Goal: Transaction & Acquisition: Purchase product/service

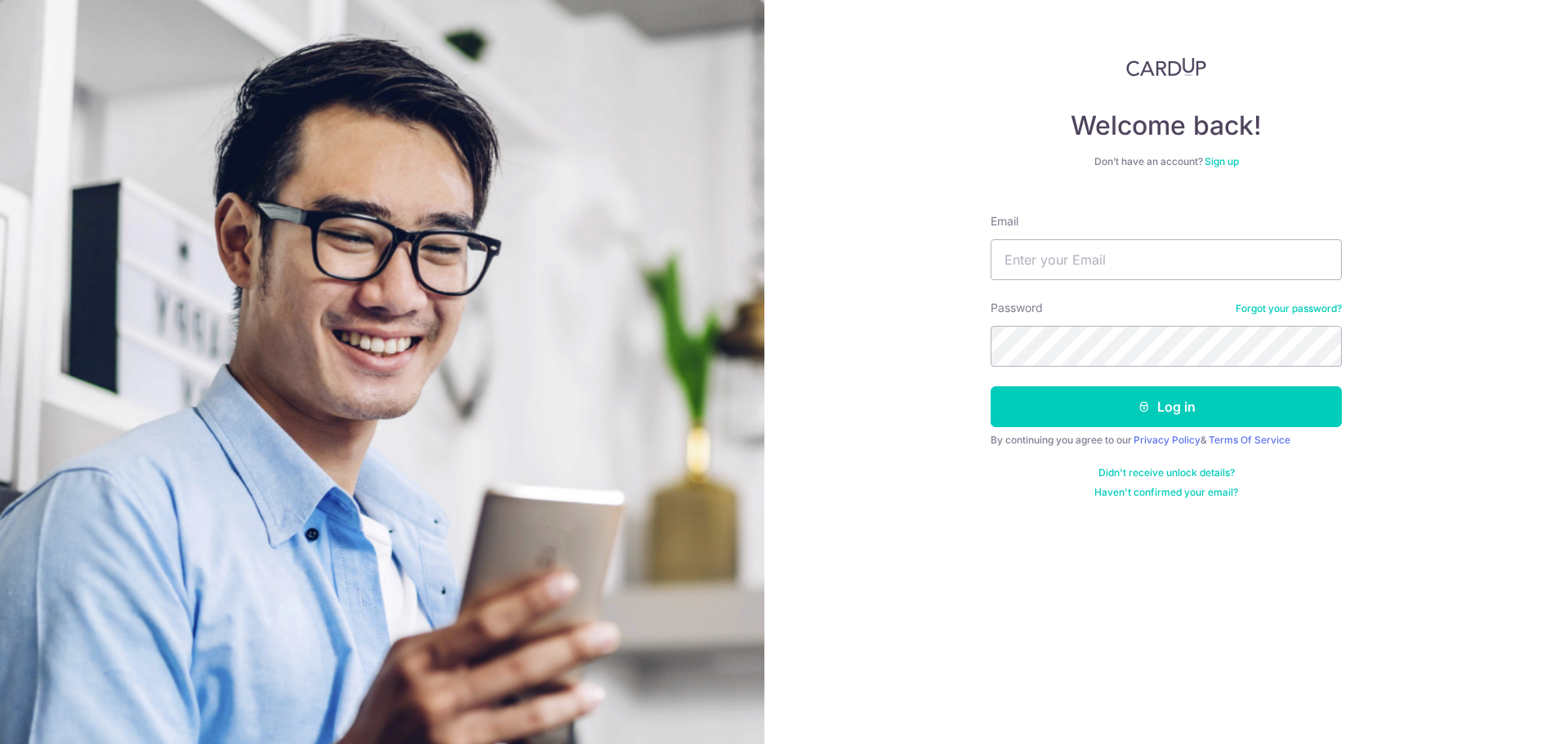
click at [1095, 296] on form "Email Password Forgot your password? Log in By continuing you agree to our Priv…" at bounding box center [1165, 349] width 351 height 298
click at [1113, 271] on input "Email" at bounding box center [1165, 260] width 351 height 41
type input "a"
type input "[DOMAIN_NAME][EMAIL_ADDRESS][DOMAIN_NAME]"
click at [990, 387] on button "Log in" at bounding box center [1165, 407] width 351 height 41
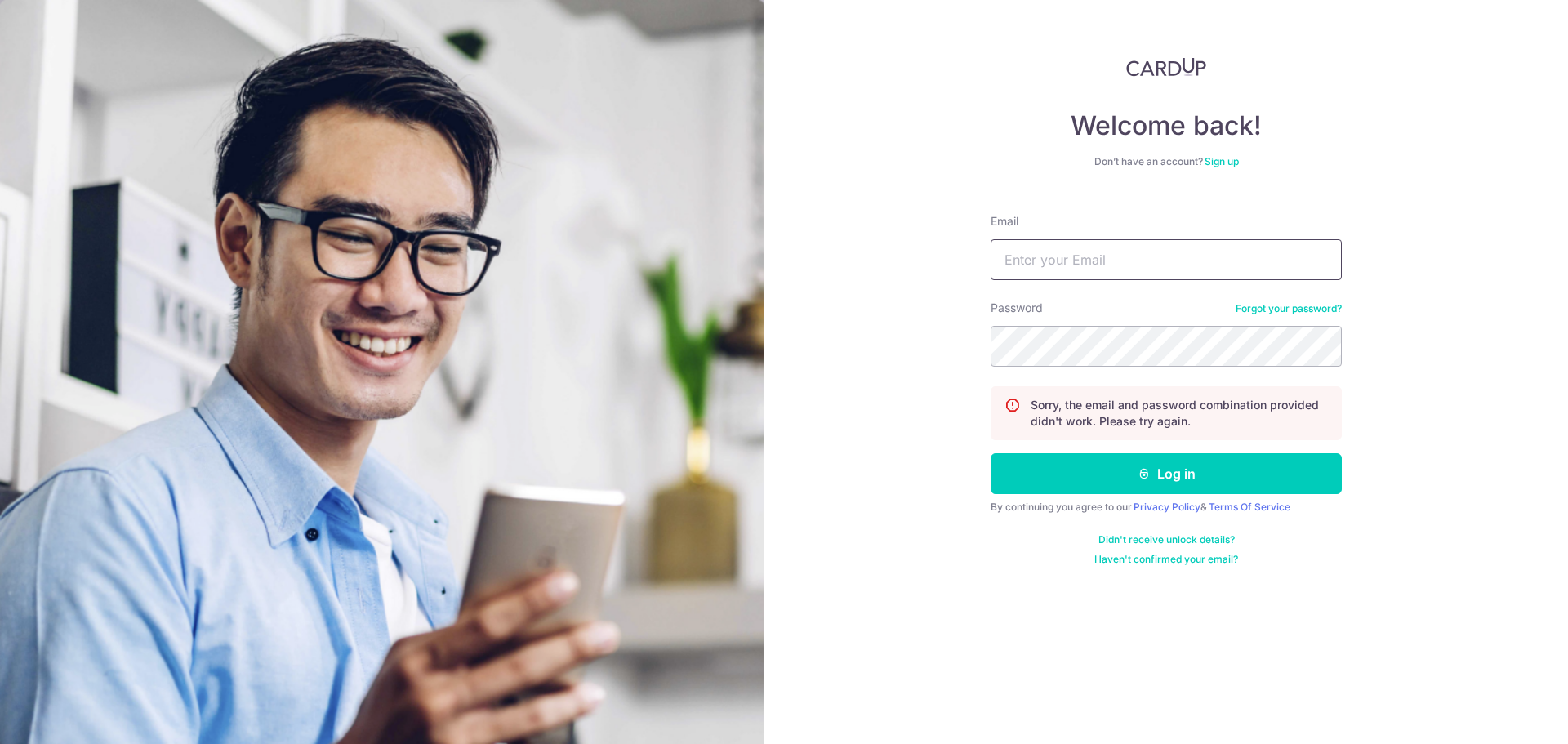
click at [1113, 271] on input "Email" at bounding box center [1165, 260] width 351 height 41
type input "paulchin.com@gmail.com"
click at [990, 453] on button "Log in" at bounding box center [1165, 474] width 351 height 41
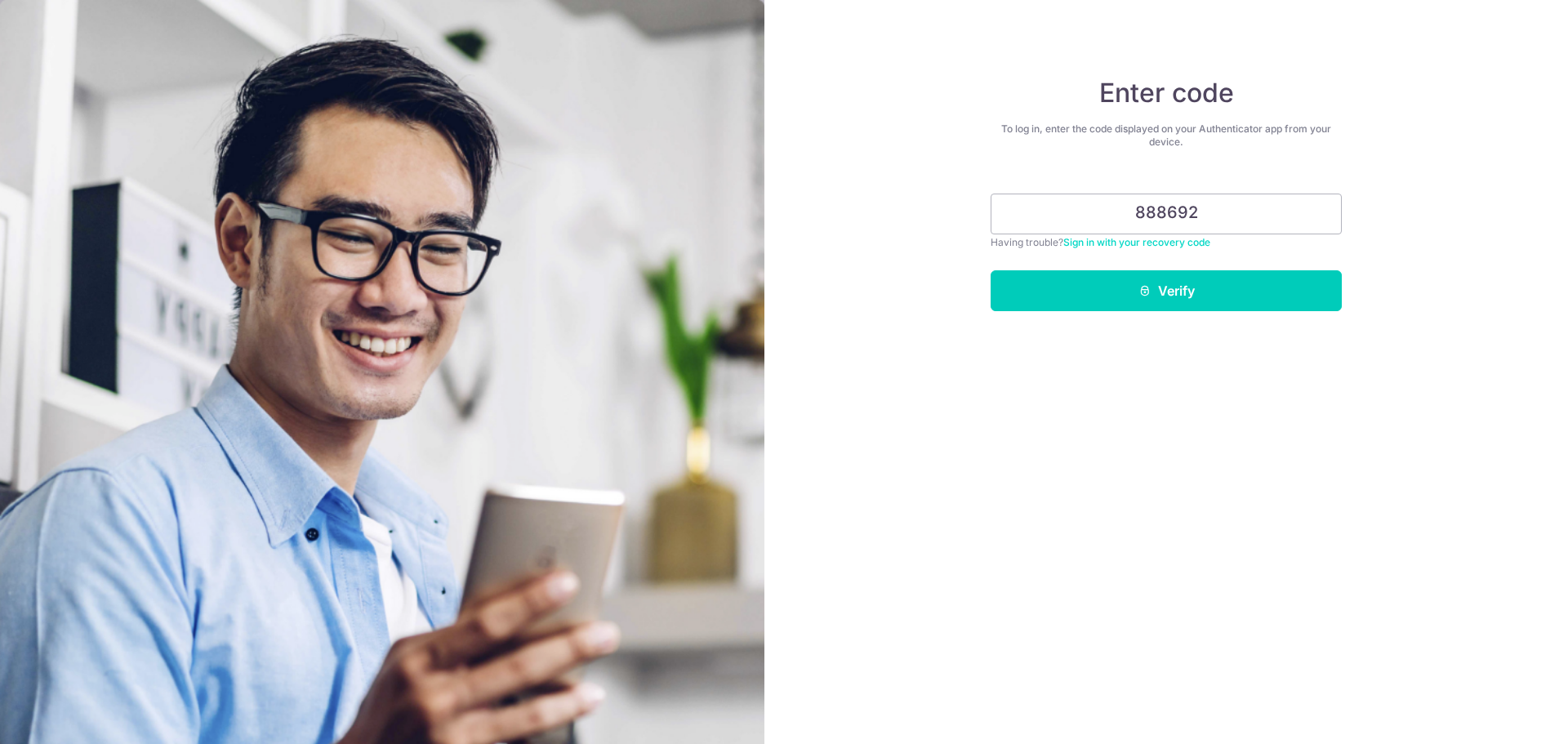
type input "888692"
click at [1113, 271] on button "Verify" at bounding box center [1165, 291] width 351 height 41
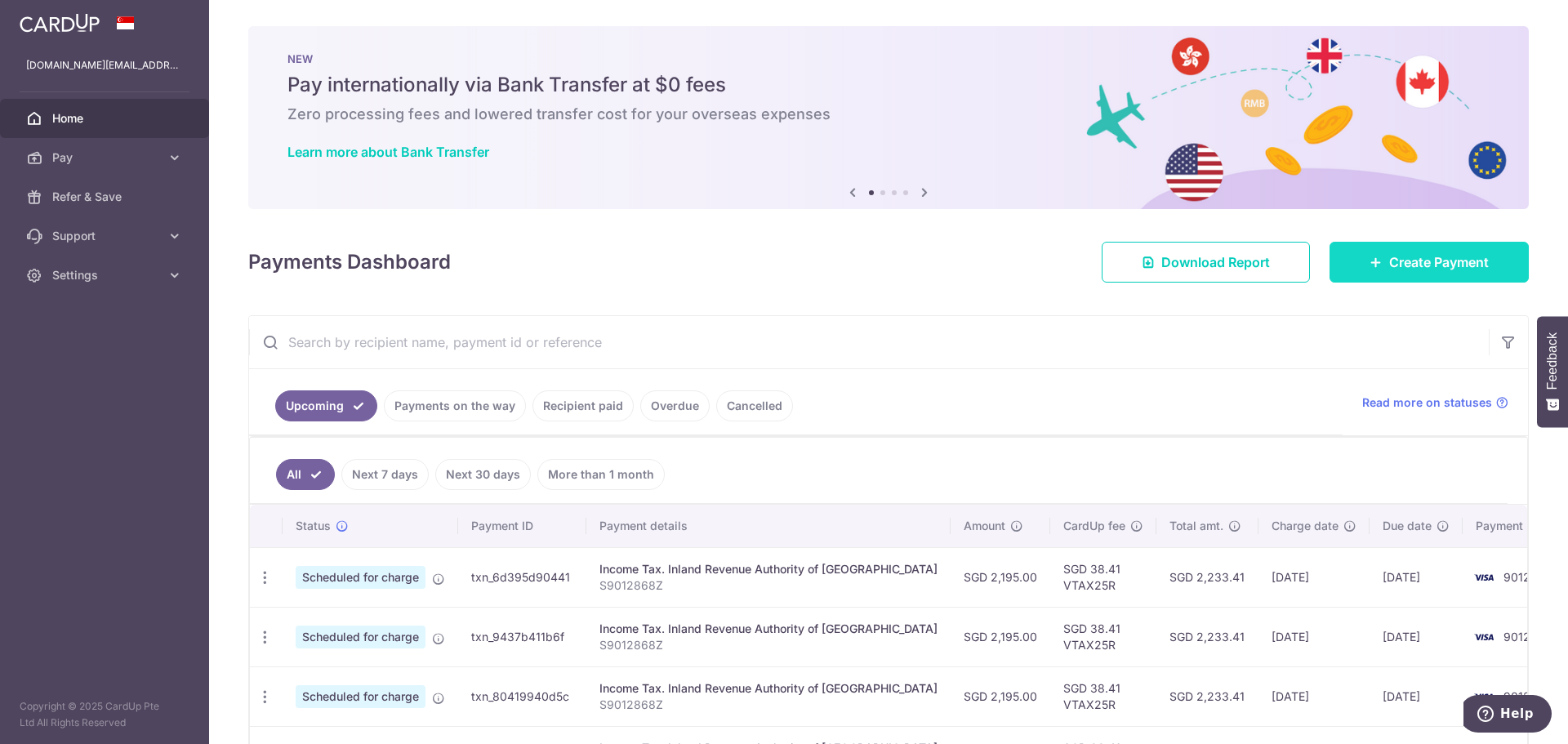
click at [1421, 272] on link "Create Payment" at bounding box center [1429, 262] width 199 height 41
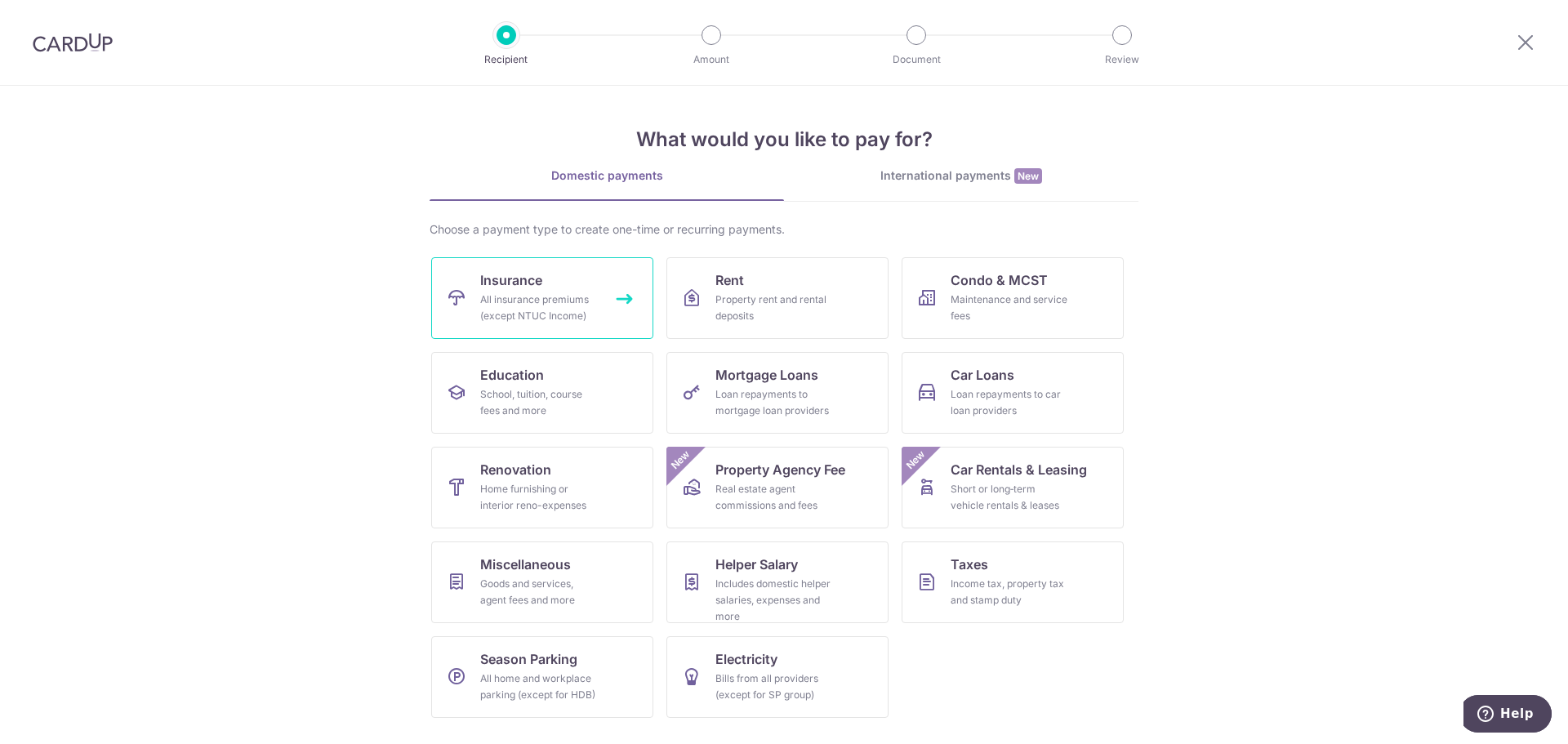
click at [550, 269] on link "Insurance All insurance premiums (except NTUC Income)" at bounding box center [542, 298] width 222 height 82
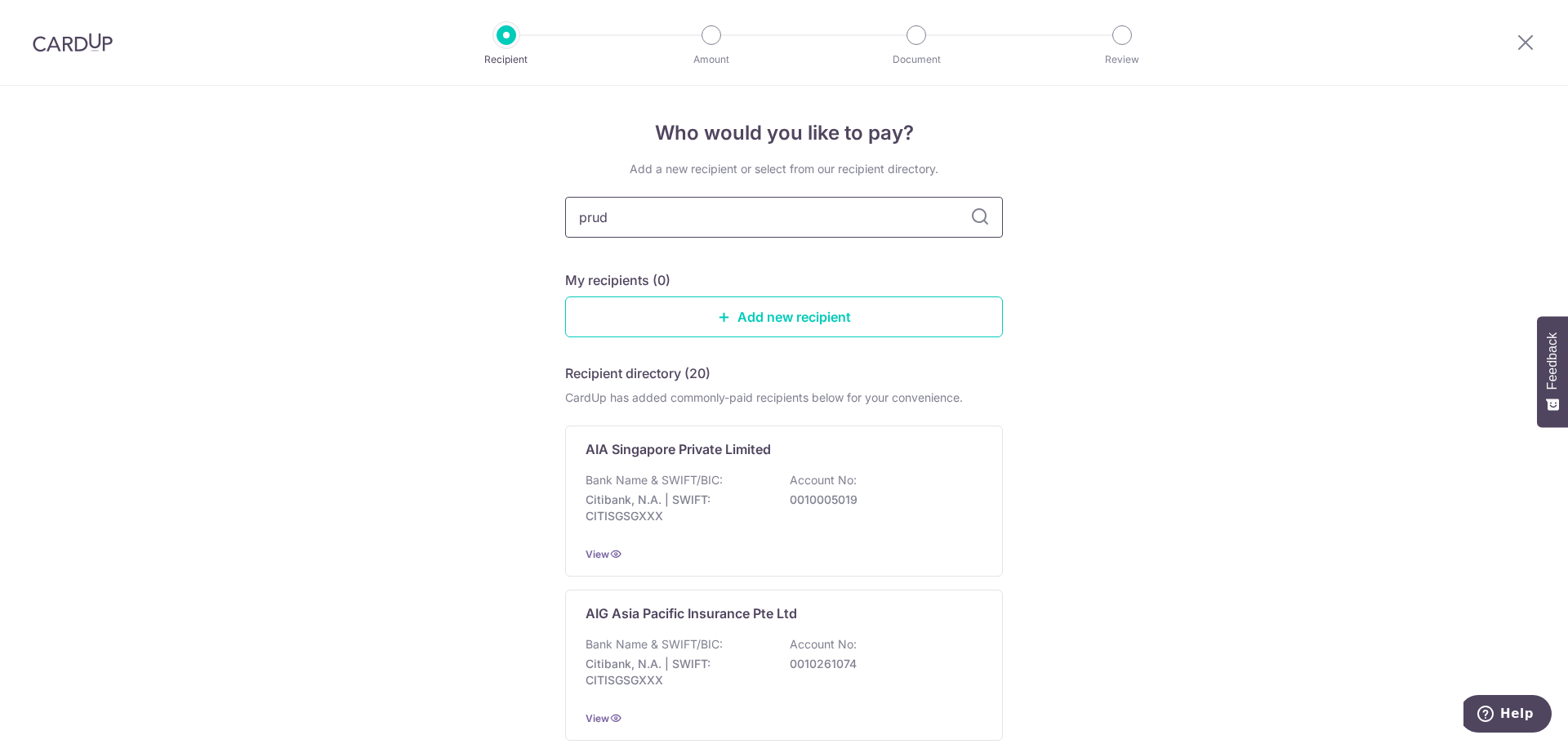
type input "prude"
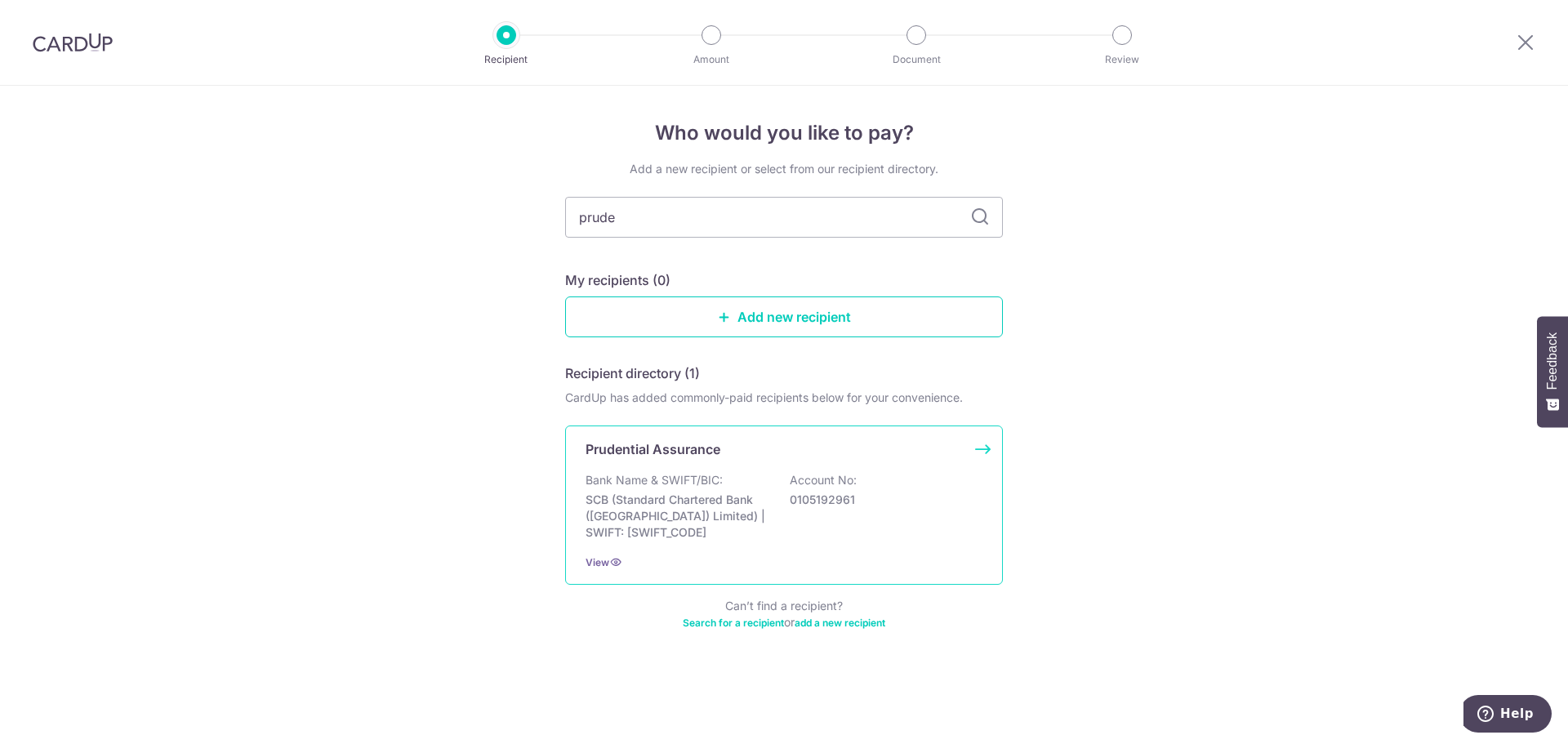
click at [744, 456] on div "Prudential Assurance" at bounding box center [774, 449] width 377 height 20
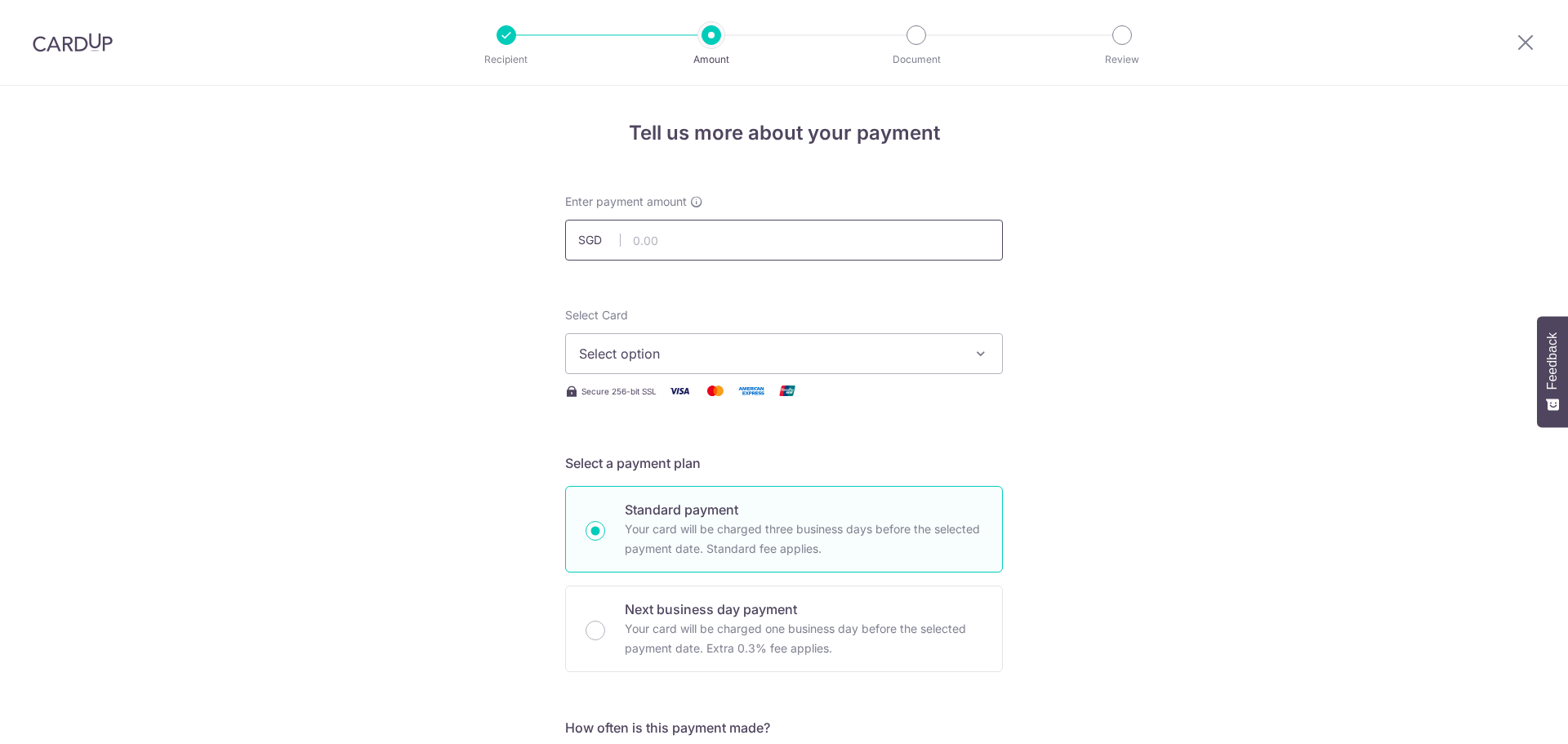
click at [765, 252] on input "text" at bounding box center [784, 240] width 437 height 41
type input "3,565.33"
click at [759, 357] on span "Select option" at bounding box center [769, 354] width 380 height 20
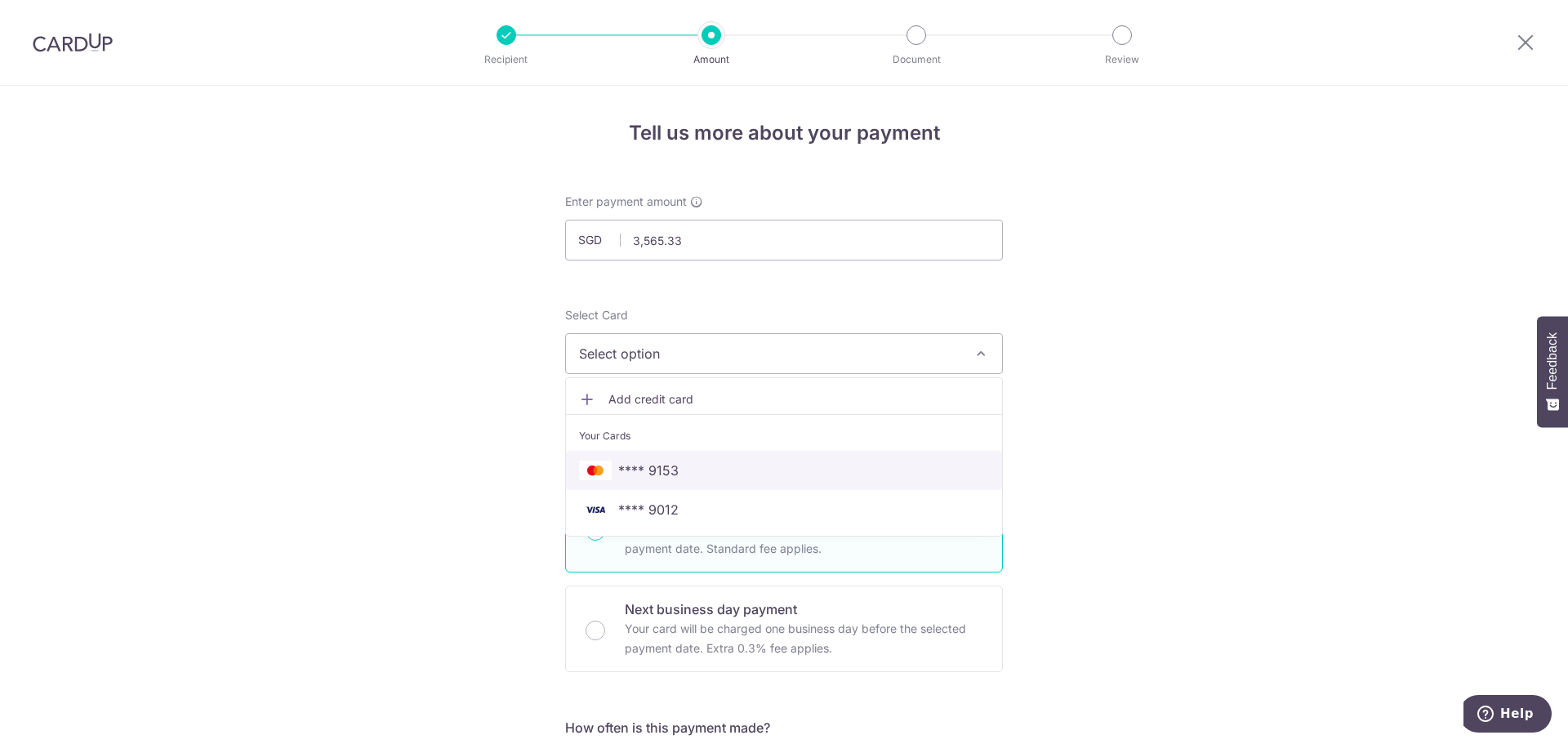
click at [727, 461] on span "**** 9153" at bounding box center [783, 470] width 410 height 20
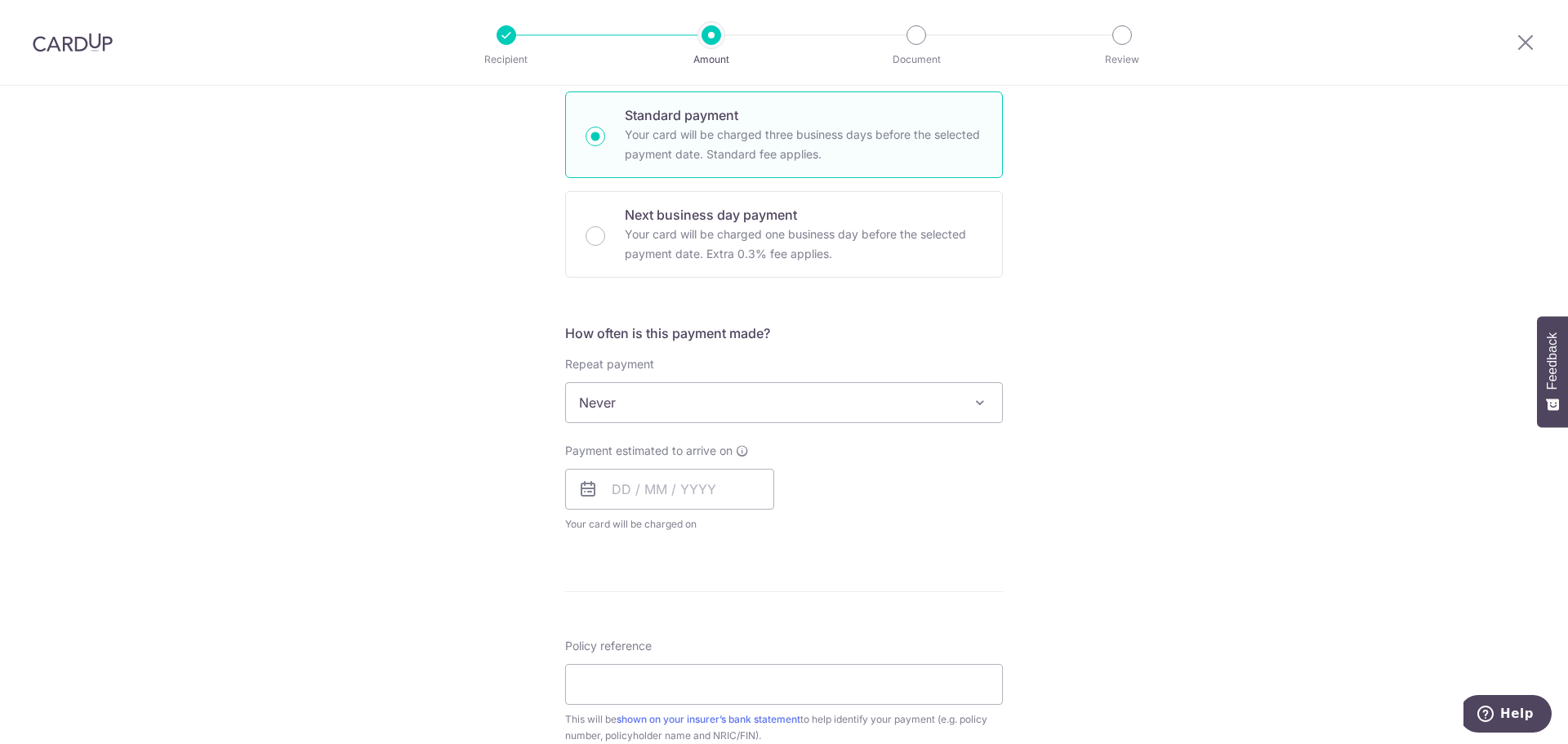
scroll to position [408, 0]
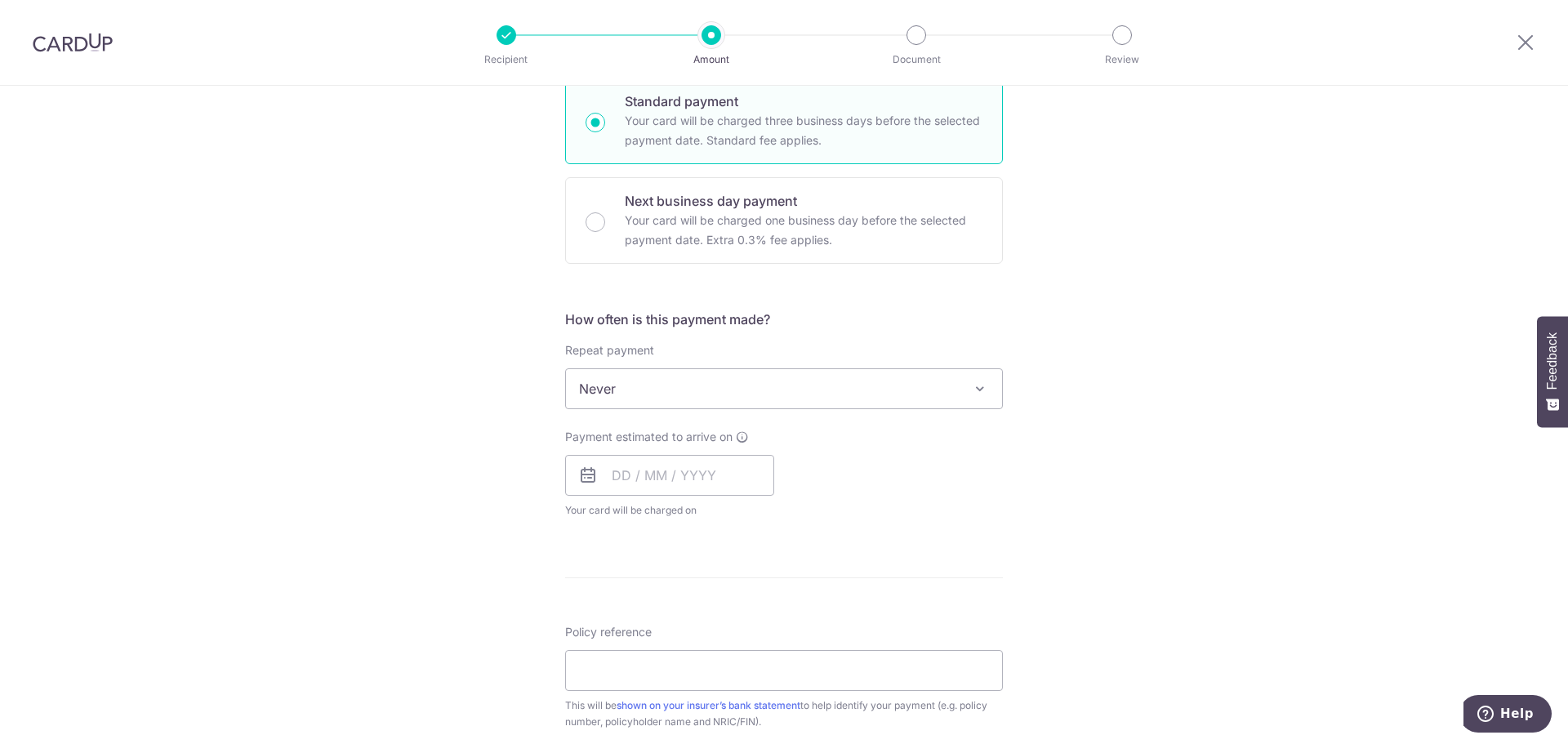
click at [717, 373] on span "Never" at bounding box center [784, 388] width 436 height 39
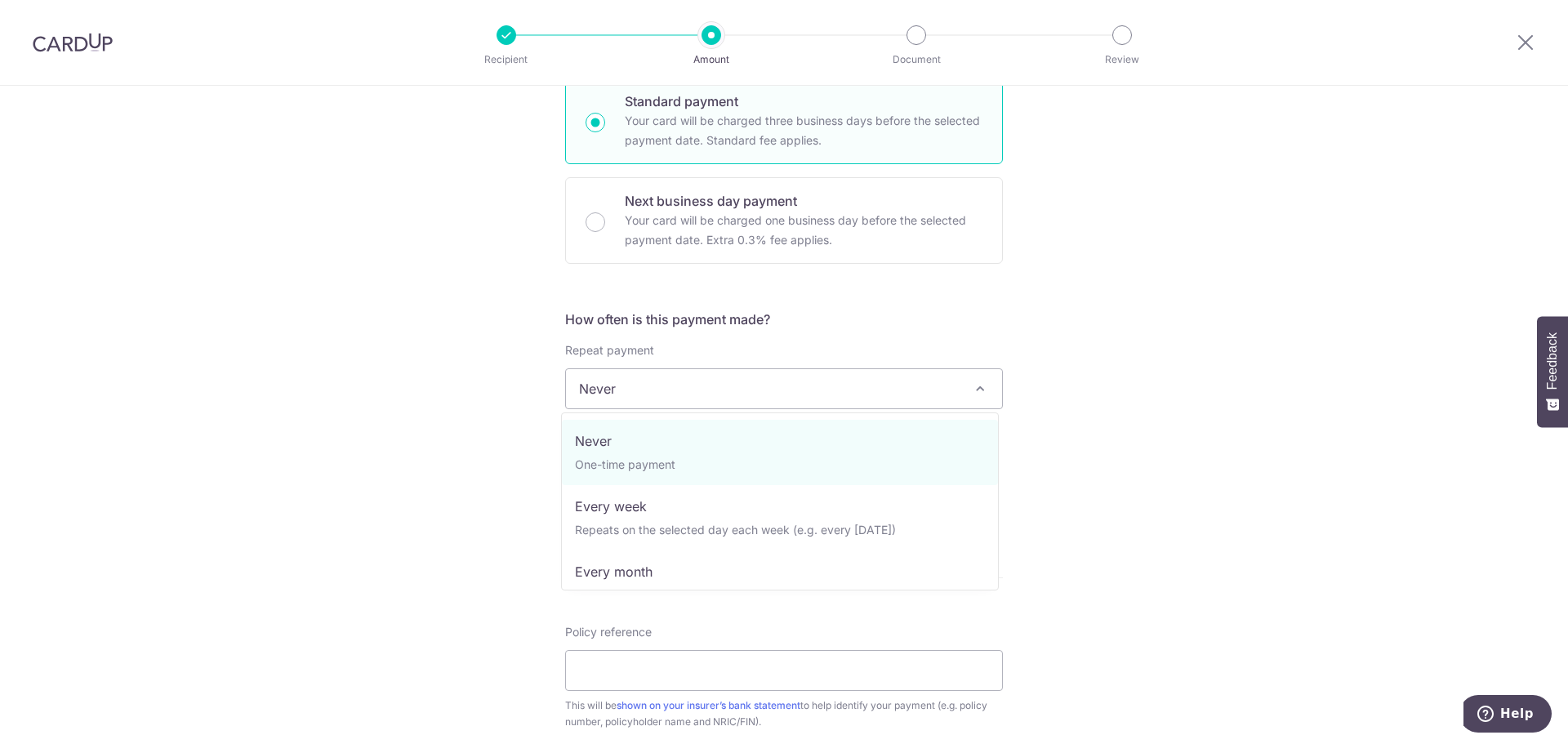
click at [696, 375] on span "Never" at bounding box center [784, 388] width 436 height 39
click at [457, 443] on div "Tell us more about your payment Enter payment amount SGD 3,565.33 3565.33 Selec…" at bounding box center [784, 416] width 1568 height 1477
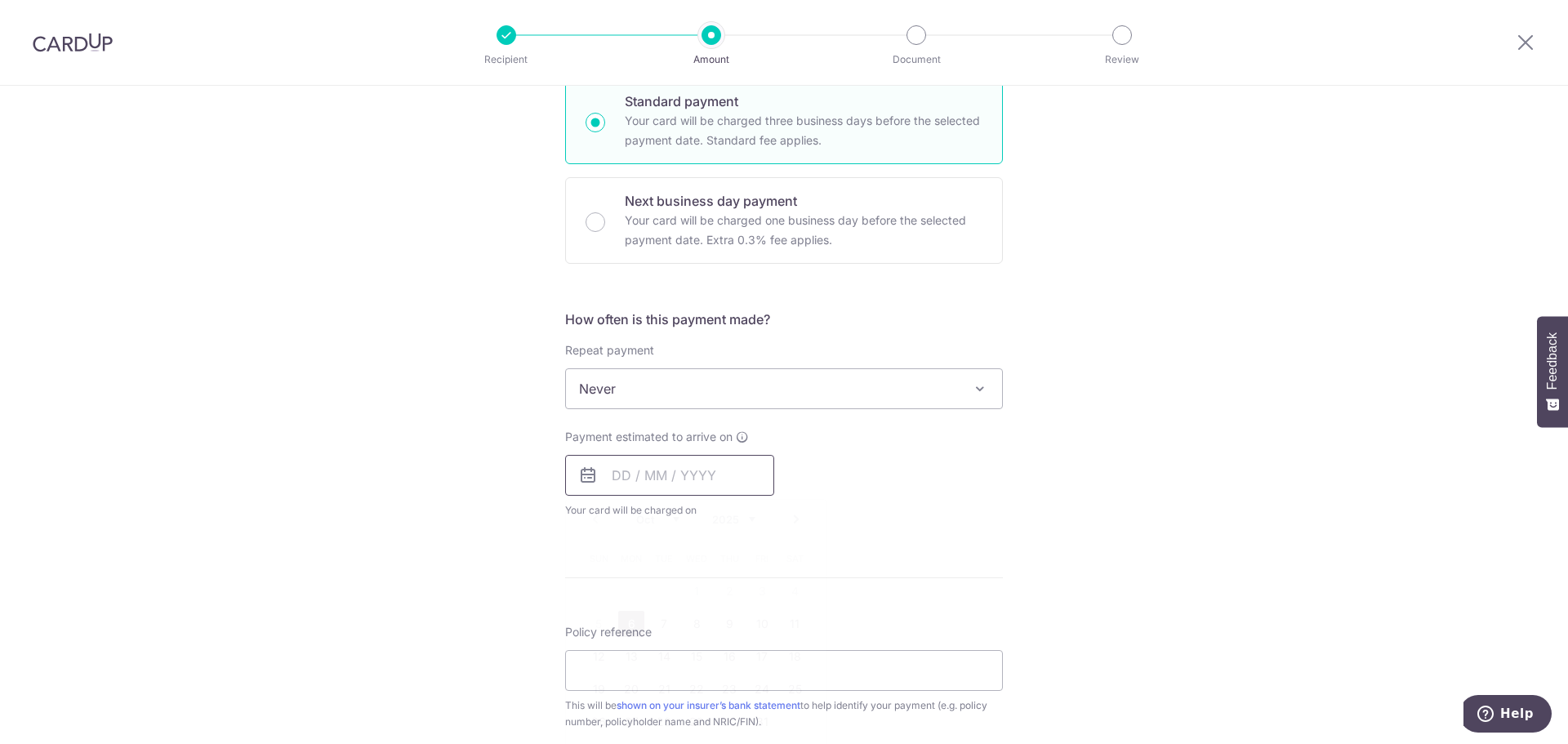
click at [705, 467] on input "text" at bounding box center [669, 476] width 209 height 41
drag, startPoint x: 754, startPoint y: 622, endPoint x: 1072, endPoint y: 548, distance: 326.5
click at [754, 622] on link "10" at bounding box center [761, 623] width 26 height 26
type input "[DATE]"
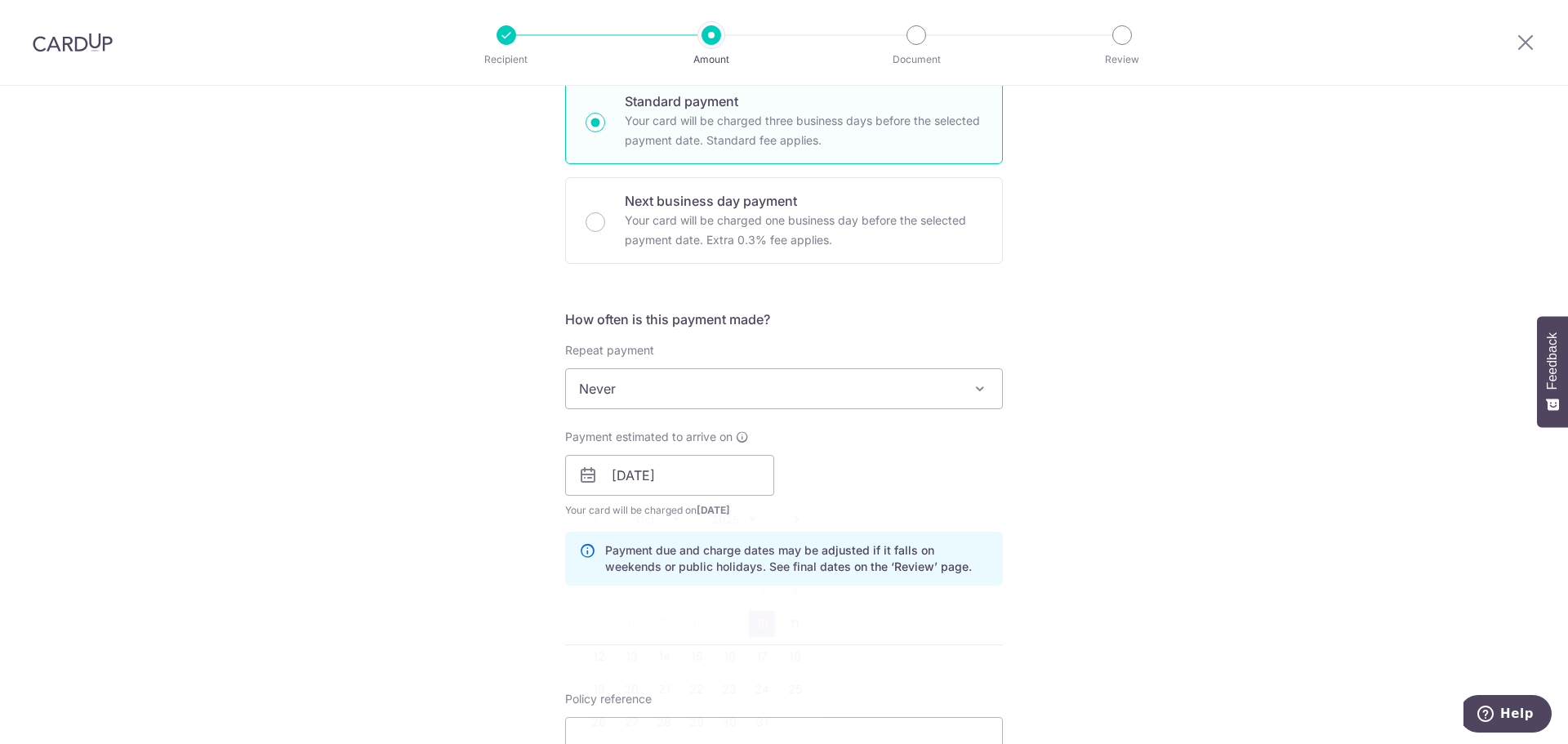
click at [1166, 510] on div "Tell us more about your payment Enter payment amount SGD 3,565.33 3565.33 Selec…" at bounding box center [784, 449] width 1568 height 1544
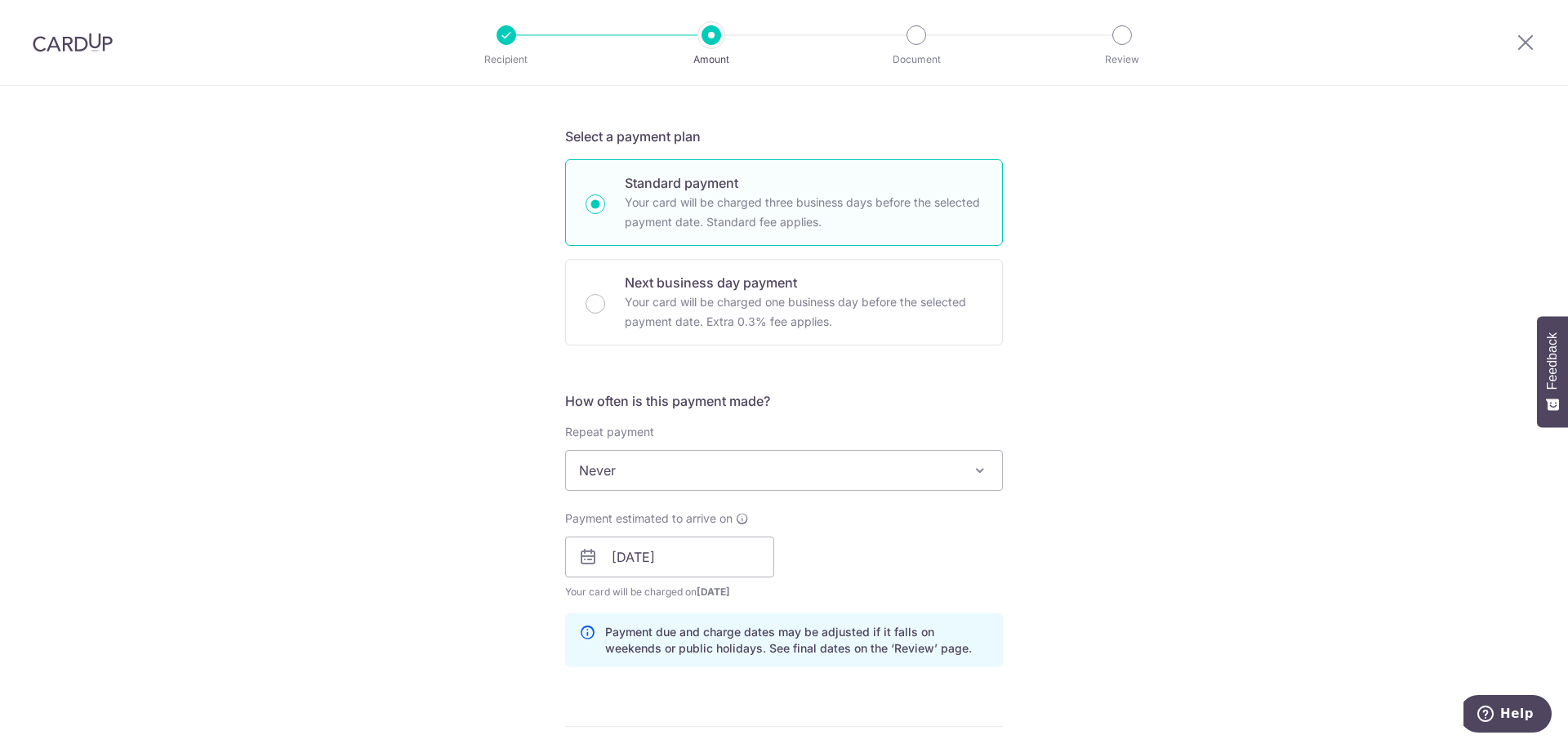
scroll to position [0, 0]
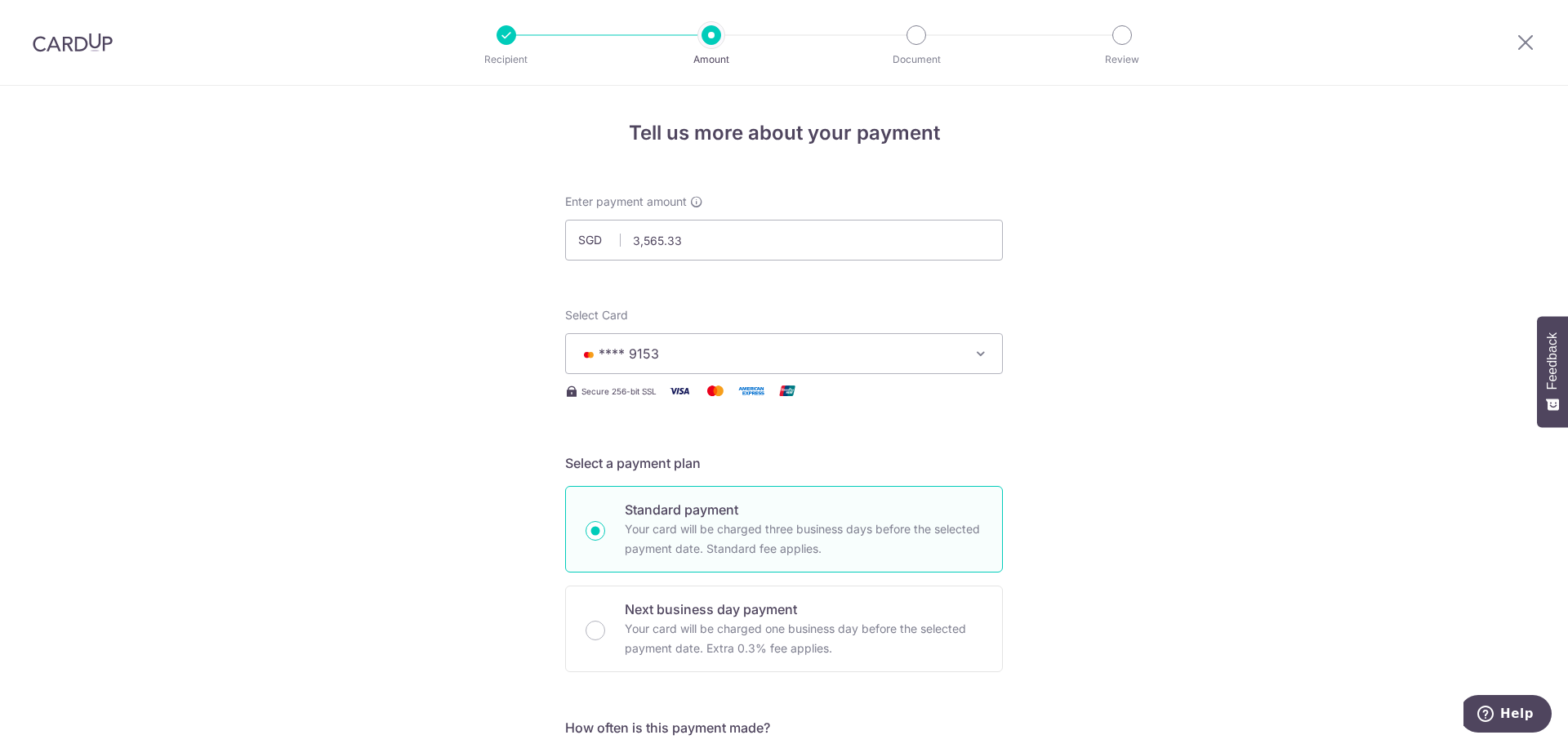
click at [65, 52] on div at bounding box center [73, 43] width 146 height 85
click at [79, 38] on img at bounding box center [73, 43] width 80 height 20
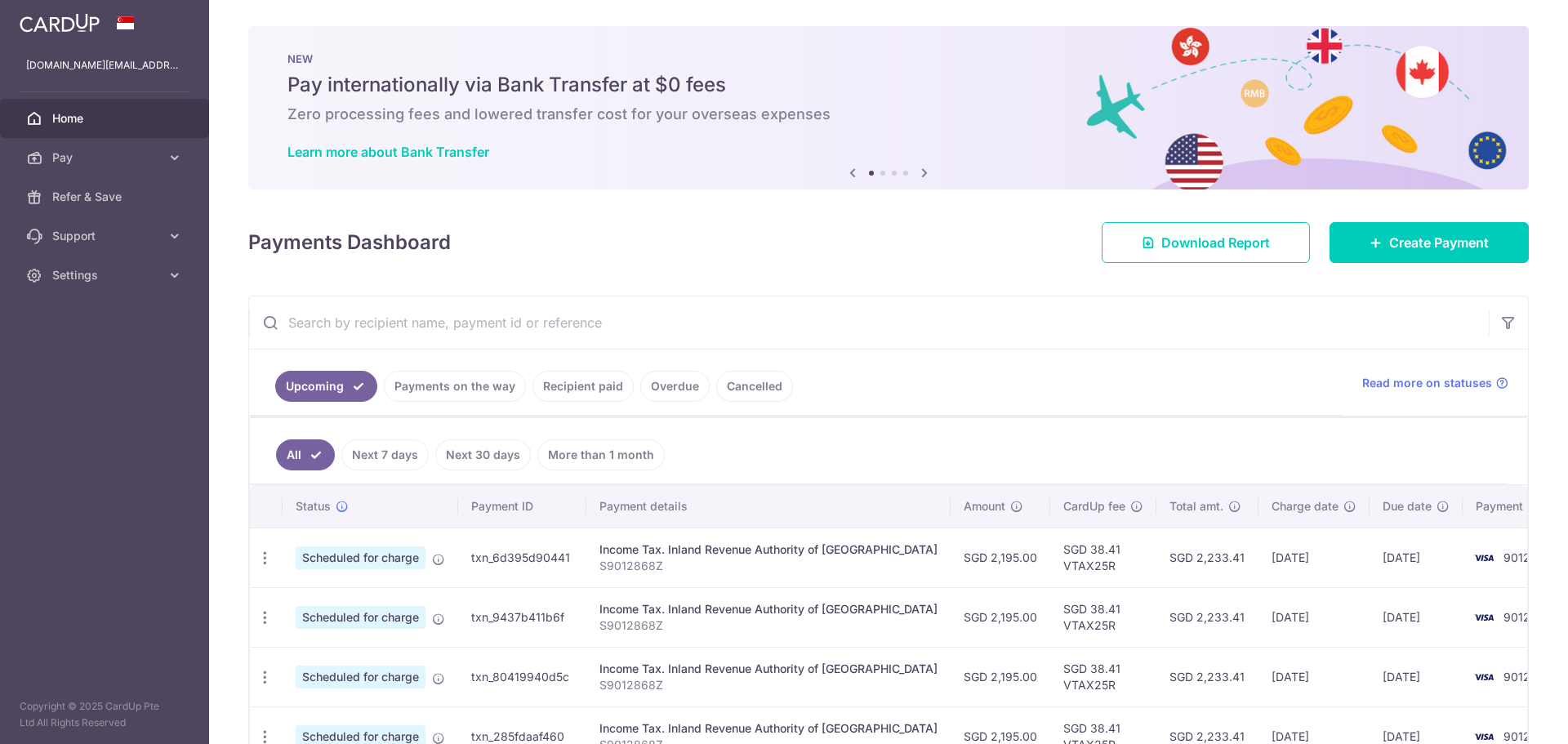
click at [594, 387] on link "Recipient paid" at bounding box center [583, 386] width 101 height 31
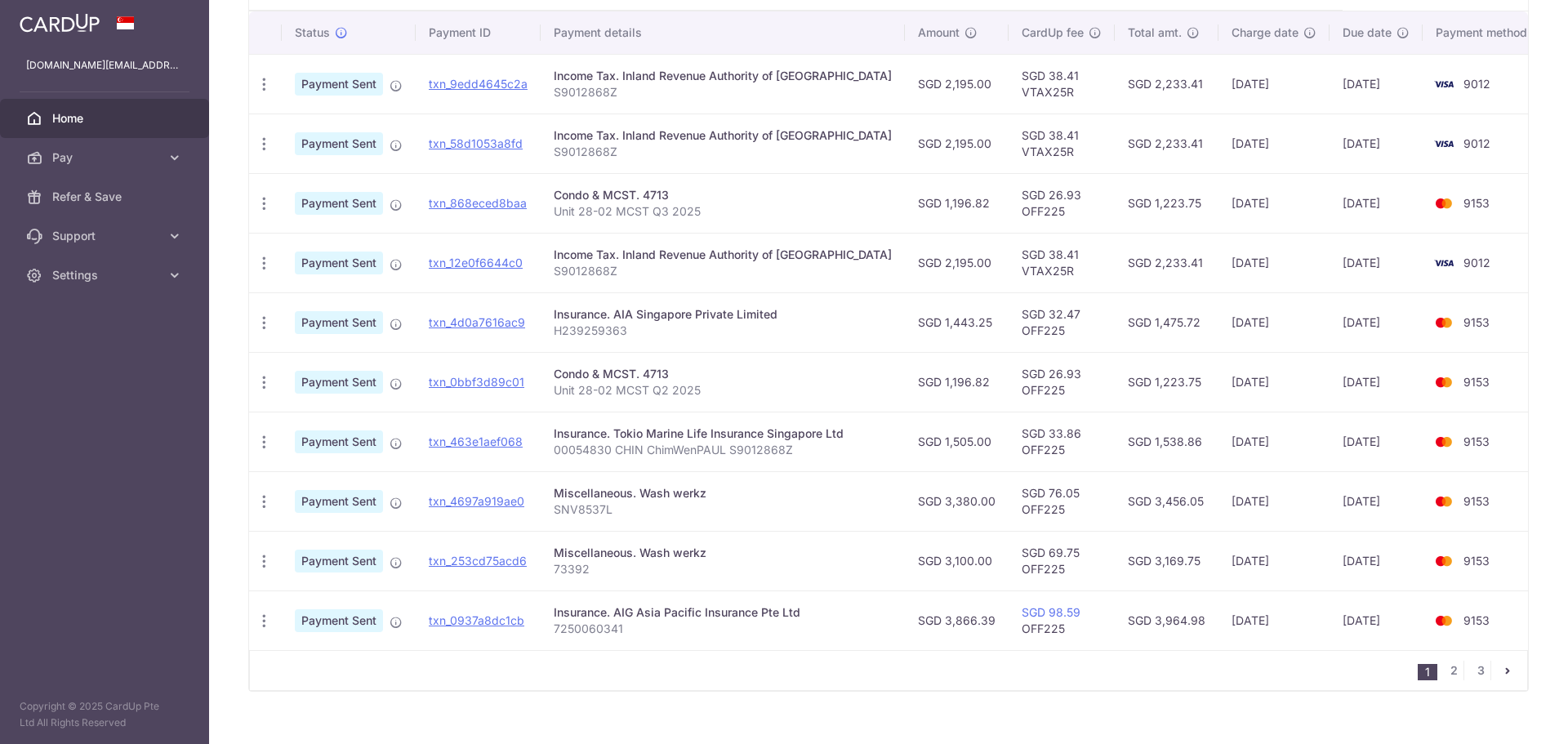
scroll to position [408, 0]
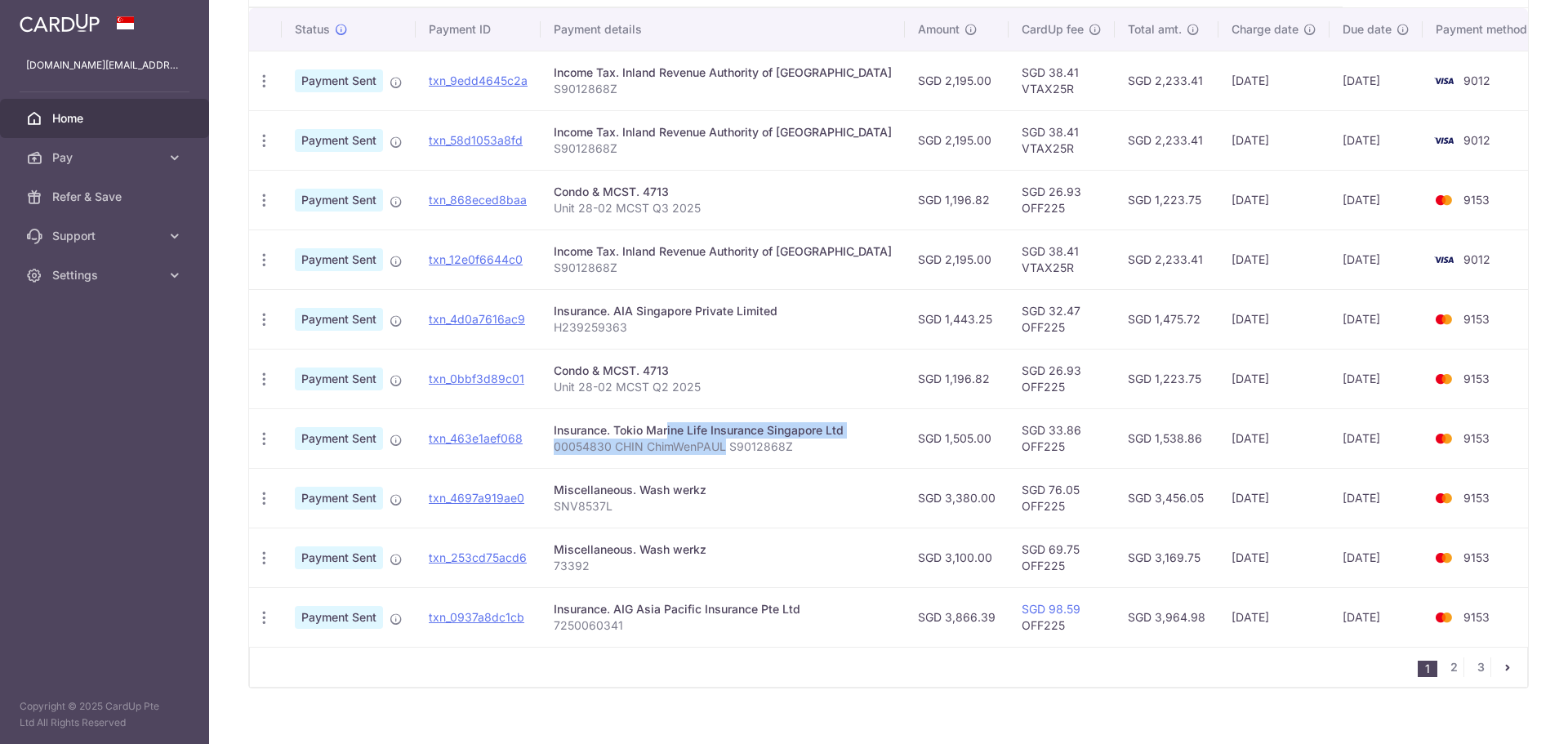
drag, startPoint x: 624, startPoint y: 428, endPoint x: 797, endPoint y: 442, distance: 173.6
click at [796, 442] on td "Insurance. Tokio Marine Life Insurance Singapore Ltd 00054830 CHIN ChimWenPAUL …" at bounding box center [723, 437] width 364 height 60
drag, startPoint x: 676, startPoint y: 634, endPoint x: 621, endPoint y: 630, distance: 55.1
click at [621, 630] on td "Insurance. AIG Asia Pacific Insurance Pte Ltd 7250060341" at bounding box center [723, 617] width 364 height 60
click at [620, 630] on p "7250060341" at bounding box center [723, 625] width 338 height 16
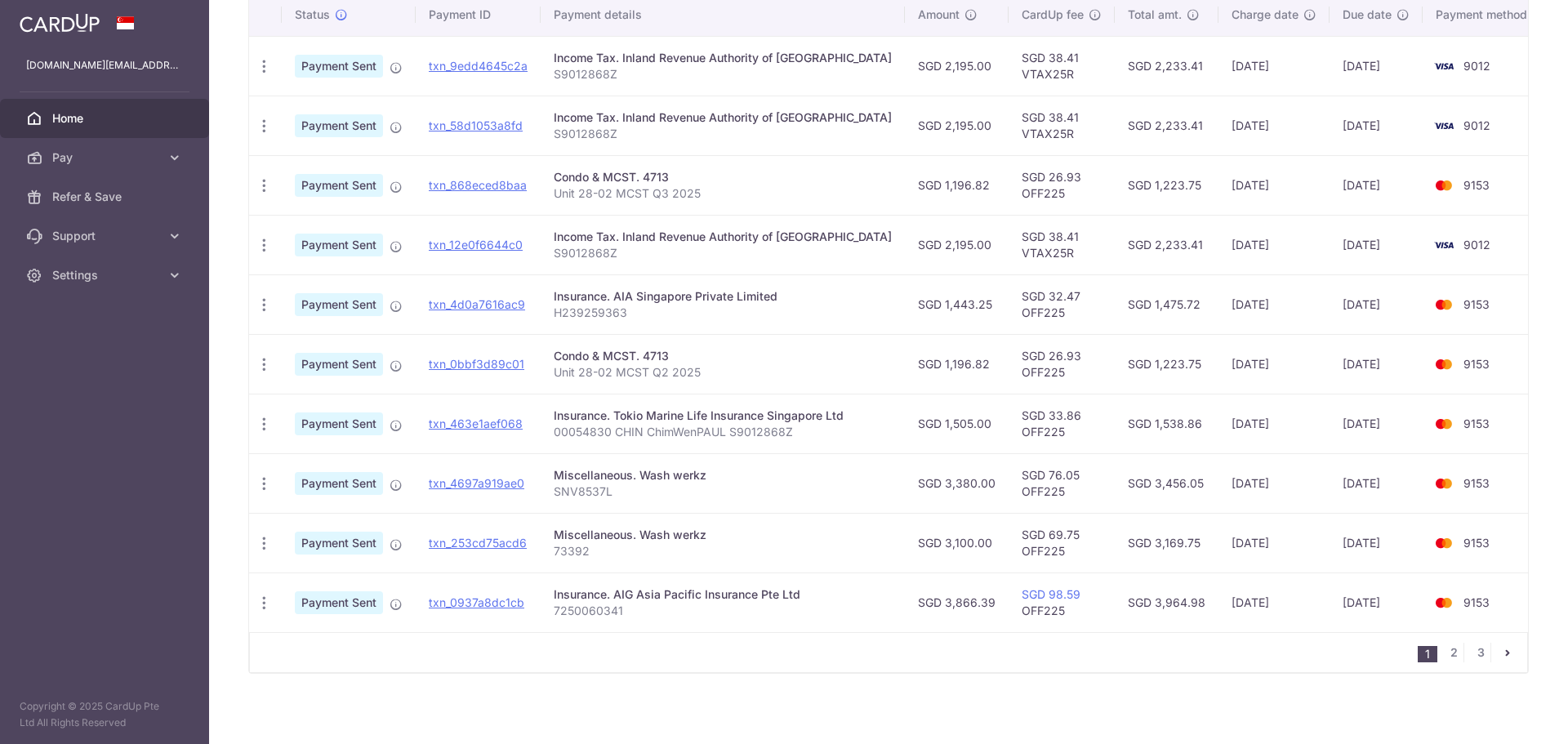
scroll to position [429, 0]
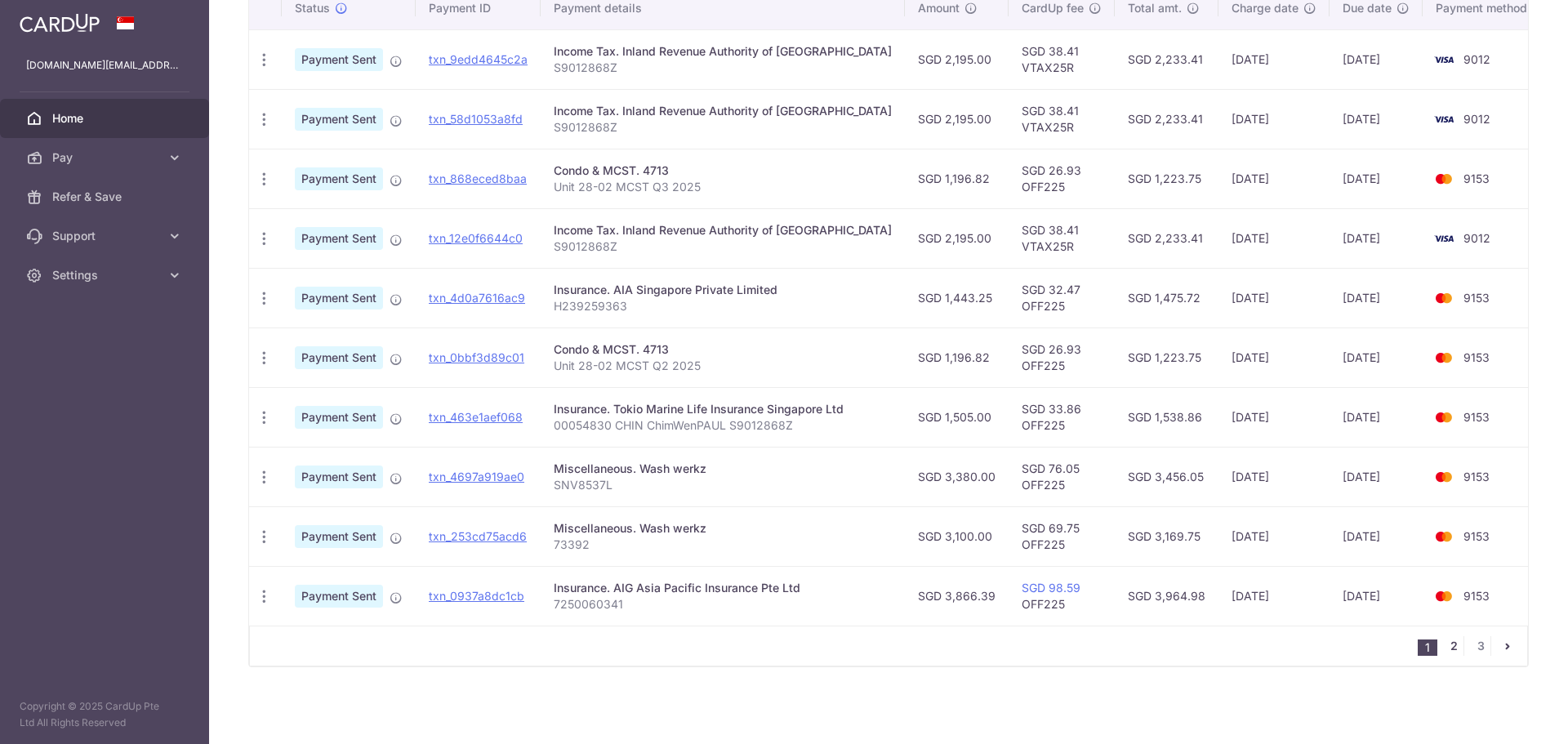
click at [1444, 649] on link "2" at bounding box center [1453, 646] width 20 height 20
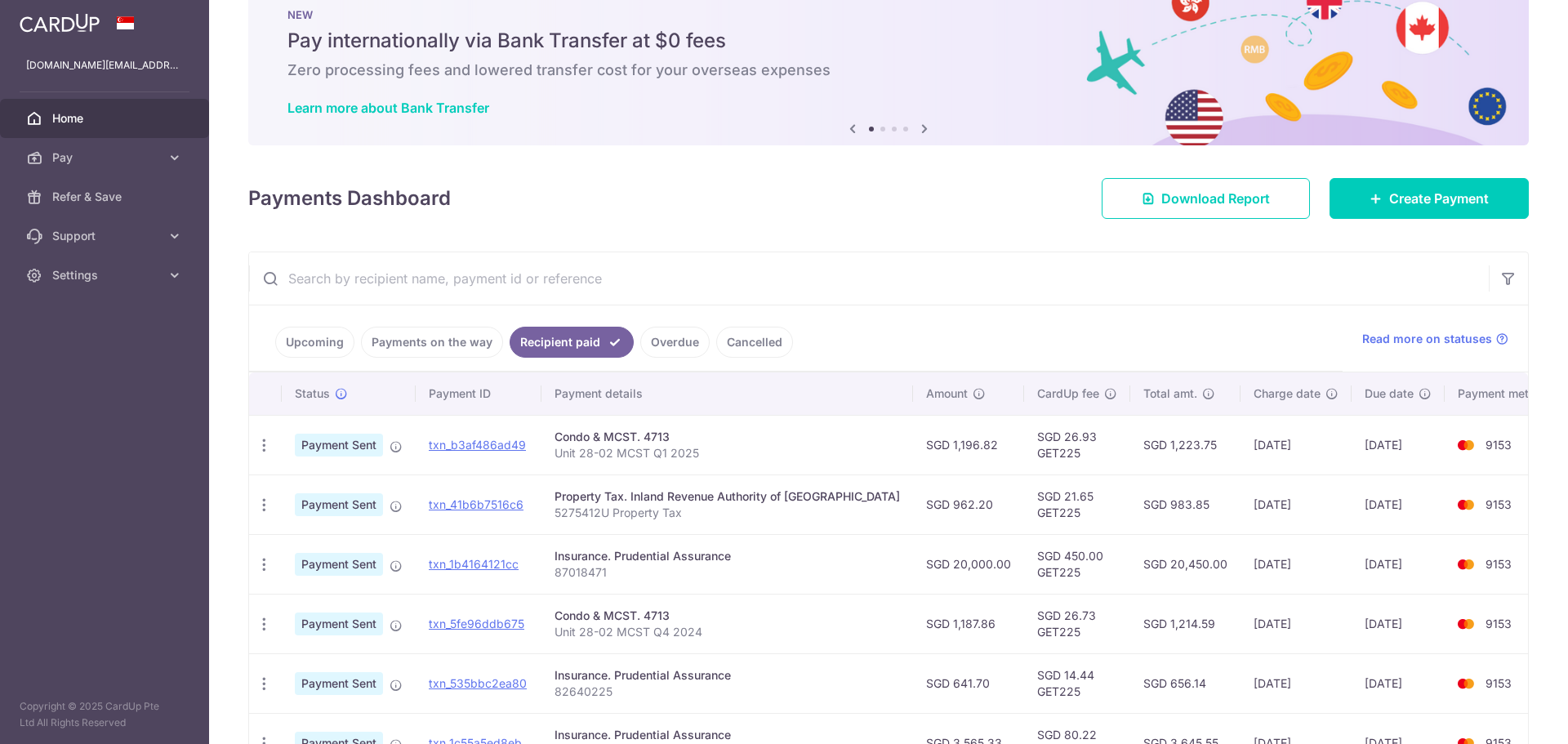
scroll to position [82, 0]
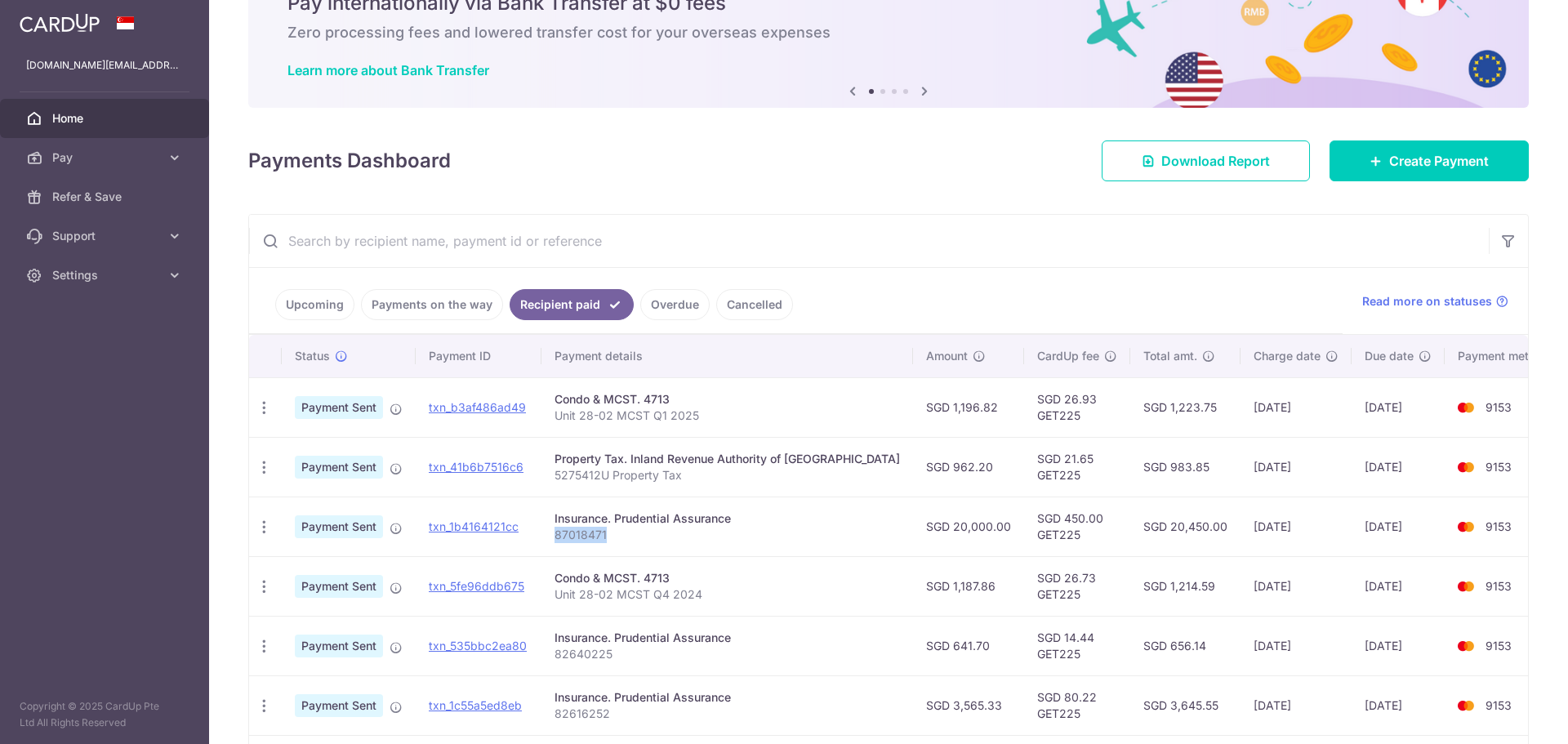
drag, startPoint x: 620, startPoint y: 537, endPoint x: 556, endPoint y: 539, distance: 64.0
click at [556, 539] on td "Insurance. Prudential Assurance 87018471" at bounding box center [727, 526] width 372 height 60
click at [1352, 167] on link "Create Payment" at bounding box center [1429, 161] width 199 height 41
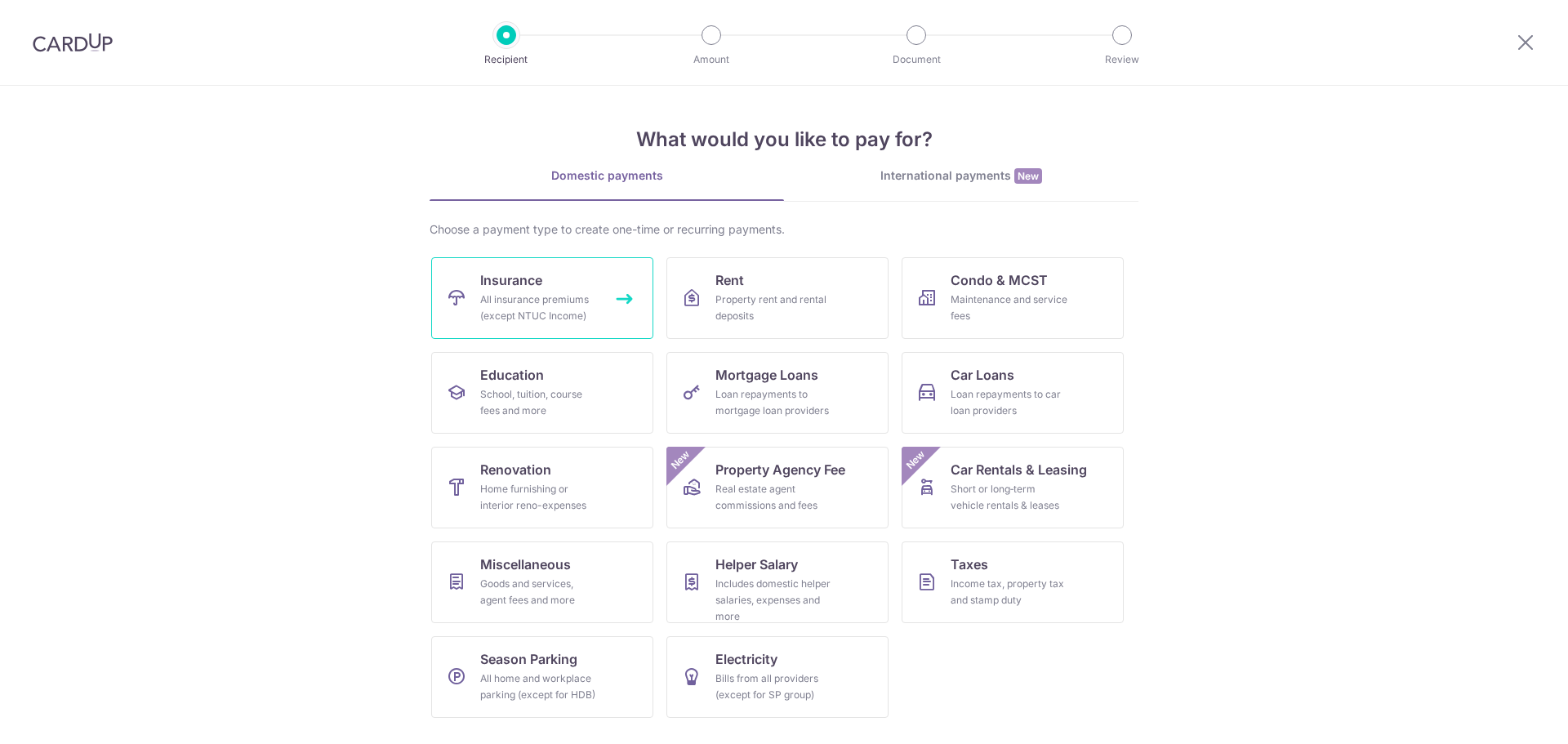
click at [524, 272] on span "Insurance" at bounding box center [511, 280] width 62 height 20
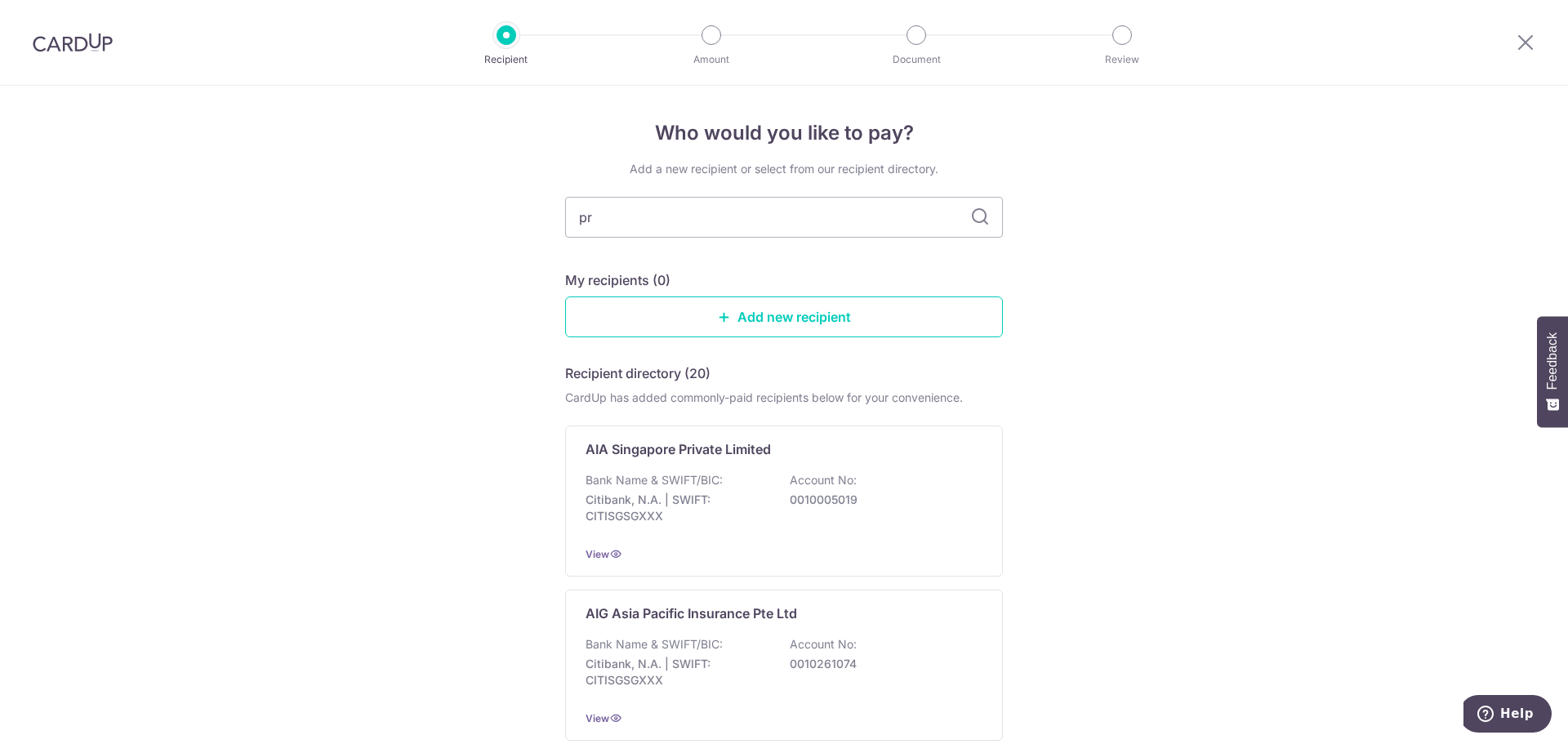
type input "pru"
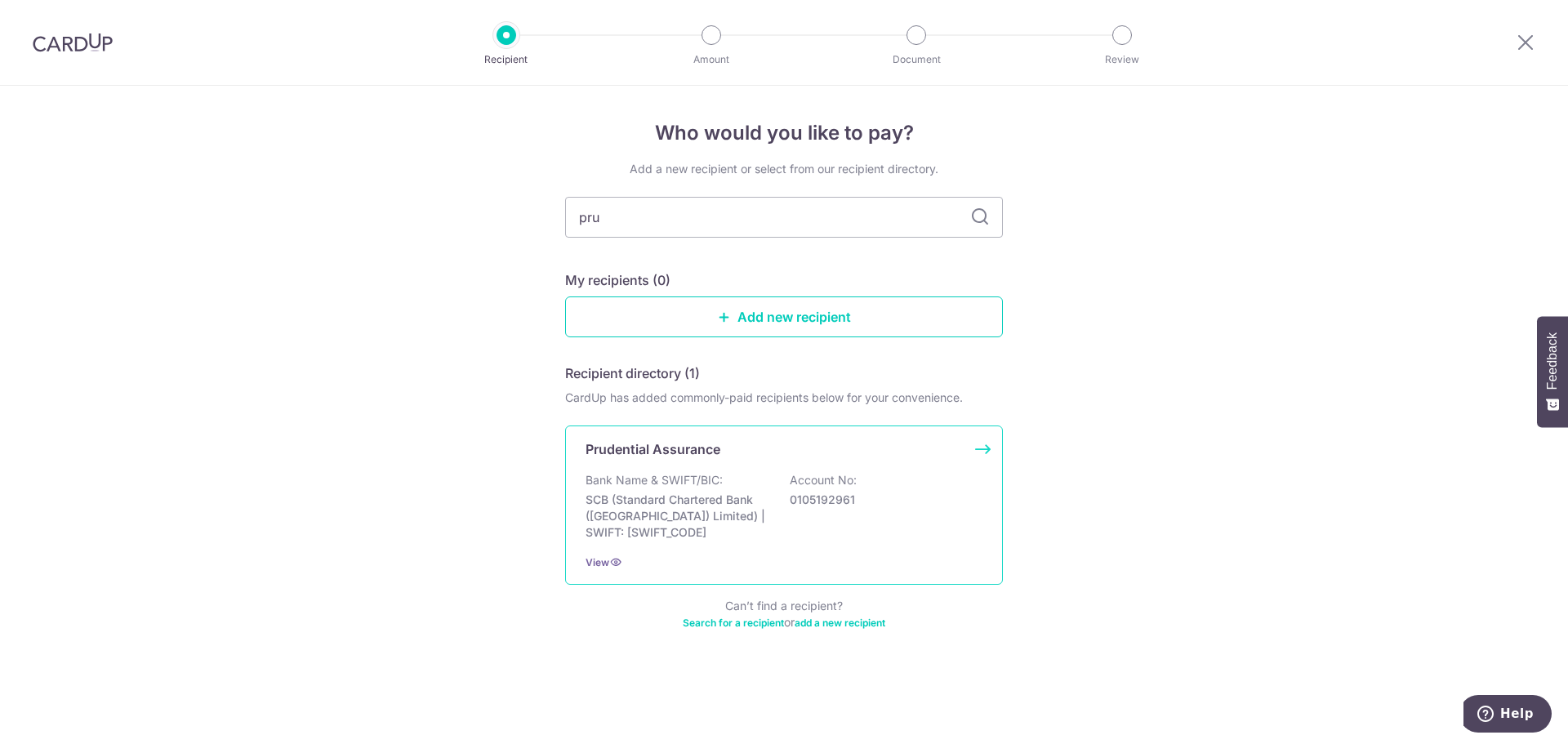
click at [700, 535] on p "SCB (Standard Chartered Bank (Singapore) Limited) | SWIFT: SCBLSG22XXX" at bounding box center [677, 516] width 183 height 49
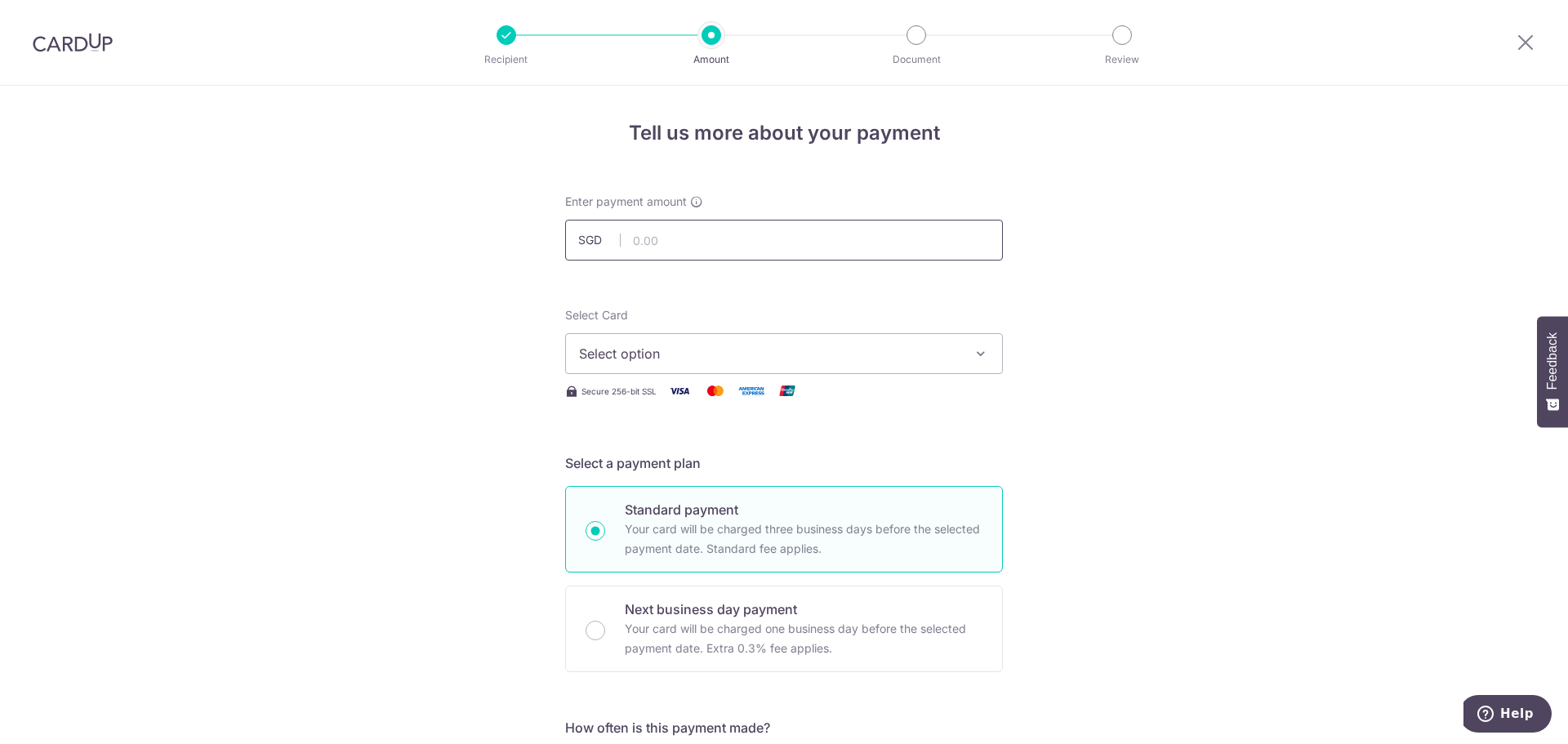
click at [711, 252] on input "text" at bounding box center [784, 240] width 437 height 41
type input "3,565.33"
click at [788, 340] on button "Select option" at bounding box center [784, 354] width 437 height 41
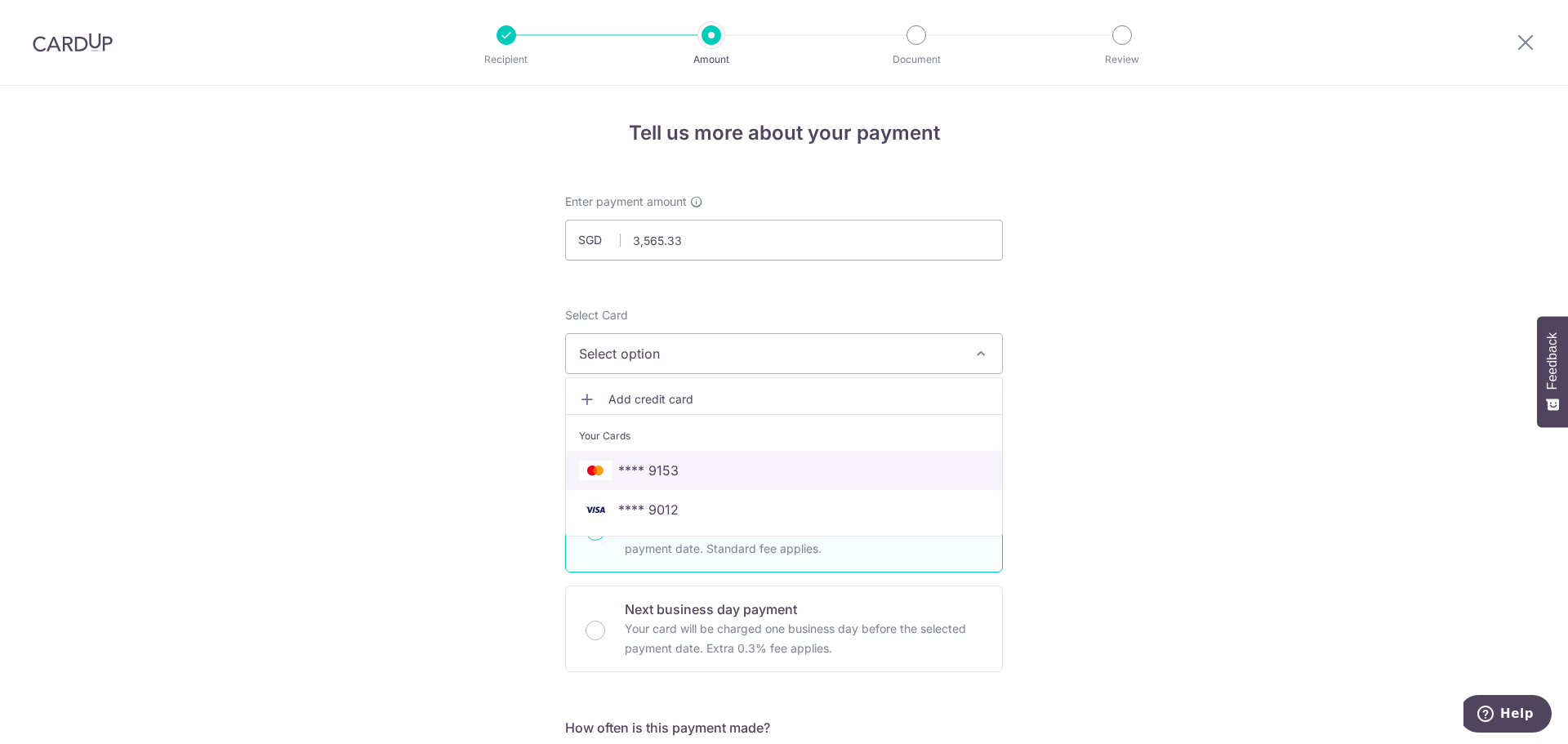
click at [783, 467] on span "**** 9153" at bounding box center [783, 470] width 410 height 20
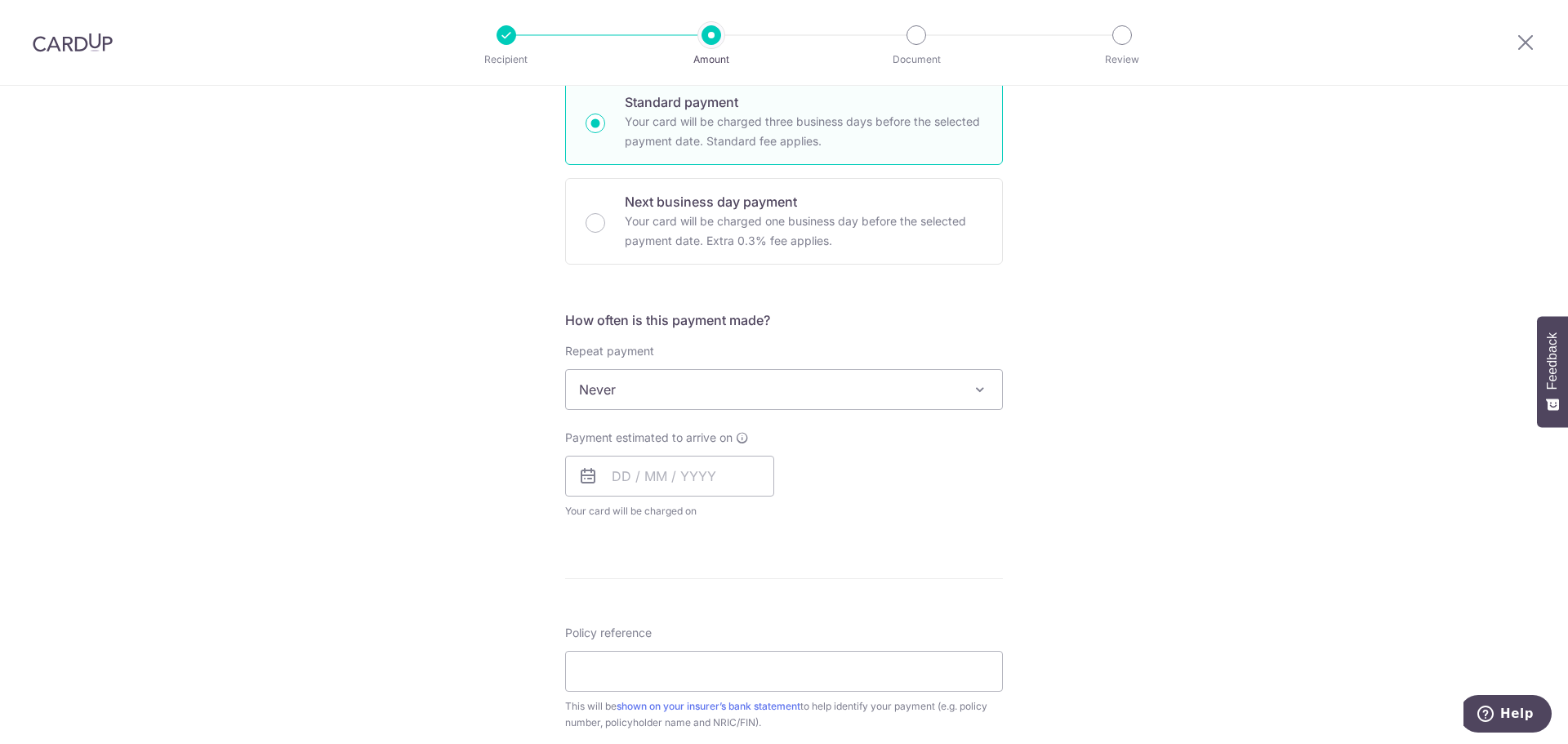
scroll to position [572, 0]
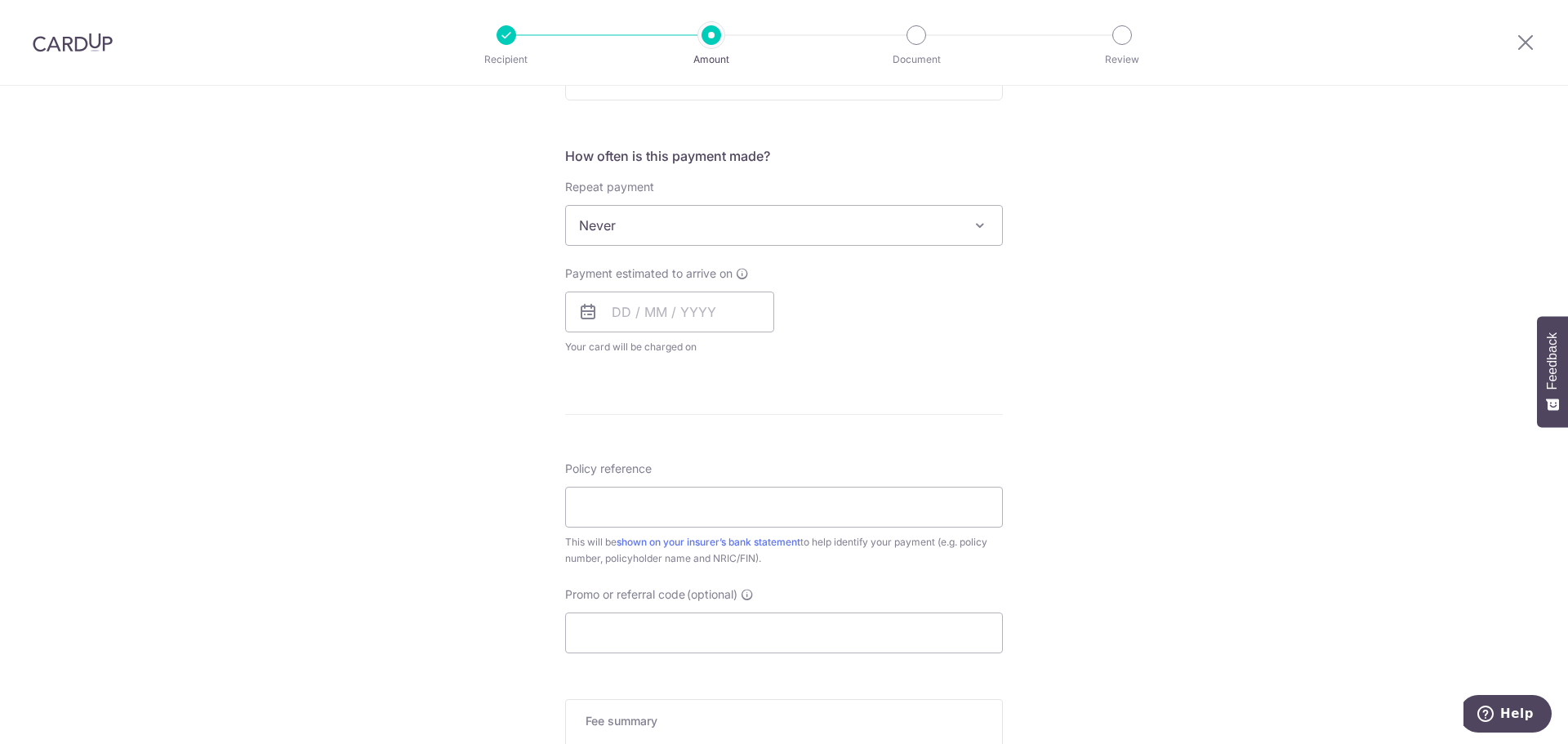
click at [692, 336] on div "Payment estimated to arrive on Your card will be charged on for the first payme…" at bounding box center [669, 310] width 209 height 90
click at [696, 326] on input "text" at bounding box center [669, 312] width 209 height 41
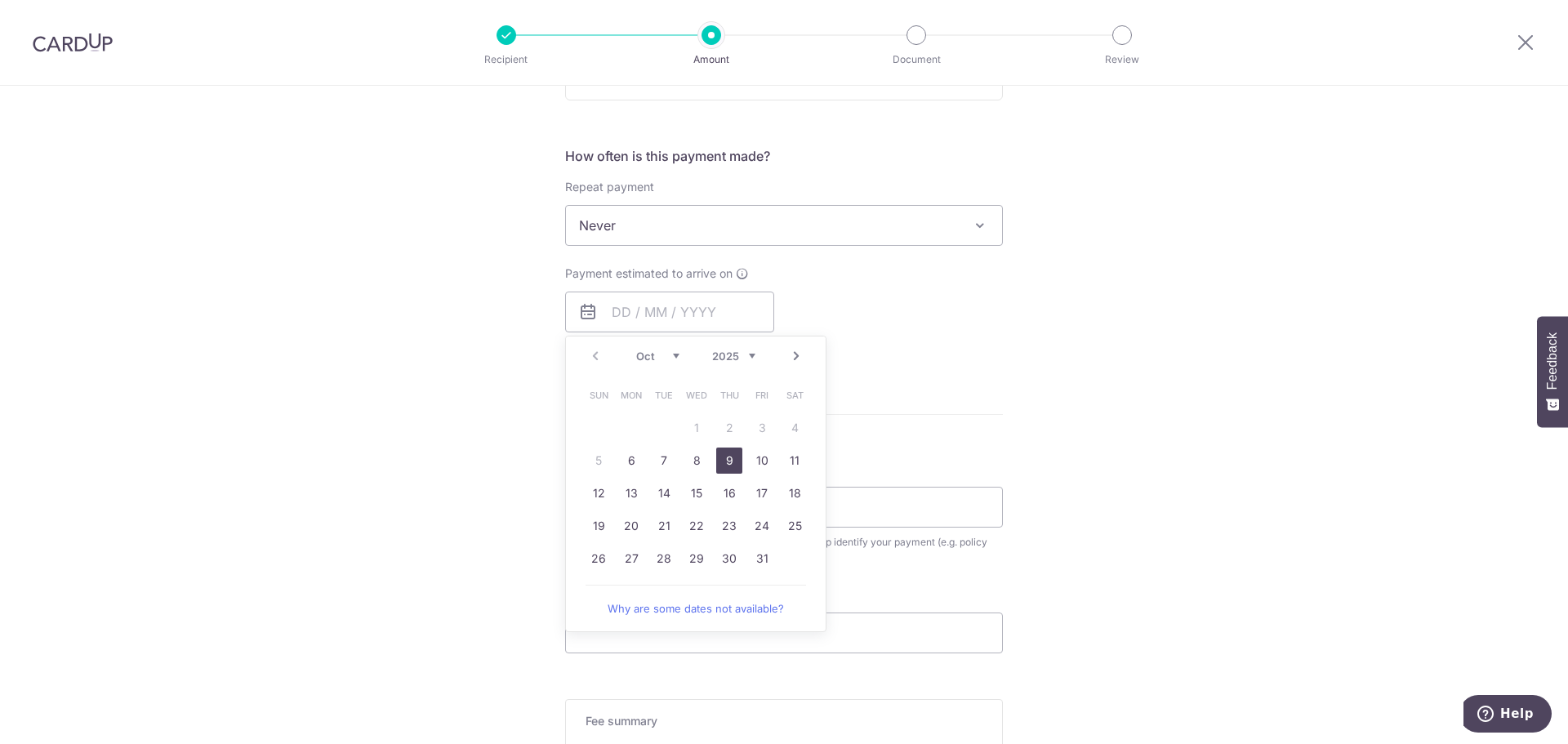
click at [722, 465] on link "9" at bounding box center [729, 460] width 26 height 26
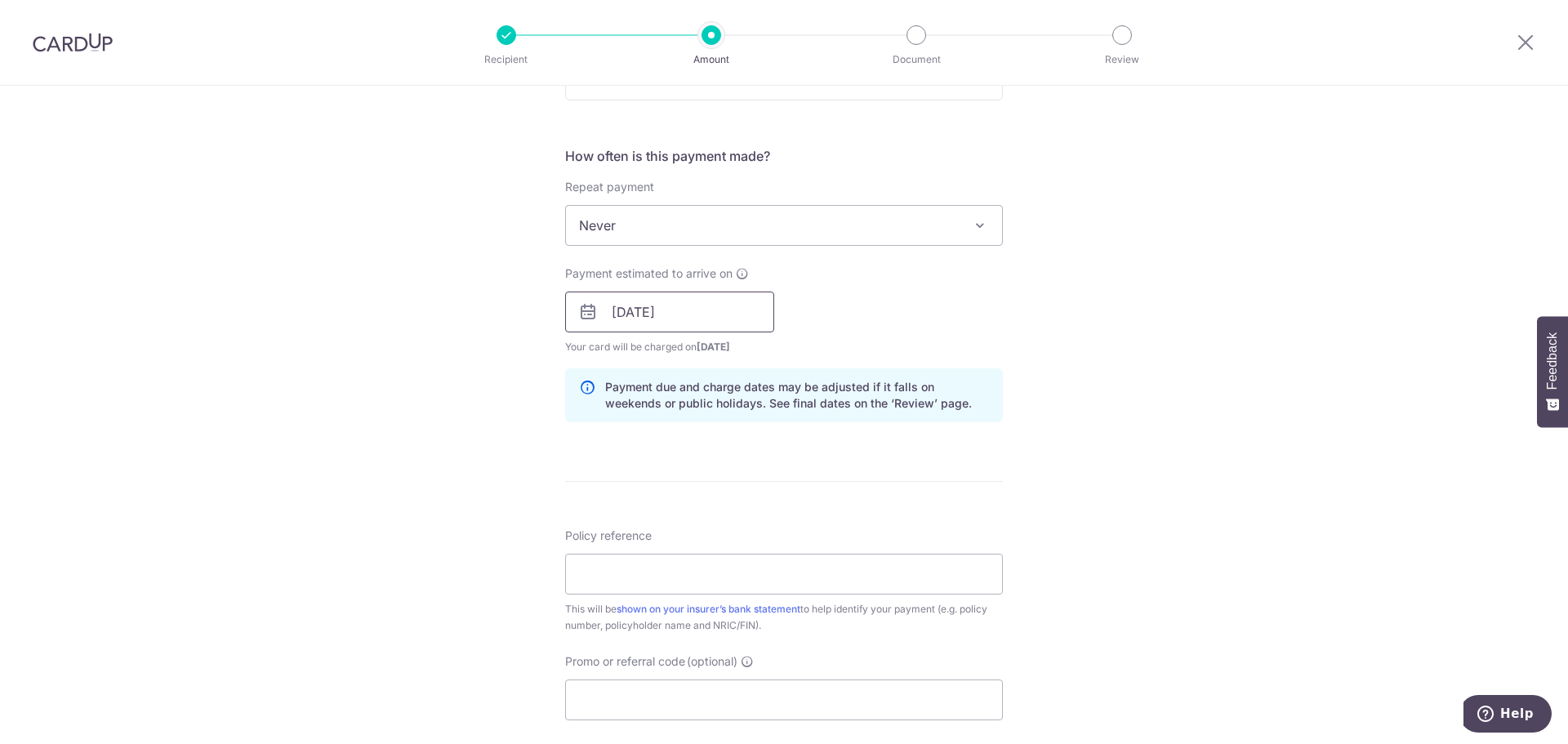
click at [713, 301] on input "[DATE]" at bounding box center [669, 312] width 209 height 41
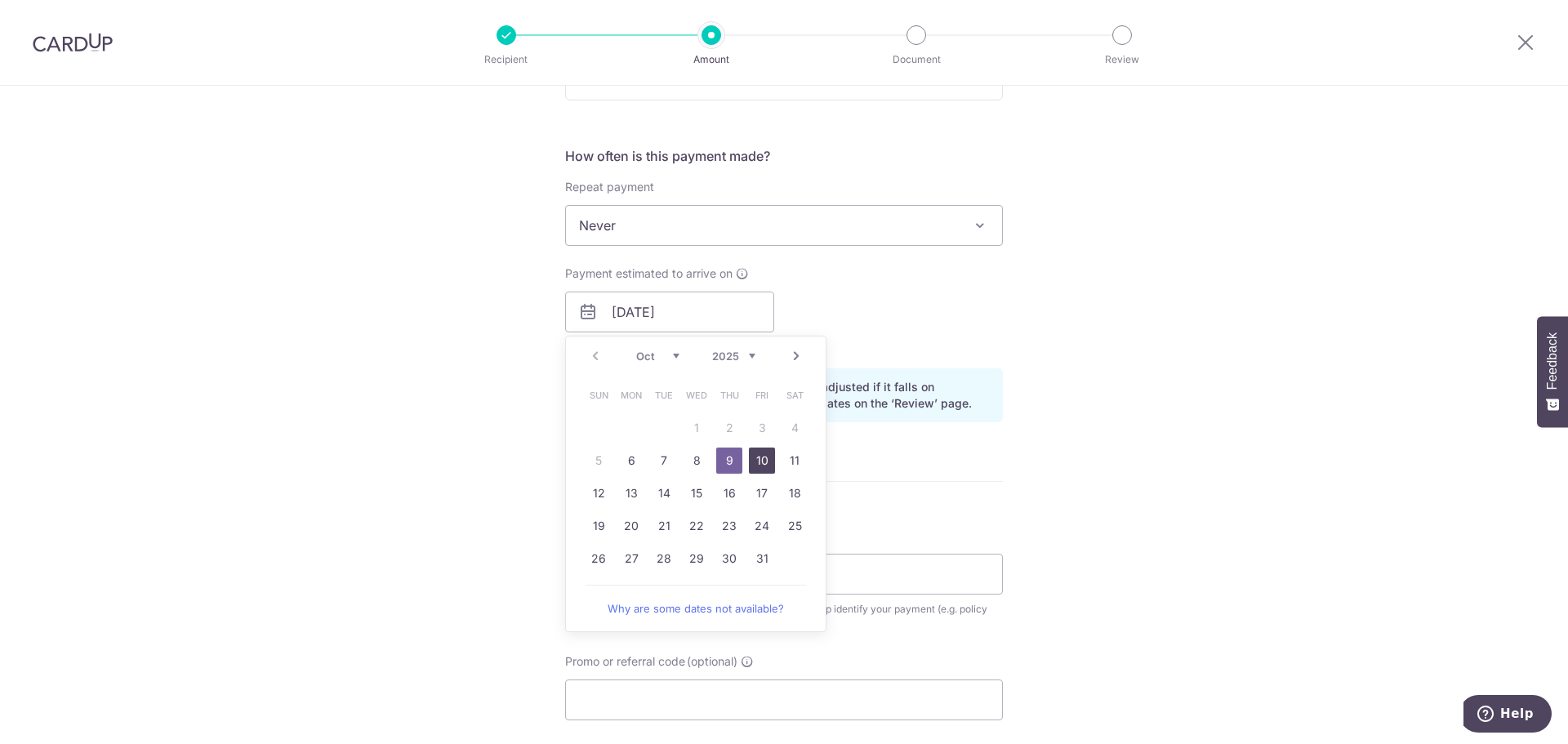
click at [761, 458] on link "10" at bounding box center [761, 460] width 26 height 26
type input "[DATE]"
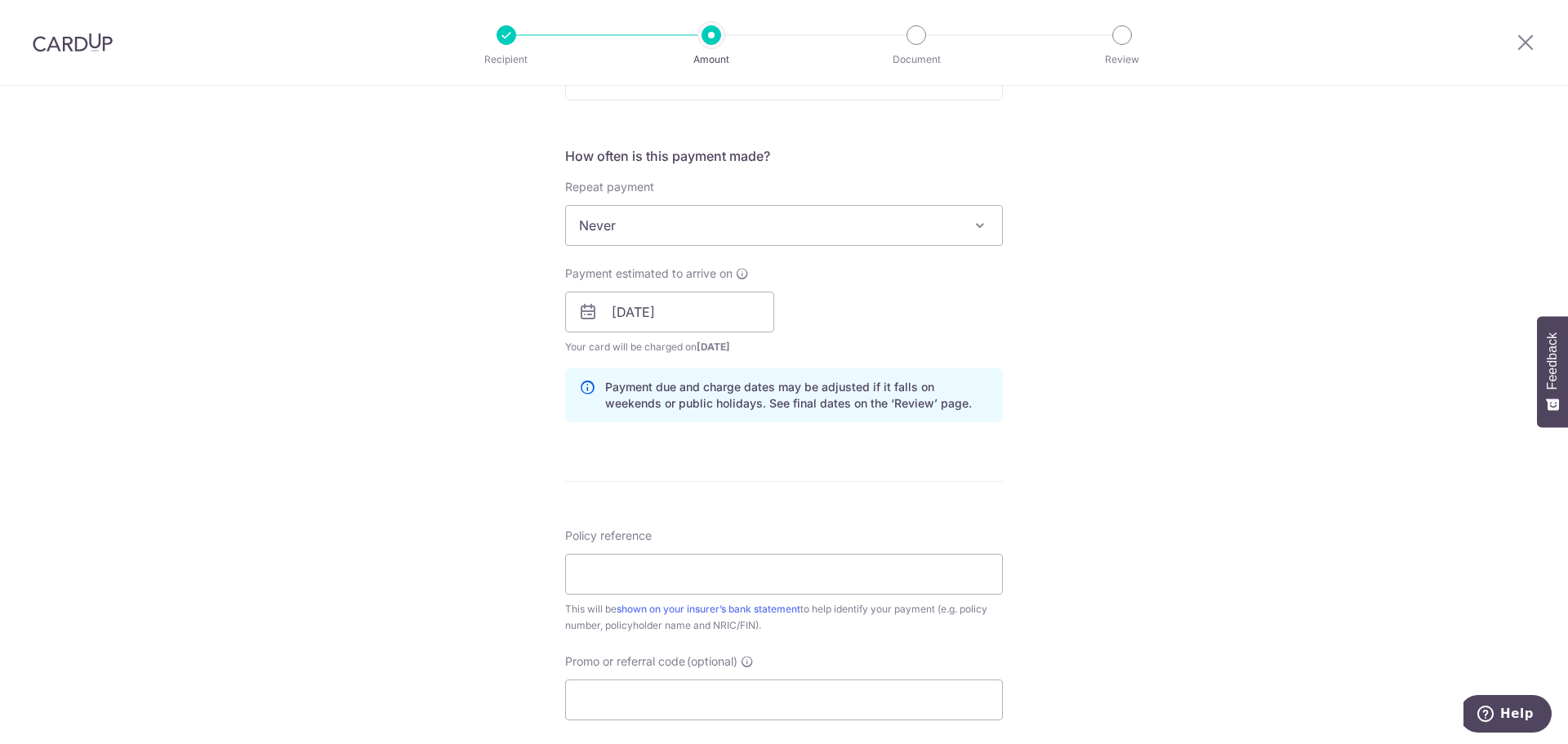
click at [1109, 300] on div "Tell us more about your payment Enter payment amount SGD 3,565.33 3565.33 Selec…" at bounding box center [784, 285] width 1568 height 1544
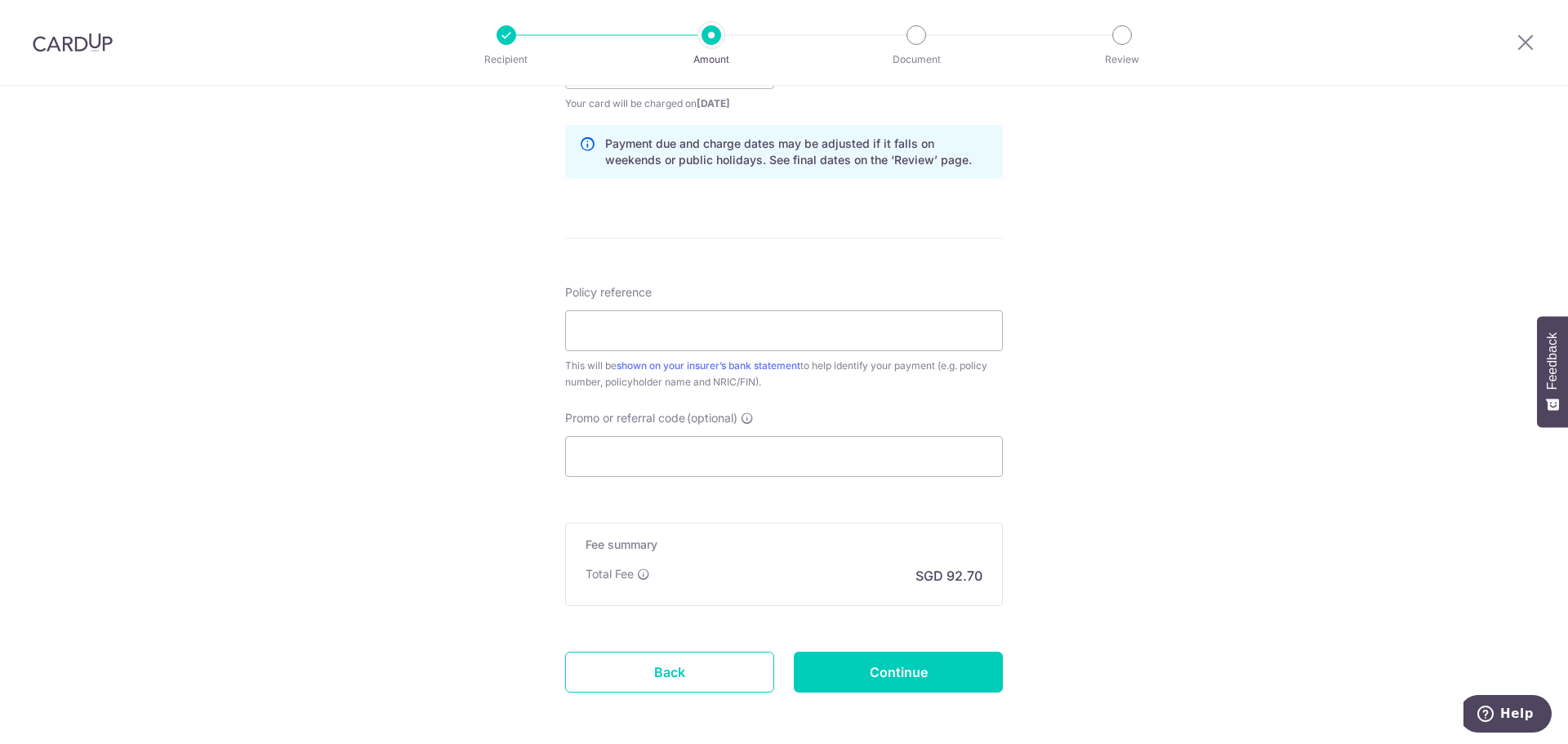
scroll to position [817, 0]
click at [756, 338] on input "Policy reference" at bounding box center [784, 329] width 437 height 41
paste input "82616252"
type input "82616252"
click at [764, 439] on input "Promo or referral code (optional)" at bounding box center [784, 455] width 437 height 41
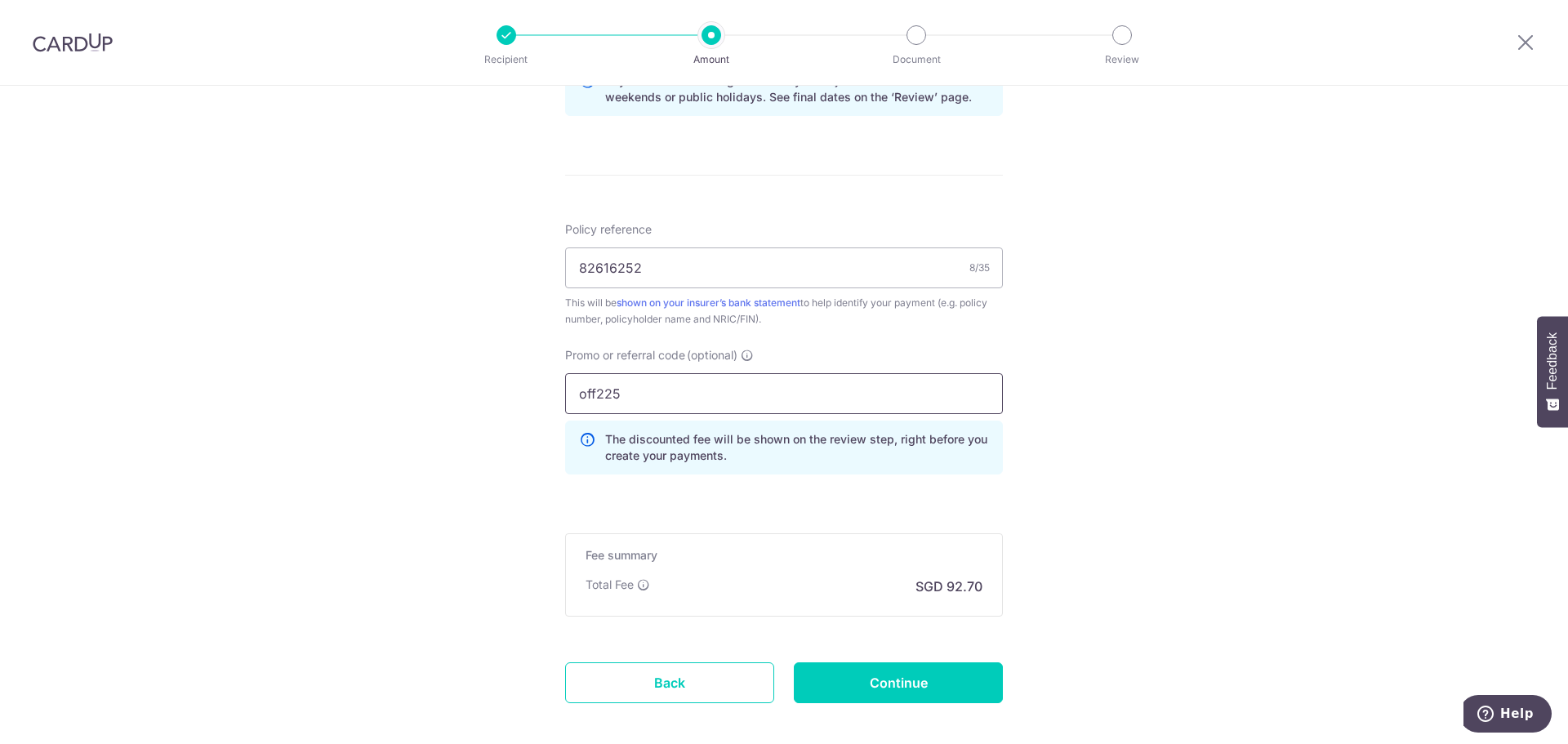
scroll to position [959, 0]
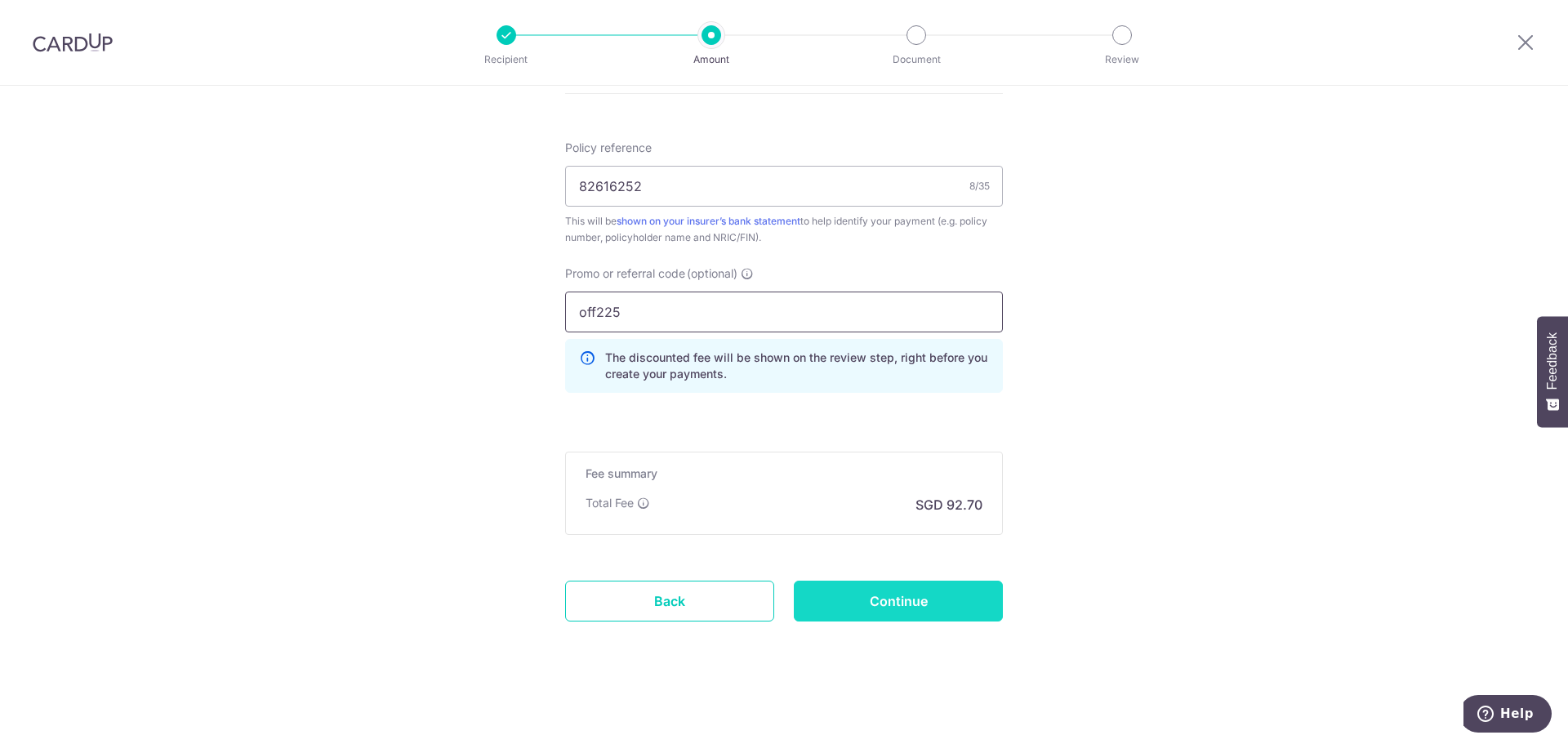
type input "off225"
click at [928, 600] on input "Continue" at bounding box center [898, 601] width 209 height 41
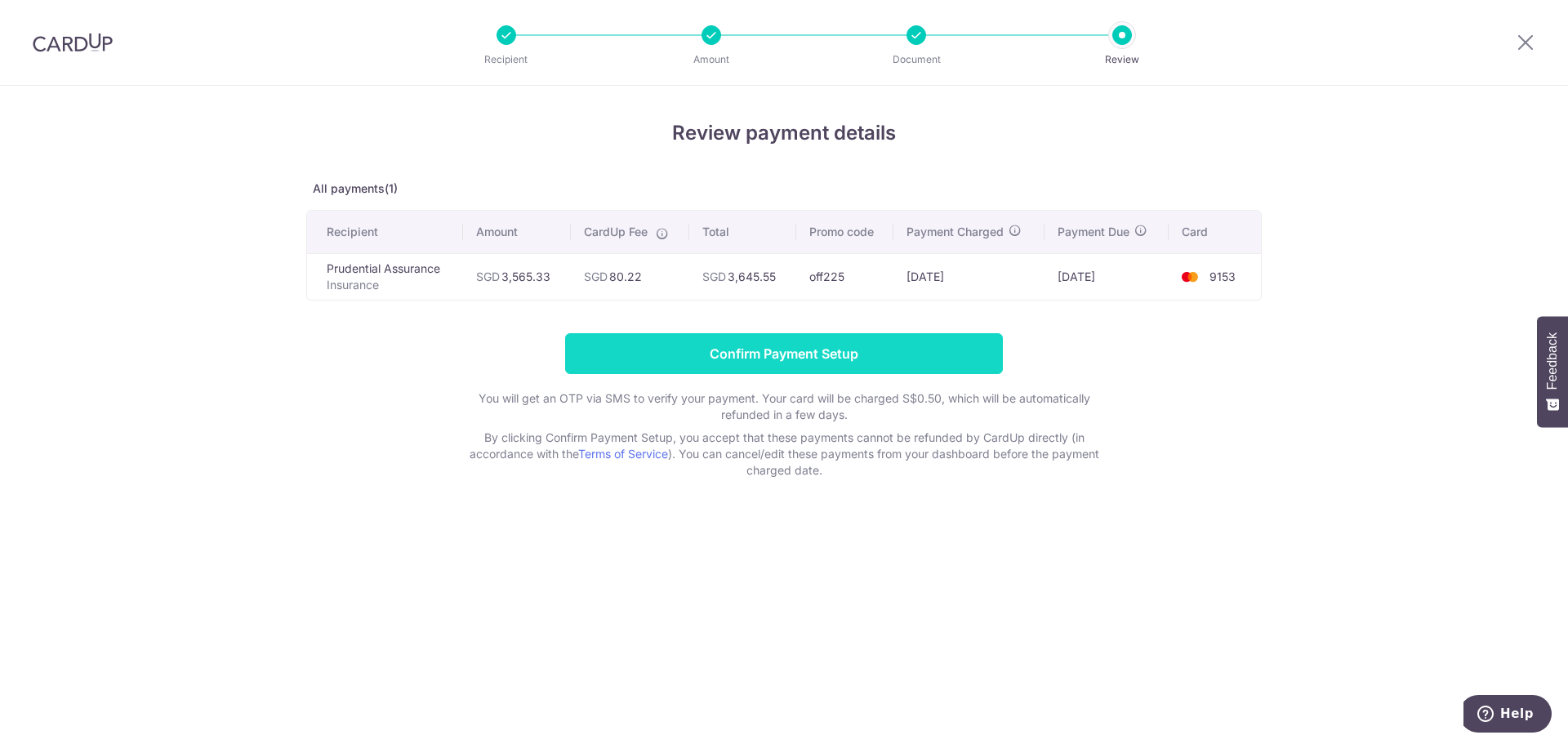
click at [888, 359] on input "Confirm Payment Setup" at bounding box center [784, 354] width 437 height 41
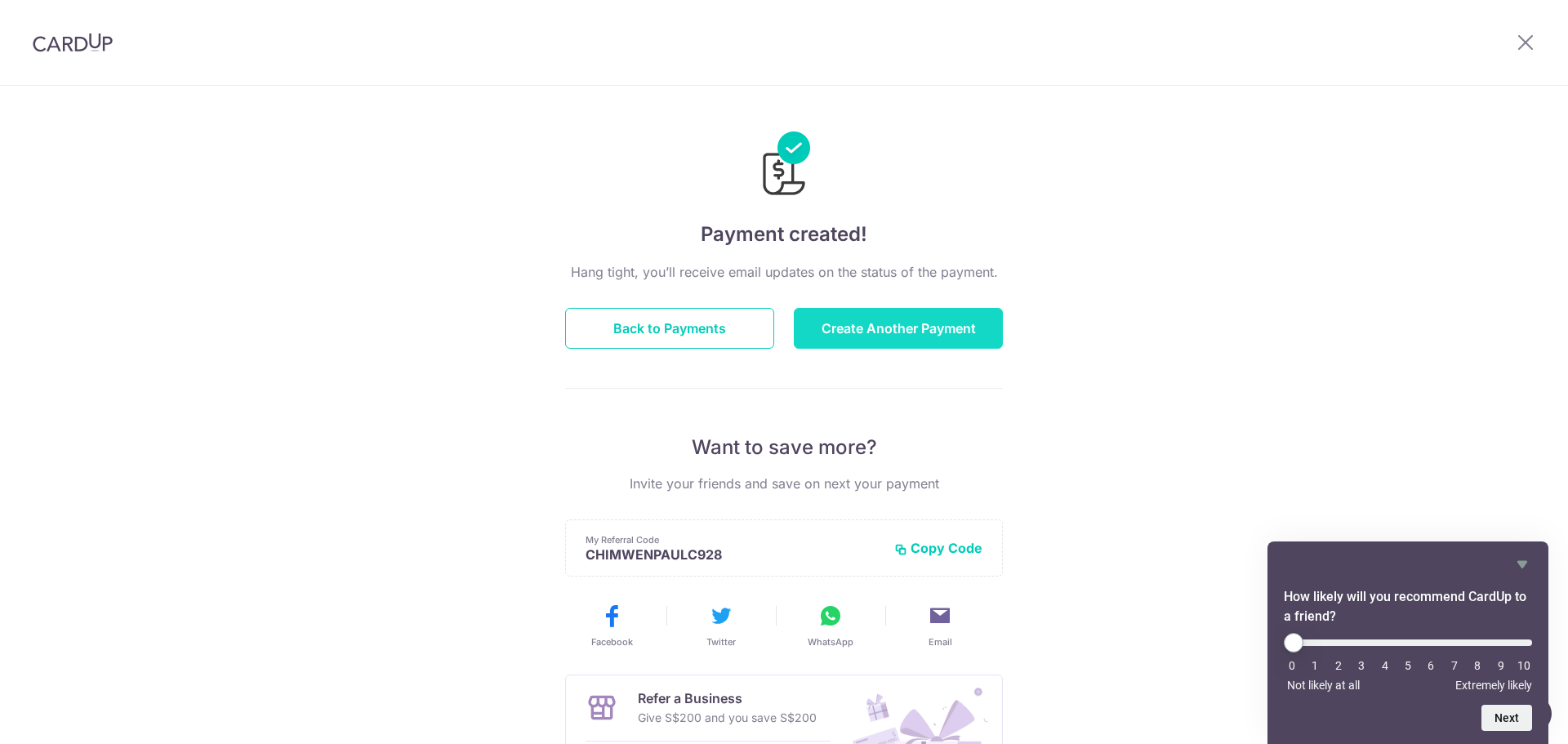
click at [868, 338] on button "Create Another Payment" at bounding box center [898, 328] width 209 height 41
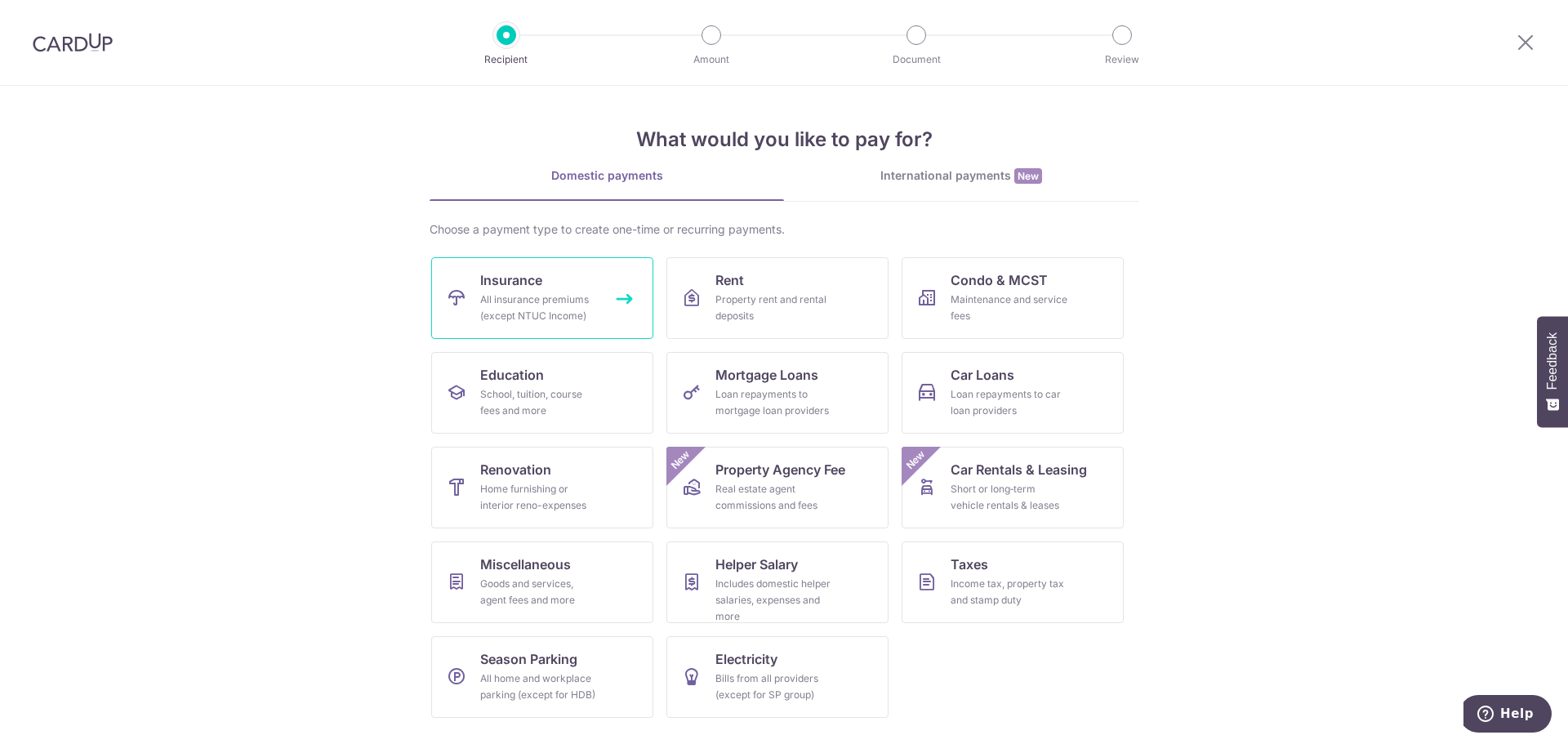
click at [537, 317] on div "All insurance premiums (except NTUC Income)" at bounding box center [539, 308] width 117 height 33
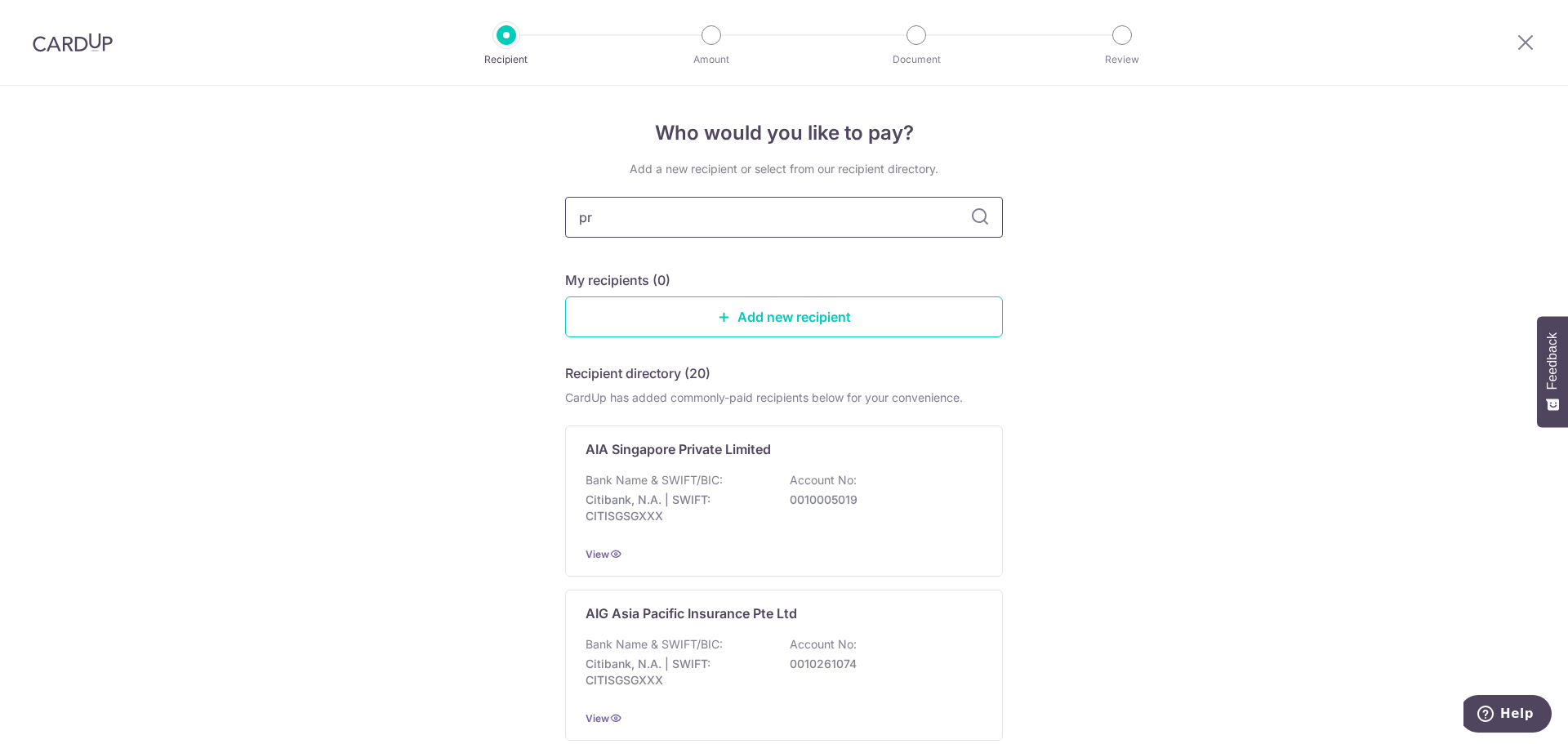
type input "pru"
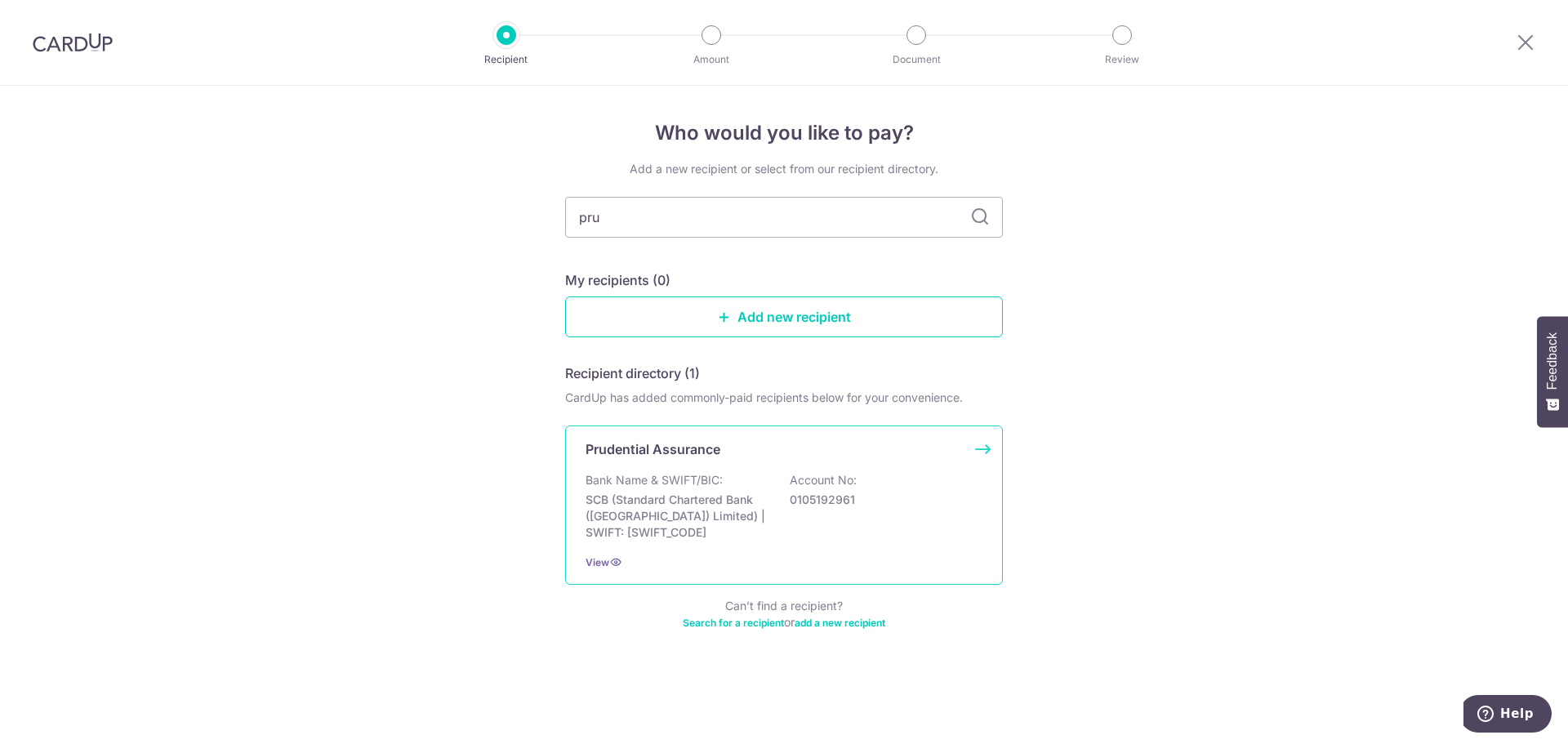
click at [692, 461] on div "Prudential Assurance Bank Name & SWIFT/BIC: SCB (Standard Chartered Bank (Singa…" at bounding box center [784, 505] width 437 height 159
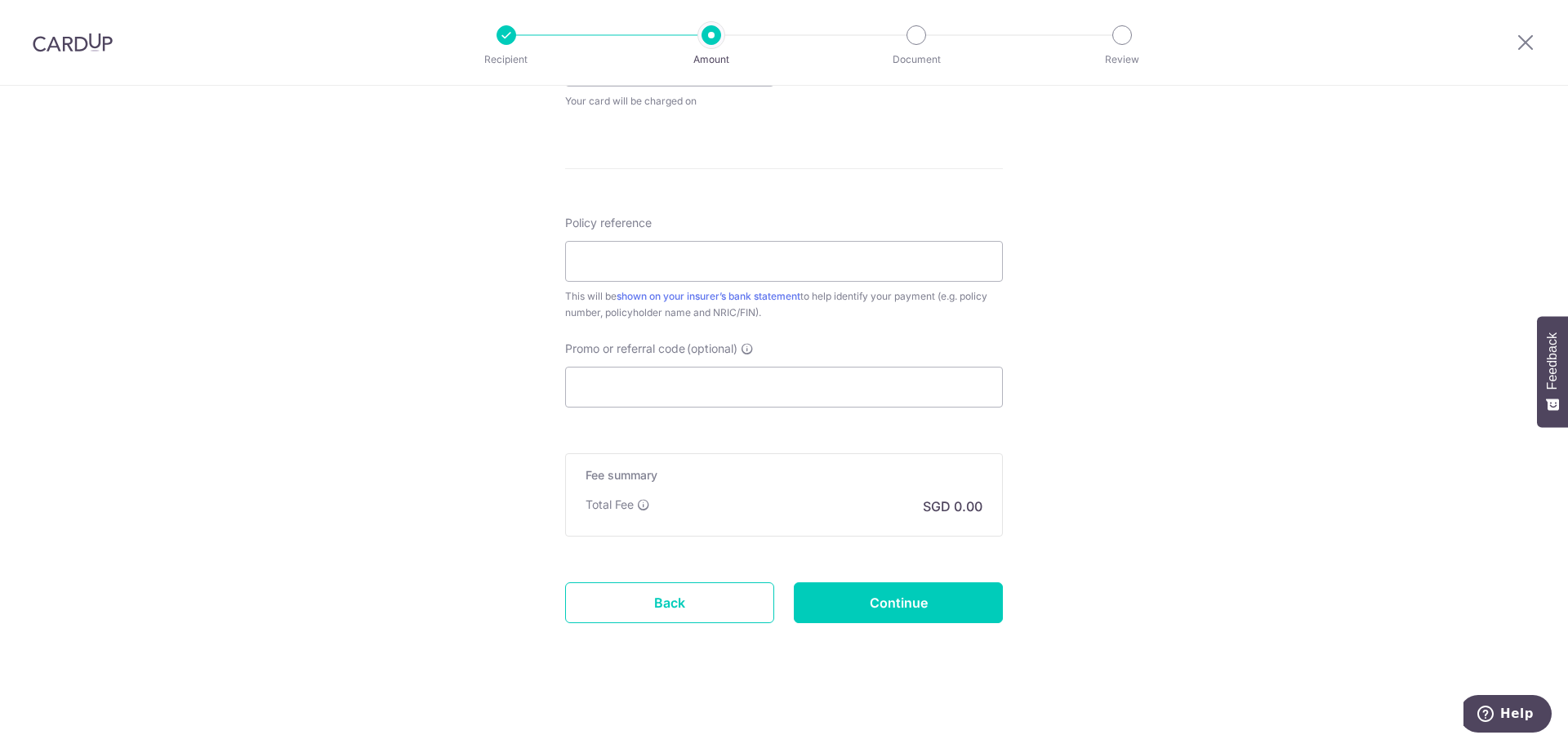
scroll to position [819, 0]
click at [300, 362] on div "Tell us more about your payment Enter payment amount SGD Select Card Select opt…" at bounding box center [784, 5] width 1568 height 1477
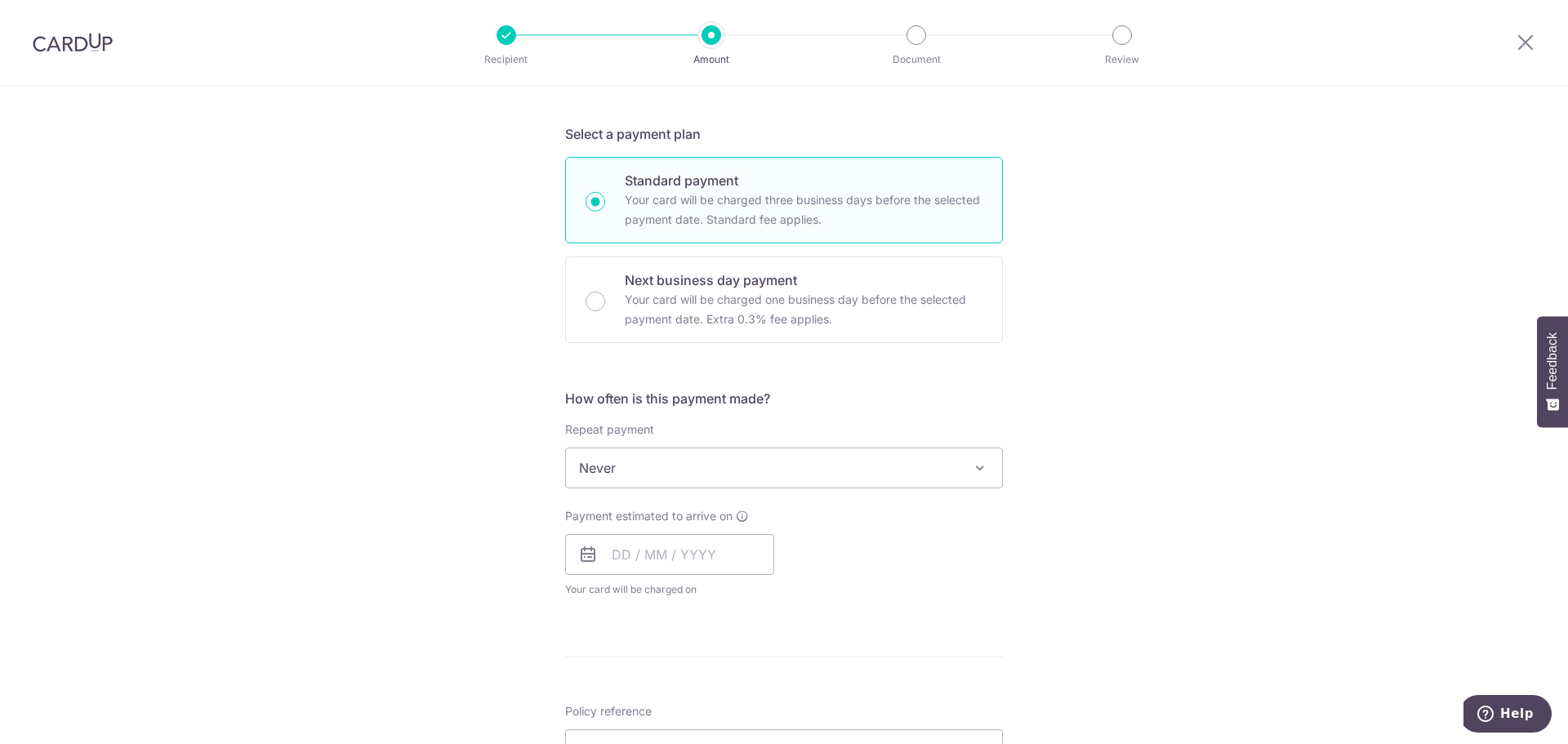
scroll to position [0, 0]
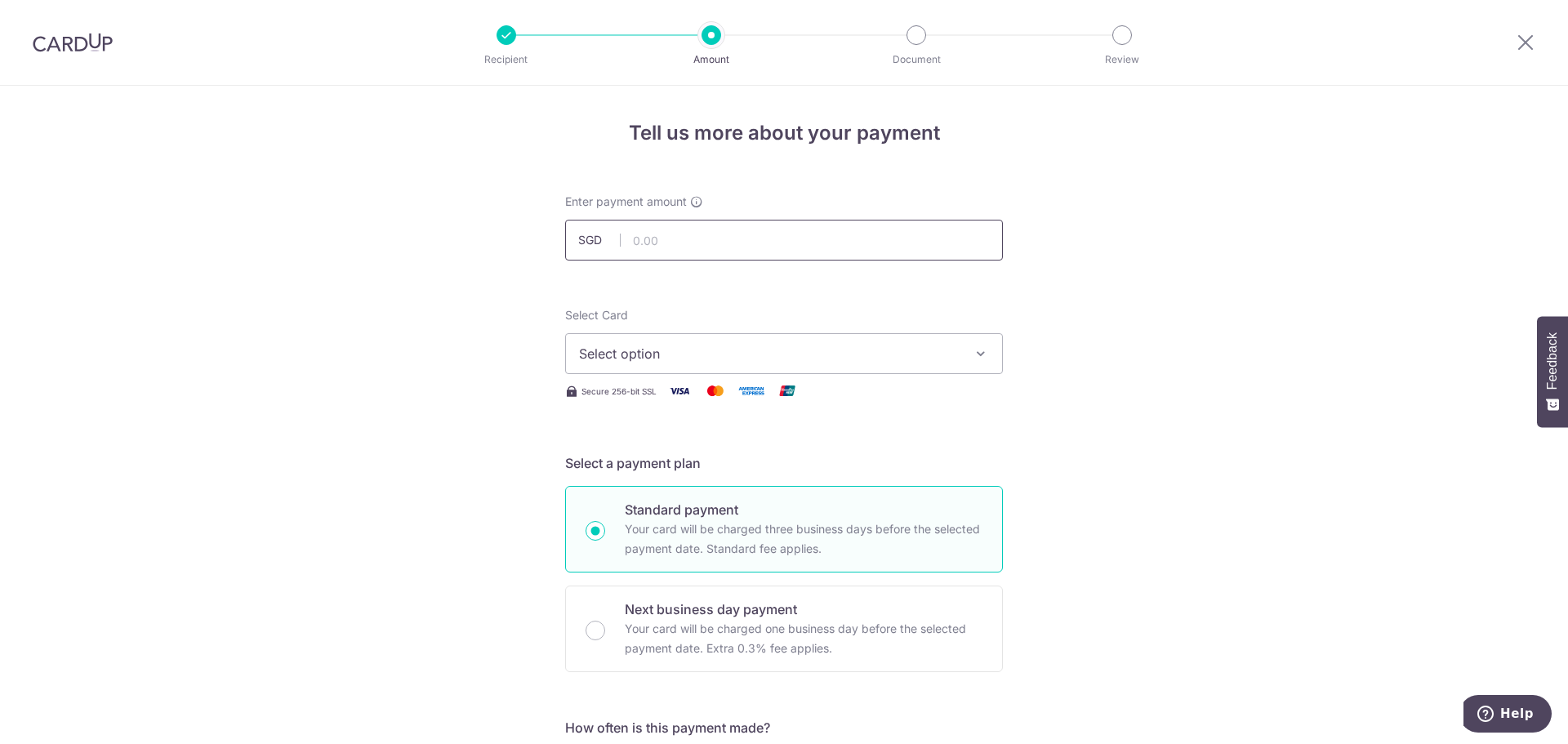
drag, startPoint x: 782, startPoint y: 265, endPoint x: 785, endPoint y: 246, distance: 19.2
click at [786, 246] on input "text" at bounding box center [784, 240] width 437 height 41
type input "641.70"
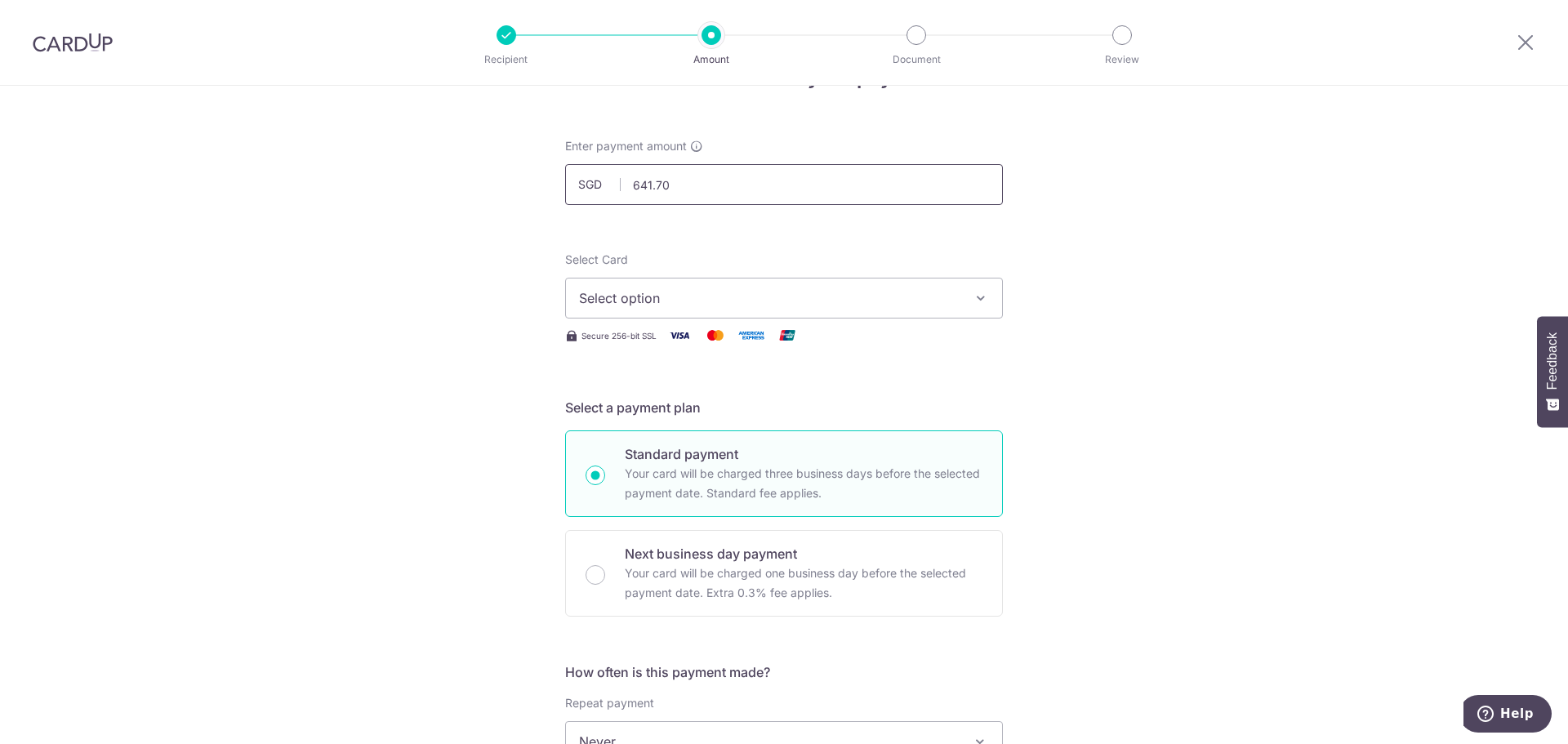
scroll to position [82, 0]
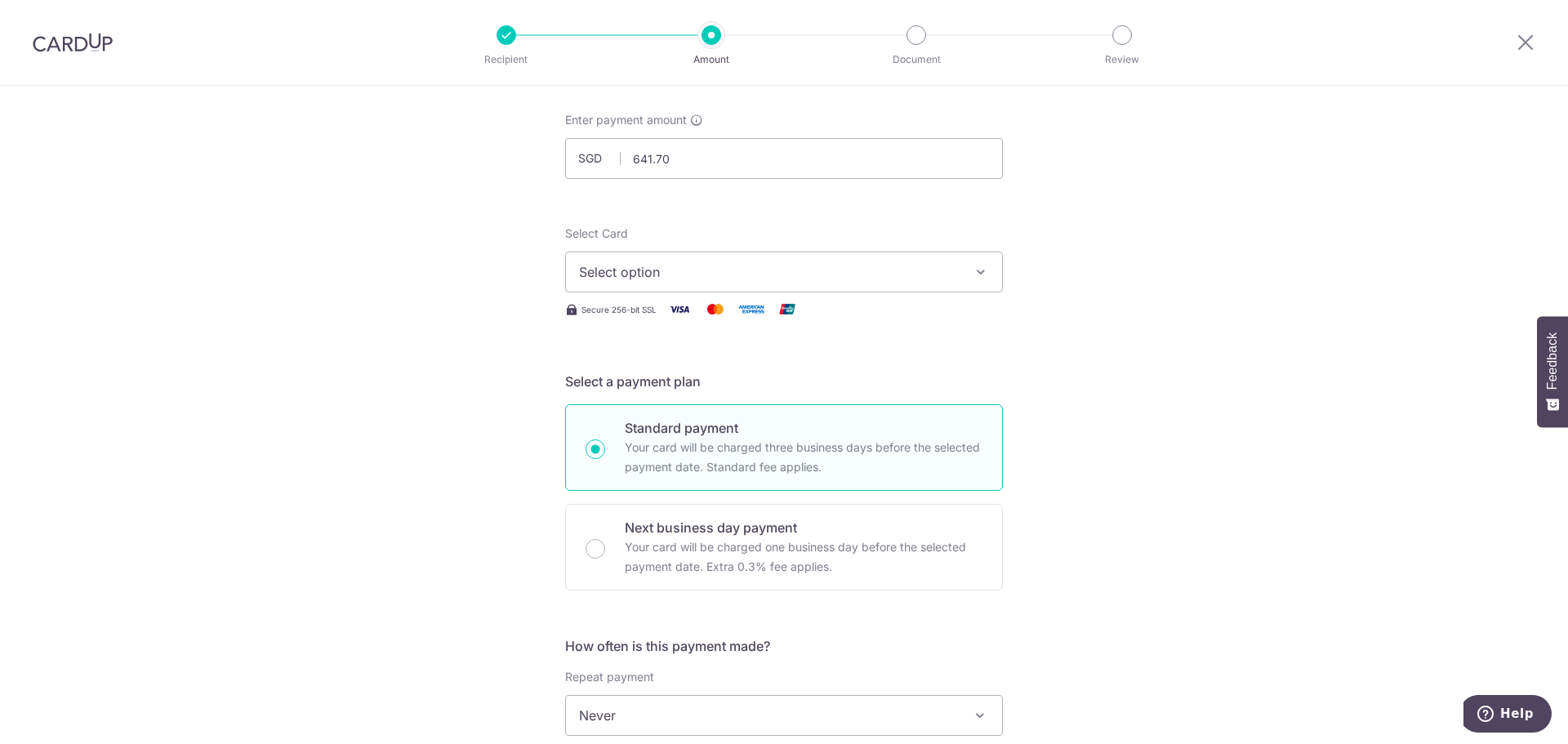
click at [791, 263] on span "Select option" at bounding box center [769, 272] width 380 height 20
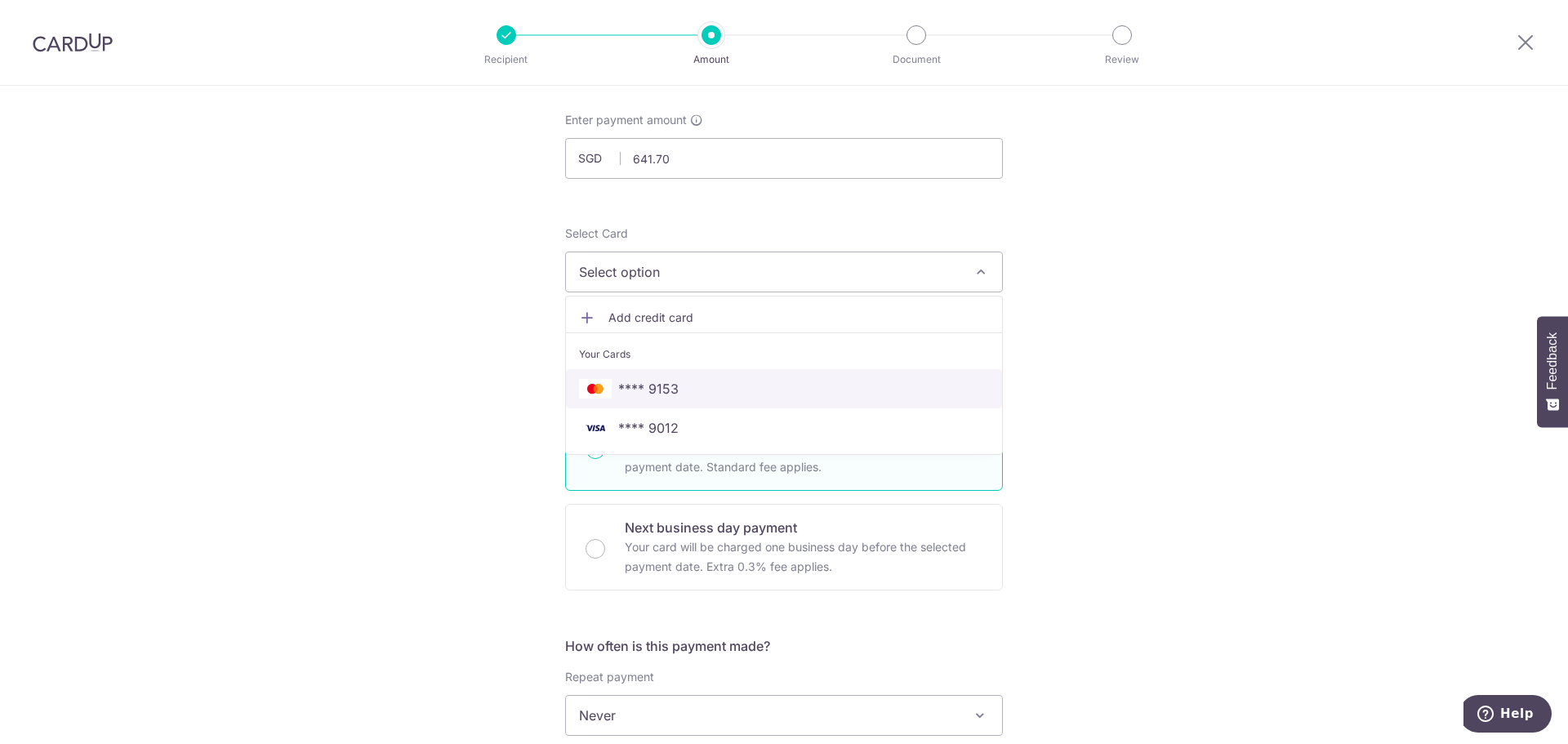
click at [757, 390] on span "**** 9153" at bounding box center [783, 388] width 410 height 20
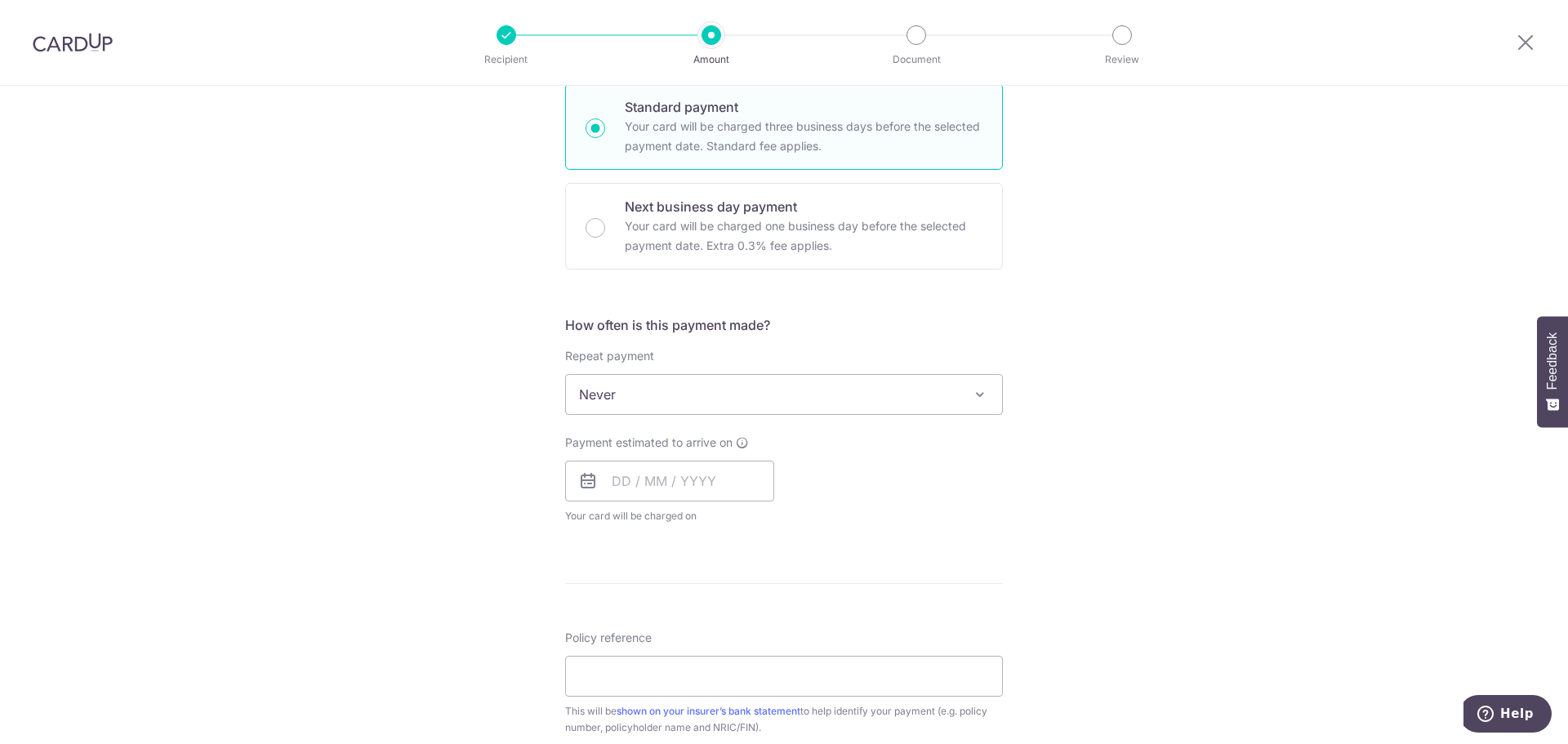
scroll to position [408, 0]
click at [719, 406] on span "Never" at bounding box center [784, 388] width 436 height 39
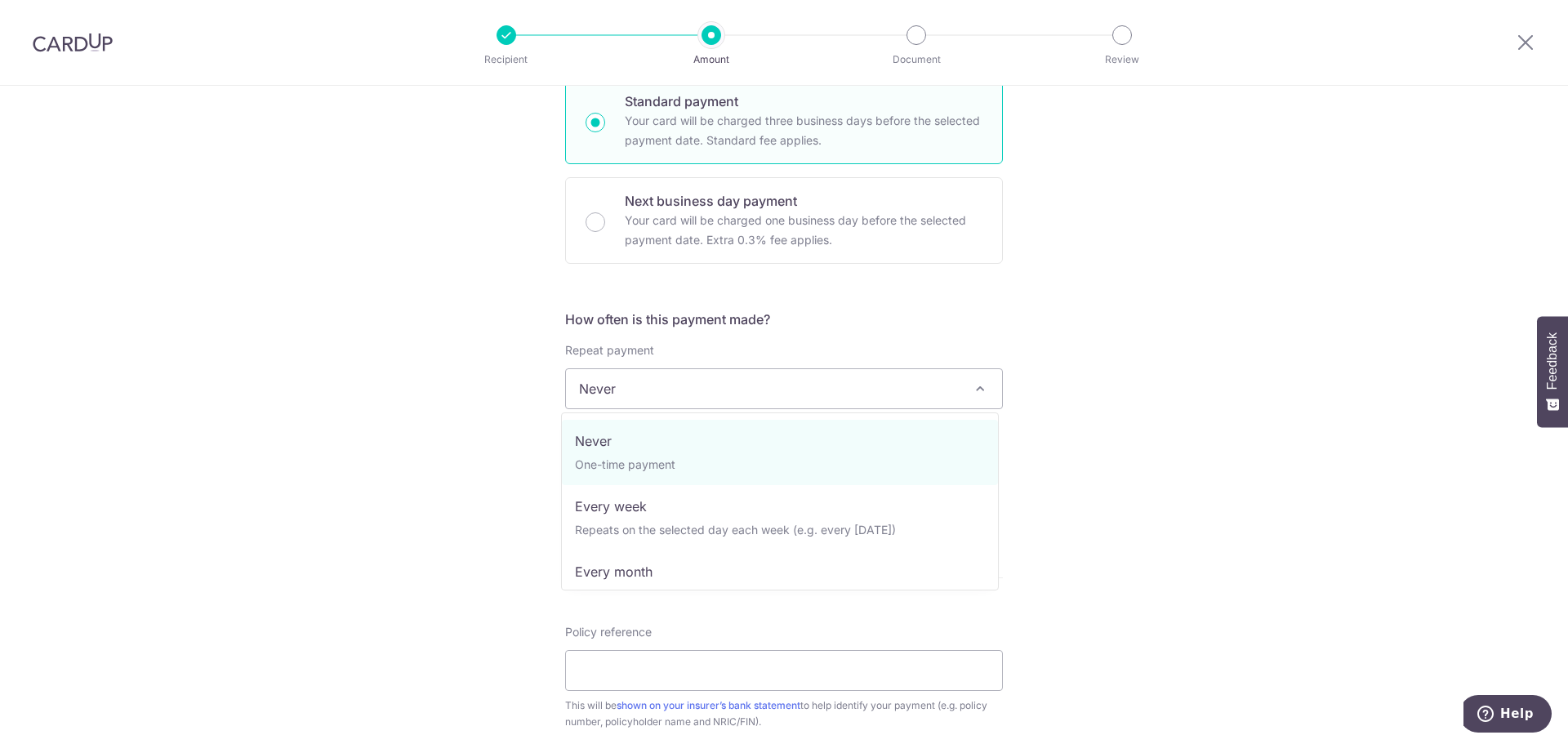
drag, startPoint x: 418, startPoint y: 464, endPoint x: 687, endPoint y: 488, distance: 270.1
click at [433, 466] on div "Tell us more about your payment Enter payment amount SGD 641.70 641.70 Select C…" at bounding box center [784, 416] width 1568 height 1477
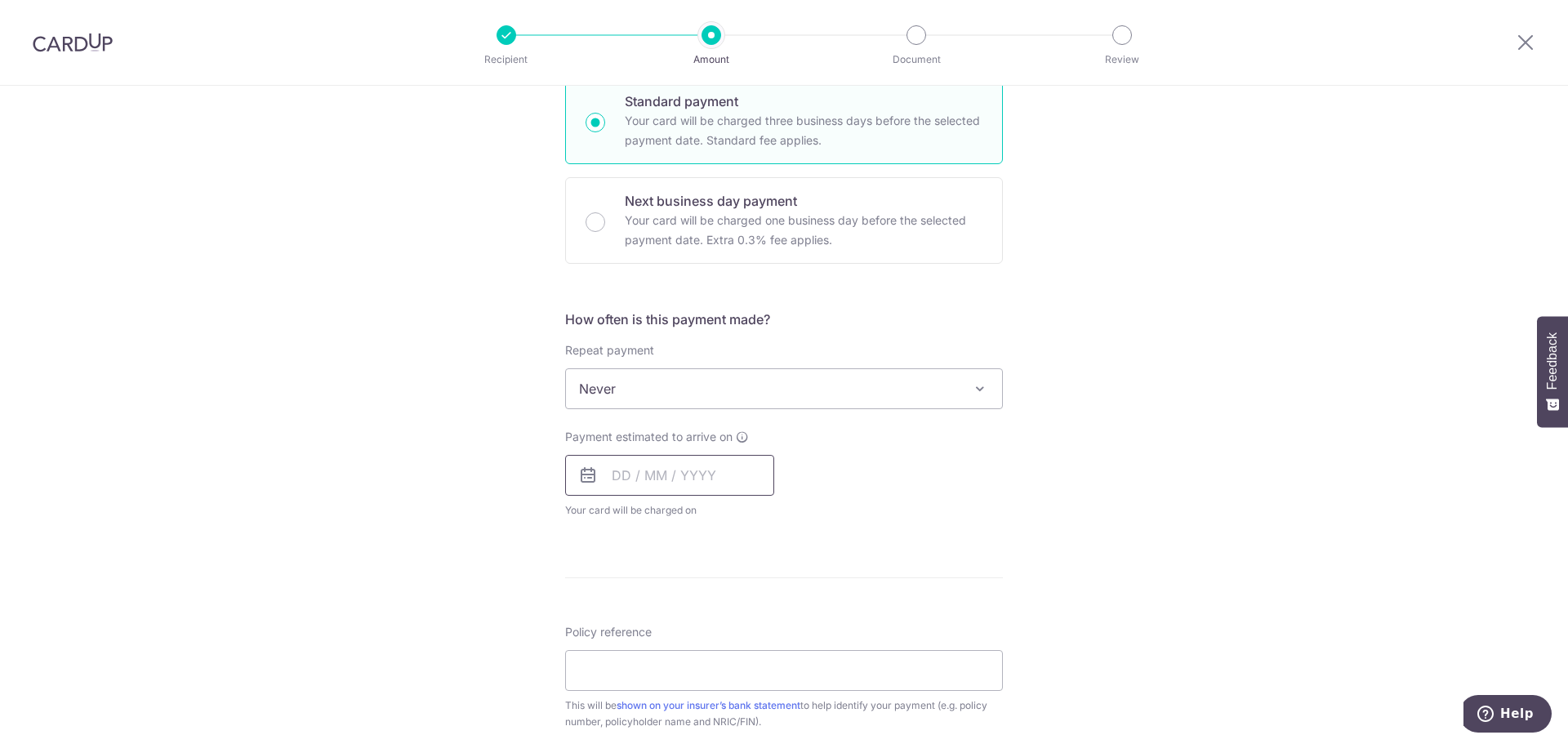
click at [688, 488] on input "text" at bounding box center [669, 476] width 209 height 41
click at [748, 628] on link "10" at bounding box center [761, 623] width 26 height 26
type input "10/10/2025"
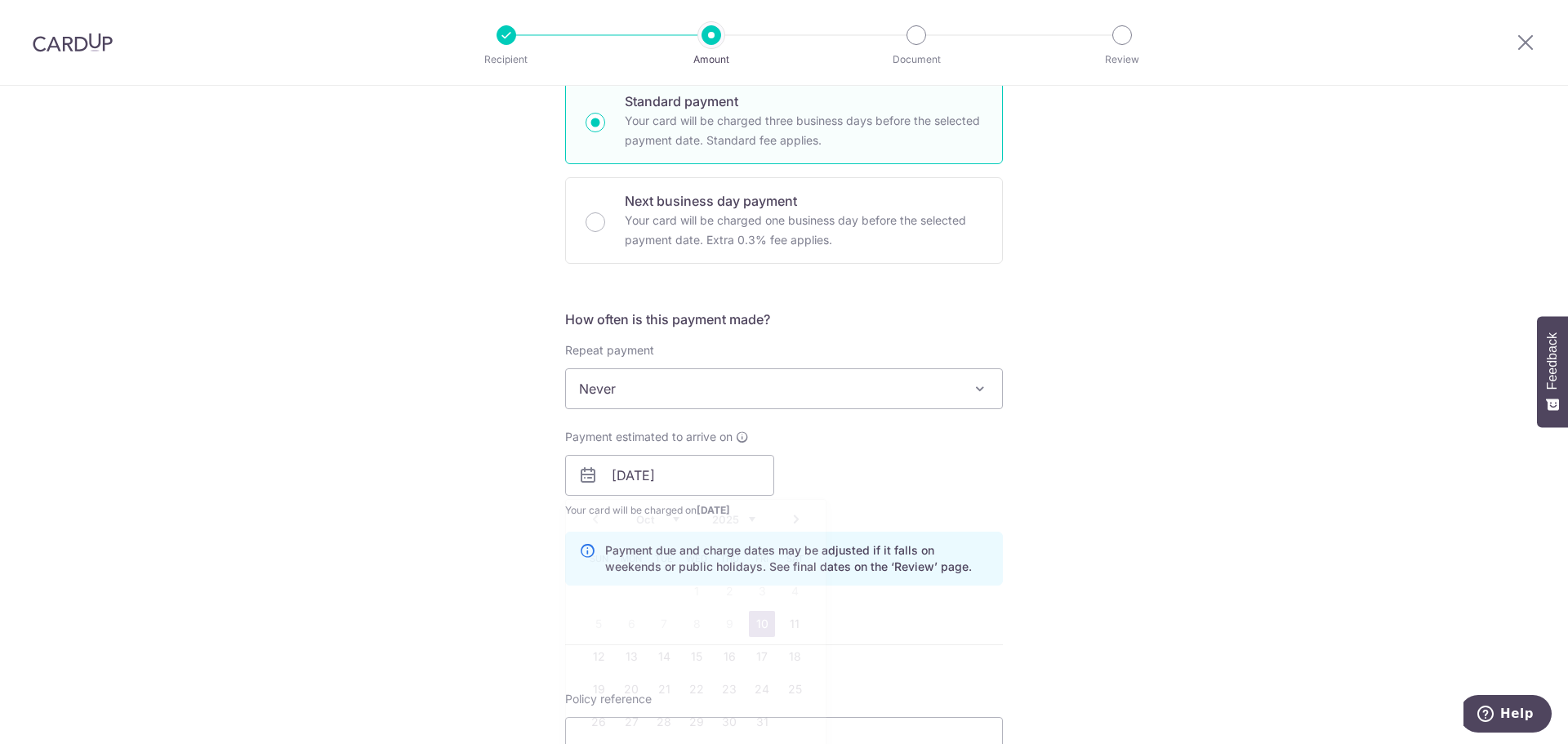
click at [1038, 512] on div "Tell us more about your payment Enter payment amount SGD 641.70 641.70 Select C…" at bounding box center [784, 449] width 1568 height 1544
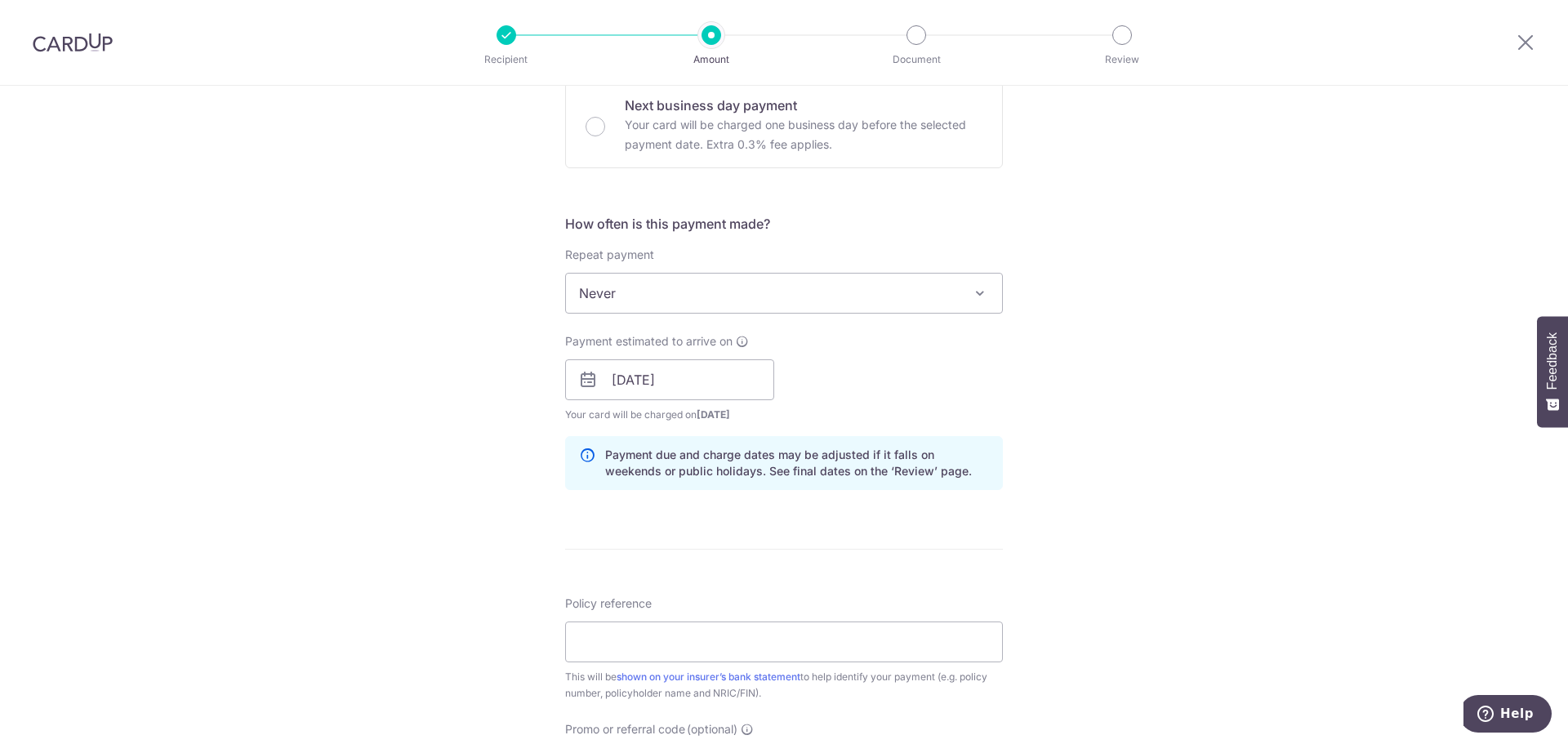
scroll to position [653, 0]
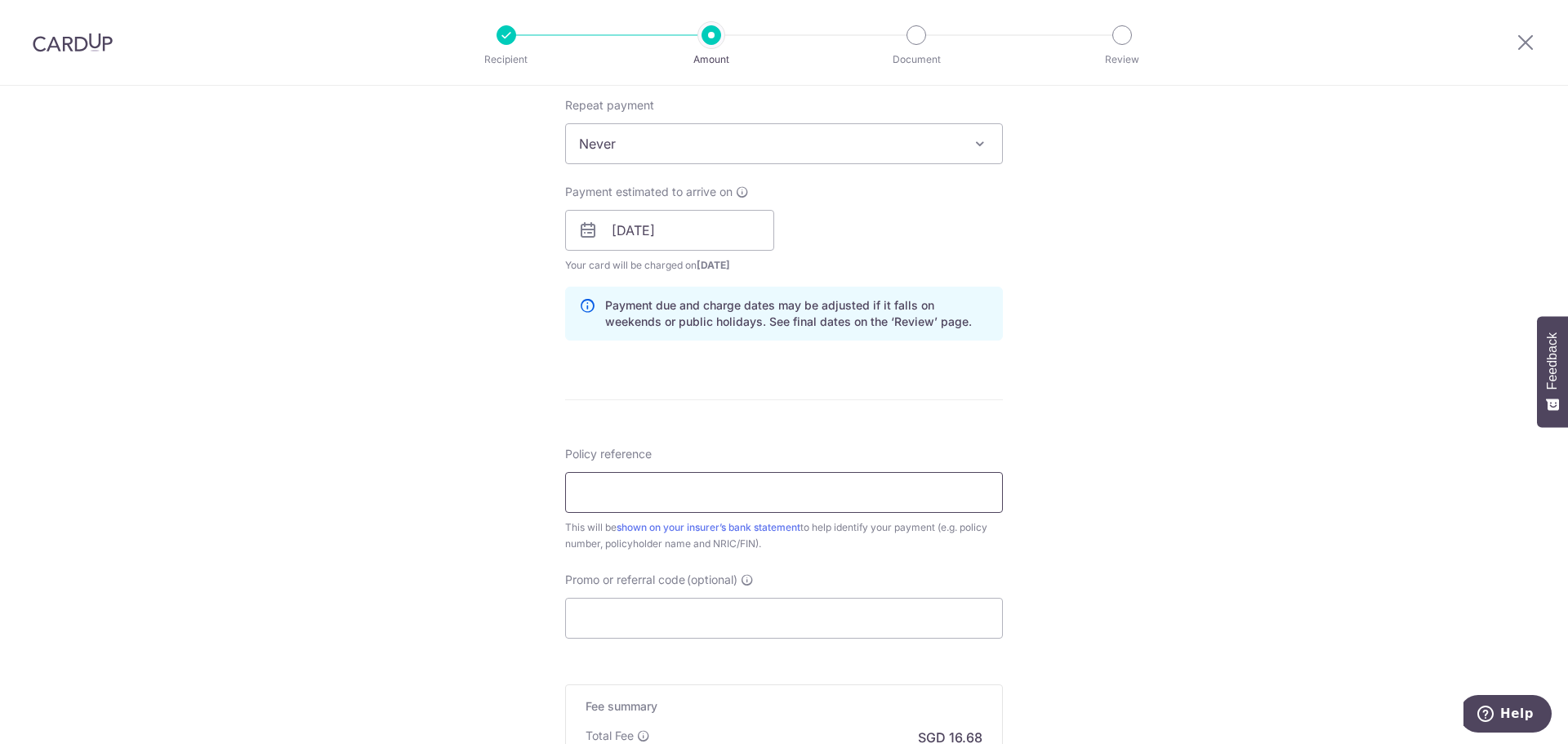
click at [788, 488] on input "Policy reference" at bounding box center [784, 492] width 437 height 41
paste input "82640225"
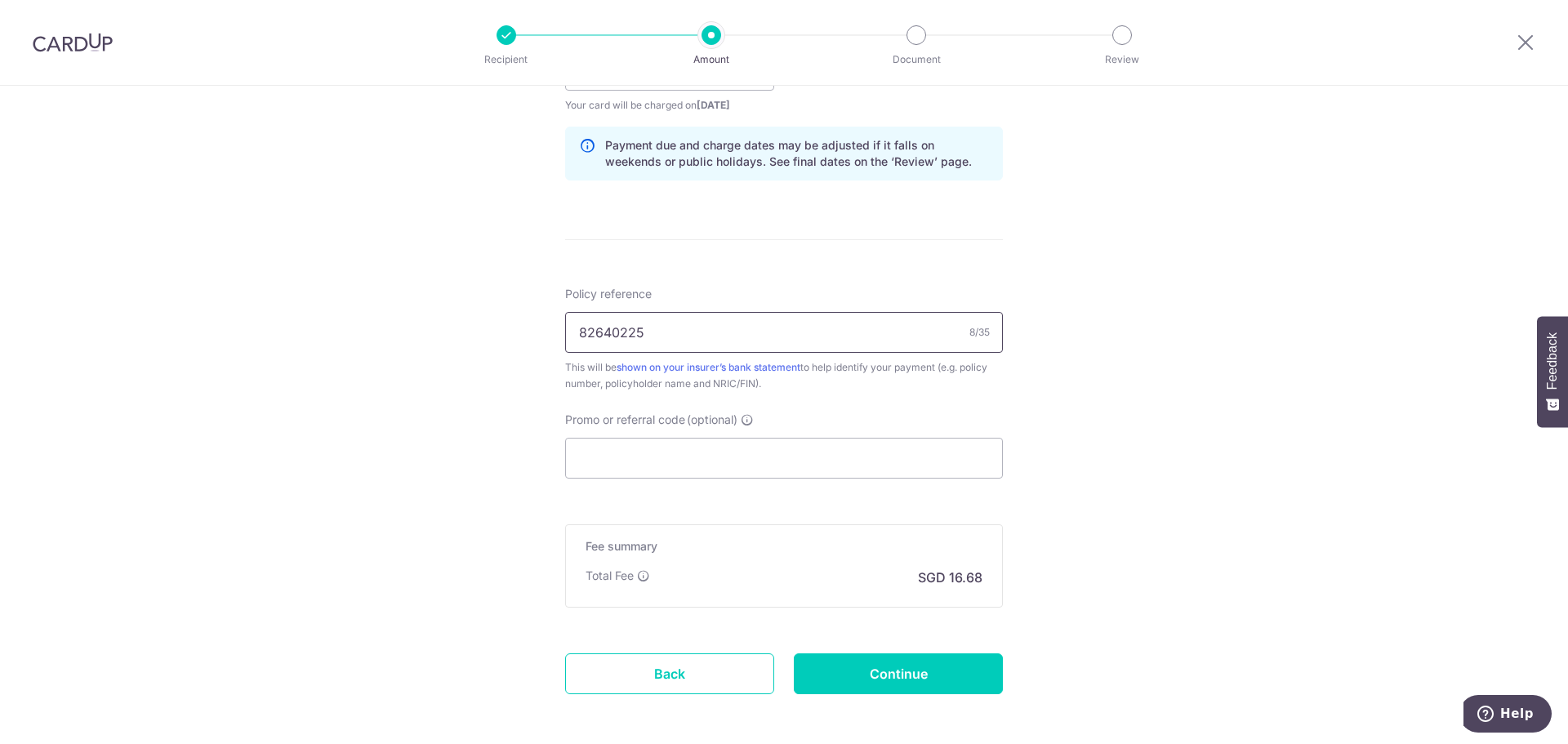
scroll to position [817, 0]
type input "82640225"
click at [735, 461] on input "Promo or referral code (optional)" at bounding box center [784, 455] width 437 height 41
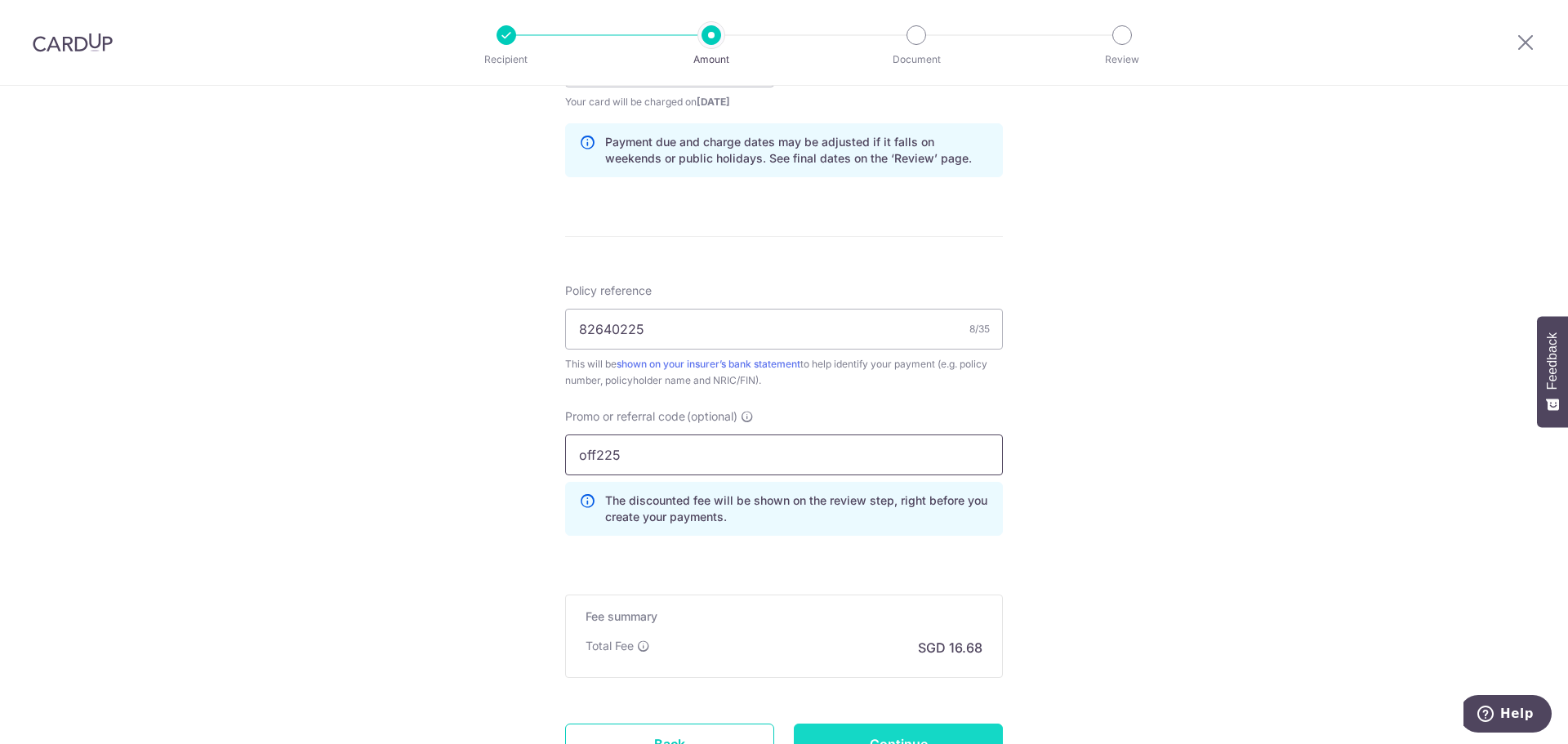
type input "off225"
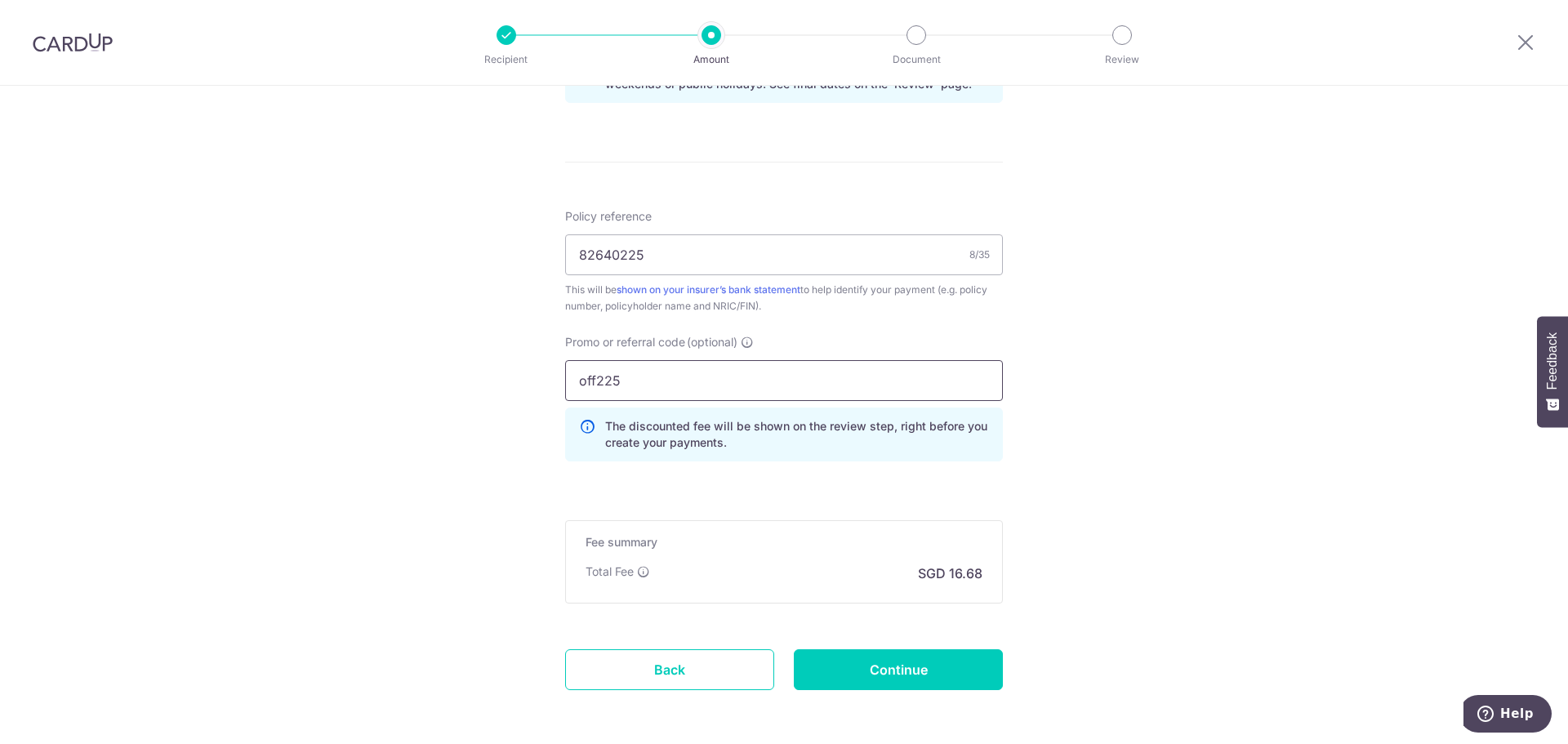
scroll to position [959, 0]
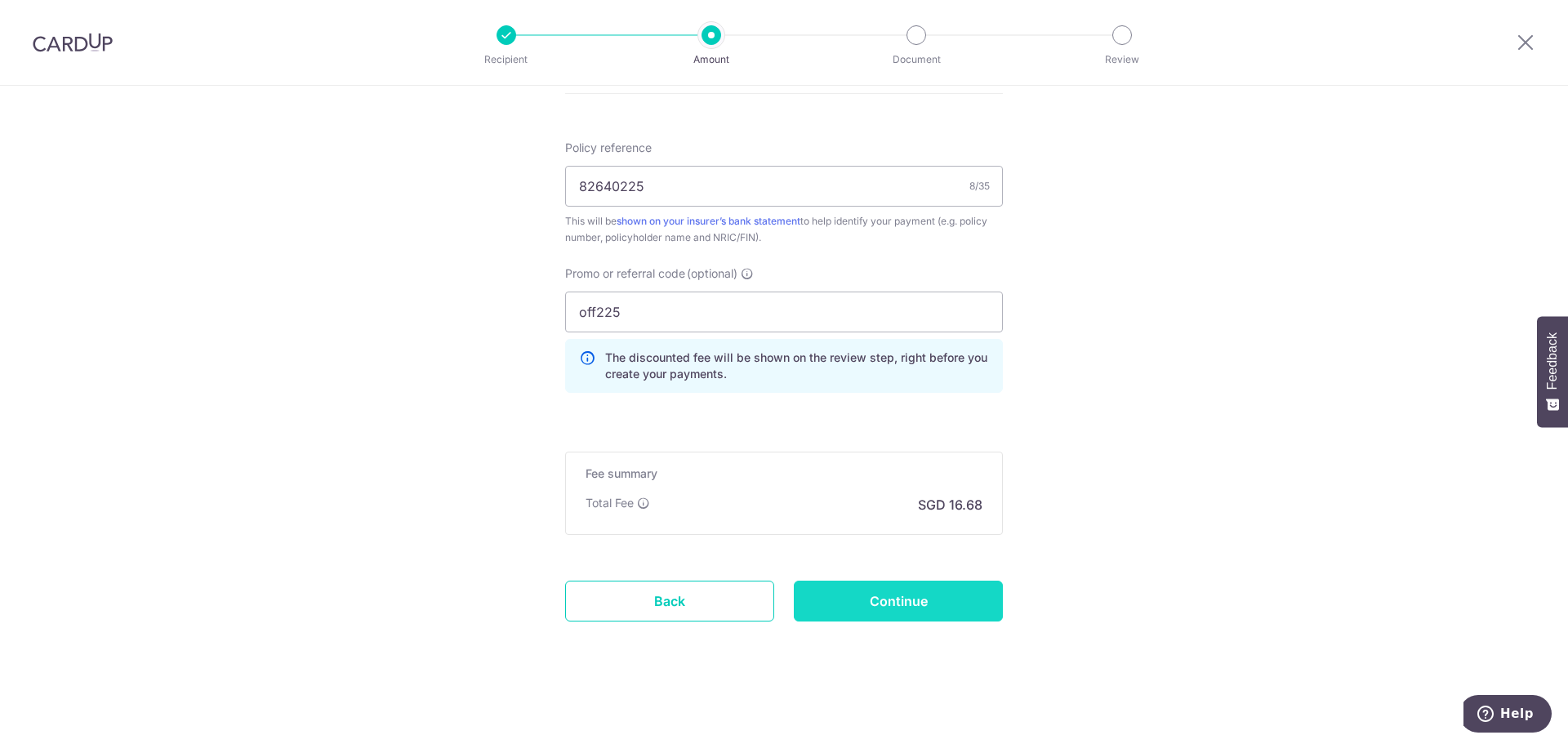
click at [932, 607] on input "Continue" at bounding box center [898, 601] width 209 height 41
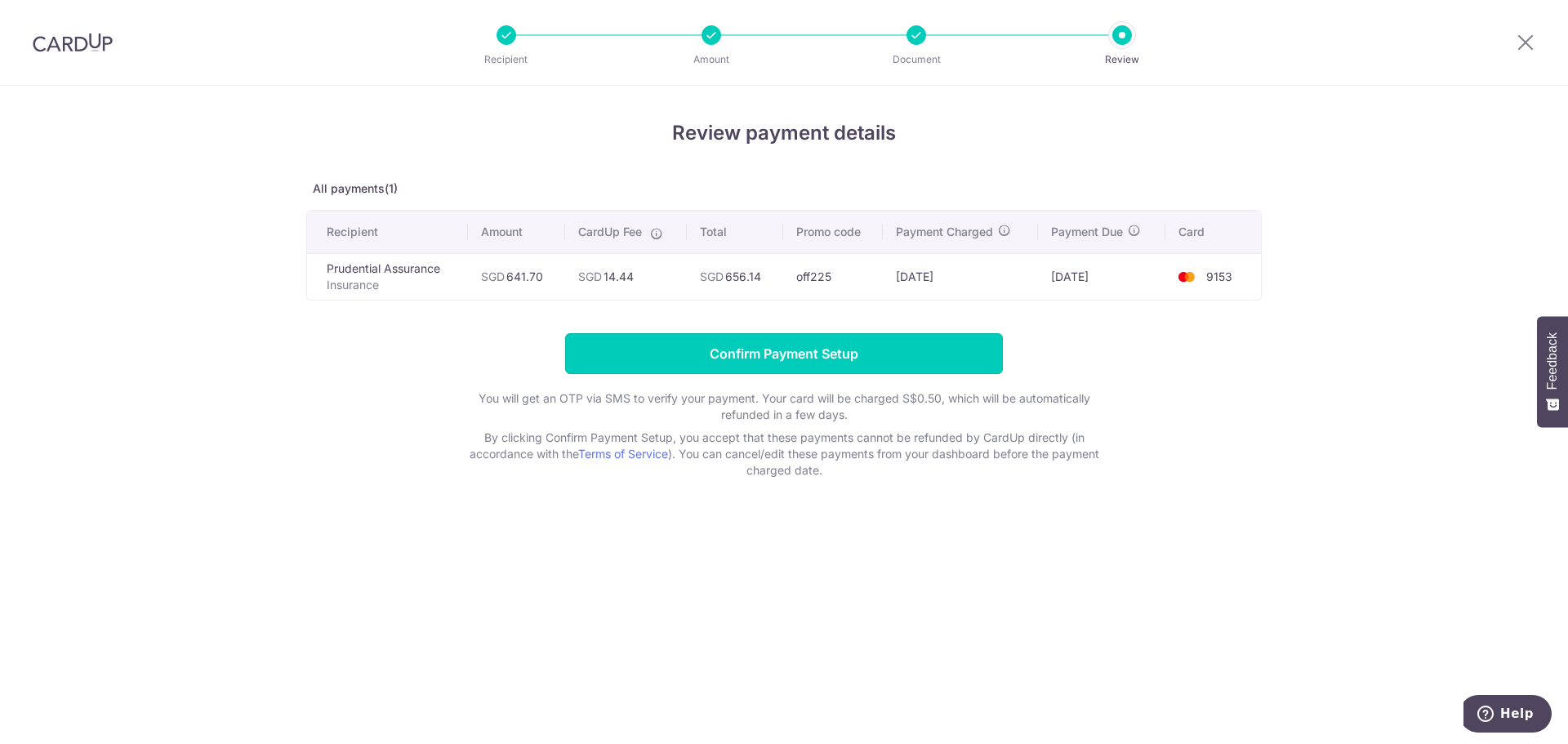
click at [861, 341] on input "Confirm Payment Setup" at bounding box center [784, 354] width 437 height 41
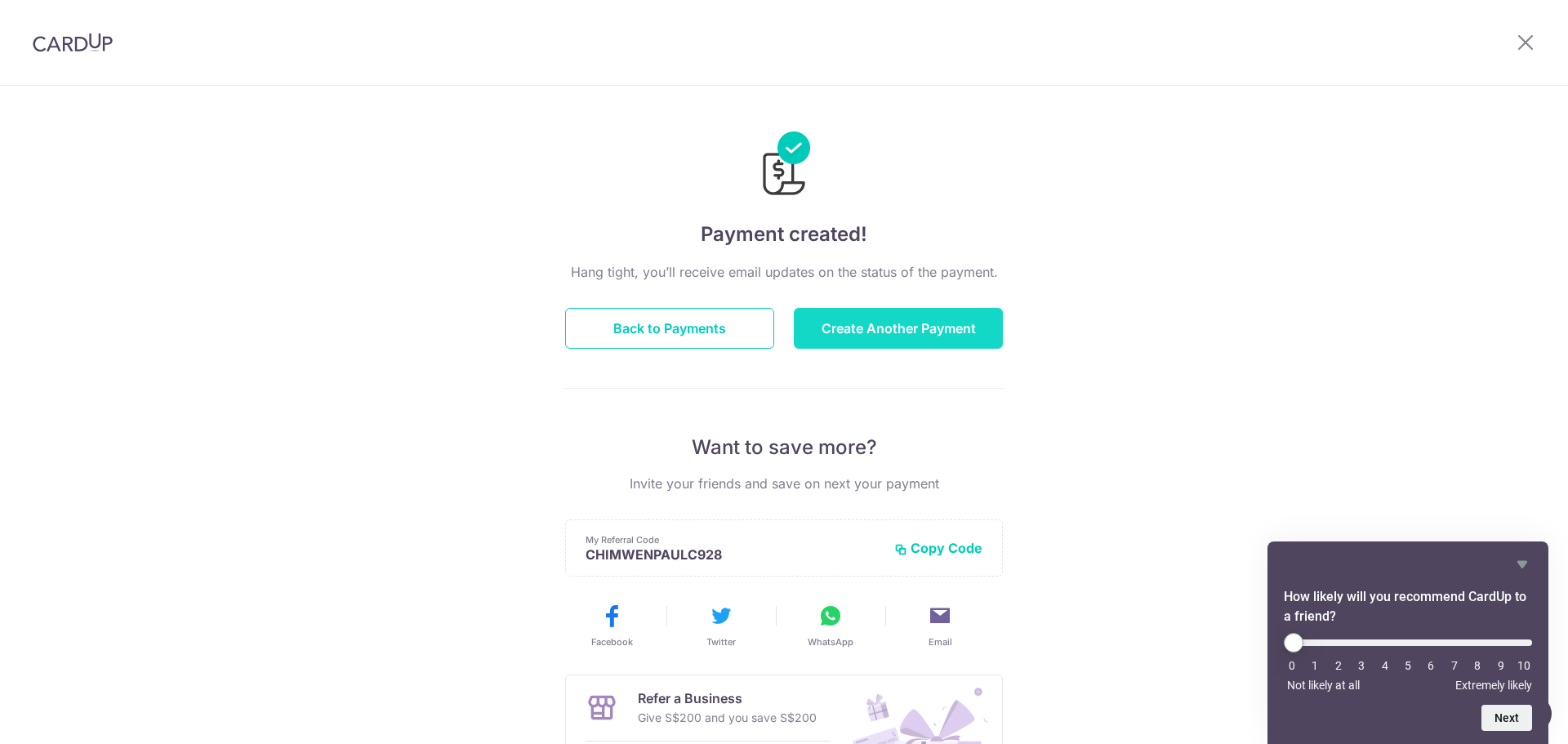
click at [855, 319] on button "Create Another Payment" at bounding box center [898, 328] width 209 height 41
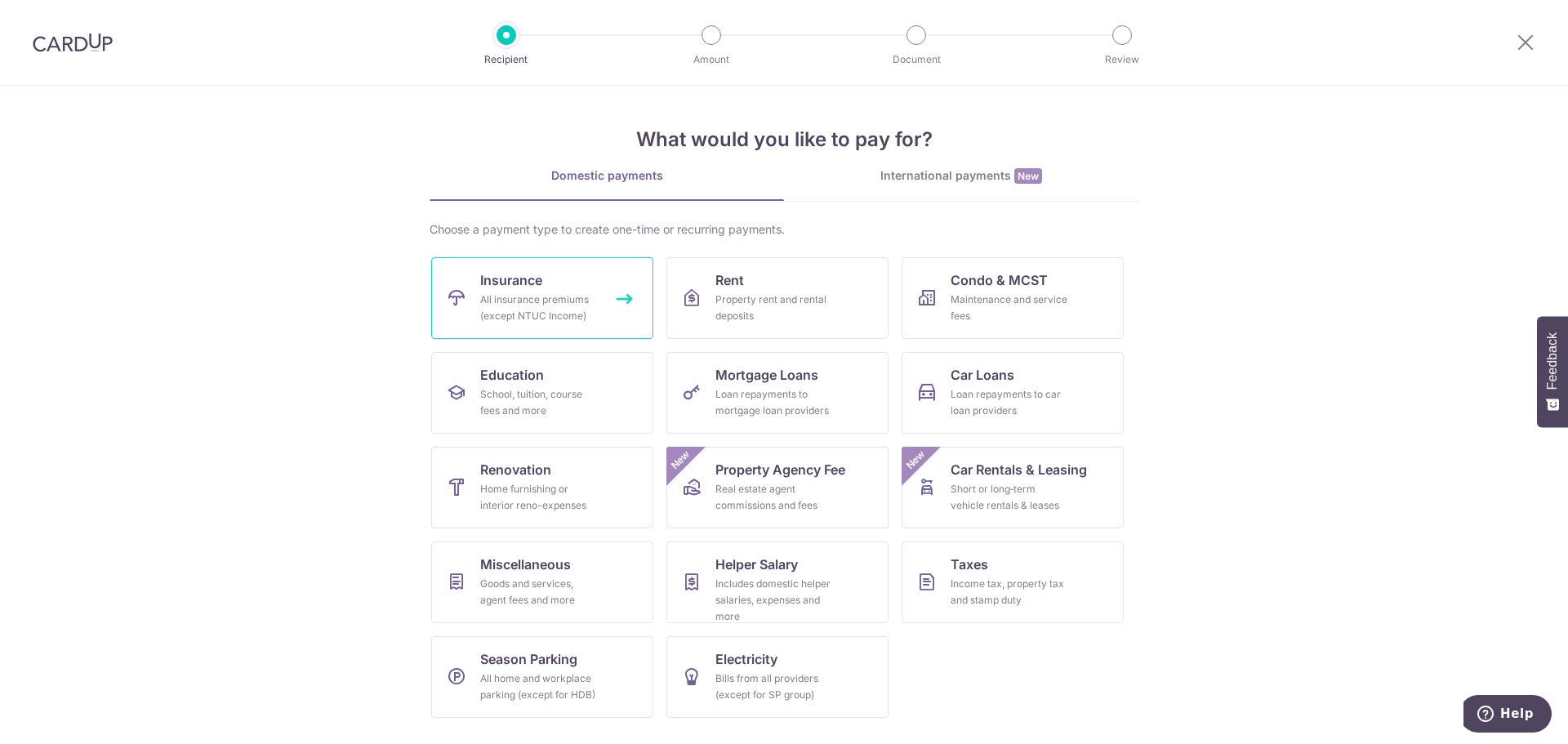
click at [553, 293] on div "All insurance premiums (except NTUC Income)" at bounding box center [539, 308] width 117 height 33
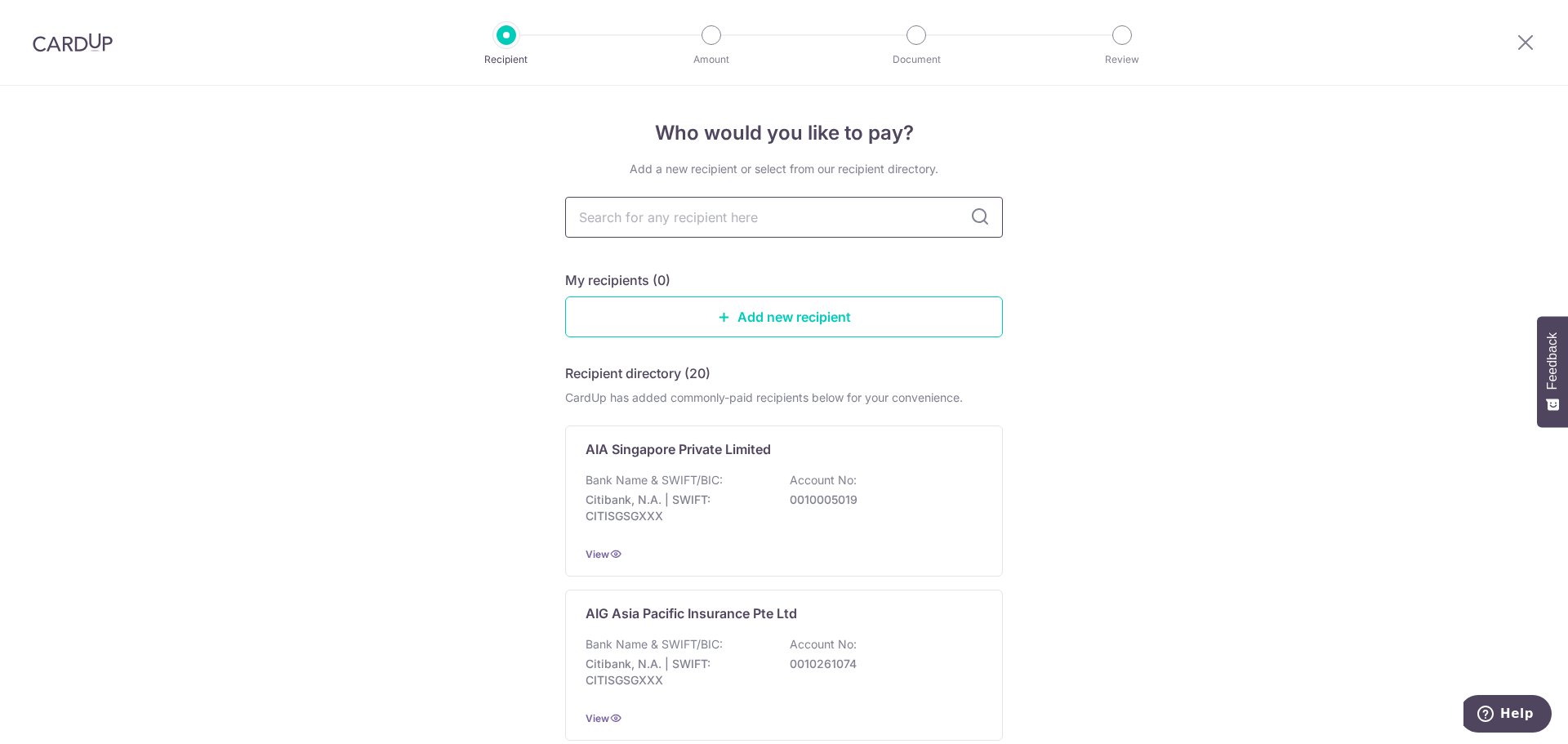
click at [660, 220] on input "text" at bounding box center [784, 217] width 437 height 41
type input "pru"
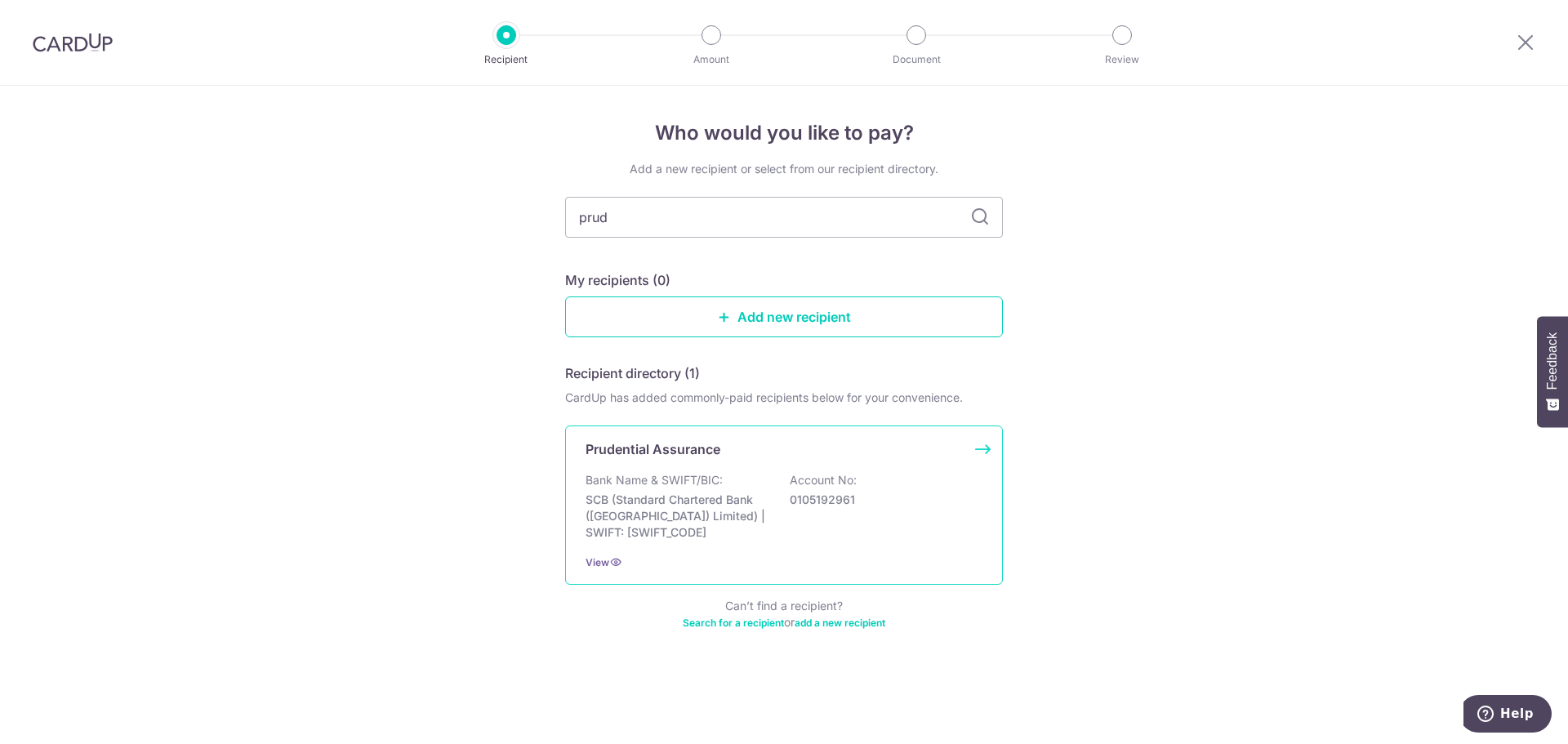
click at [687, 476] on p "Bank Name & SWIFT/BIC:" at bounding box center [654, 480] width 137 height 16
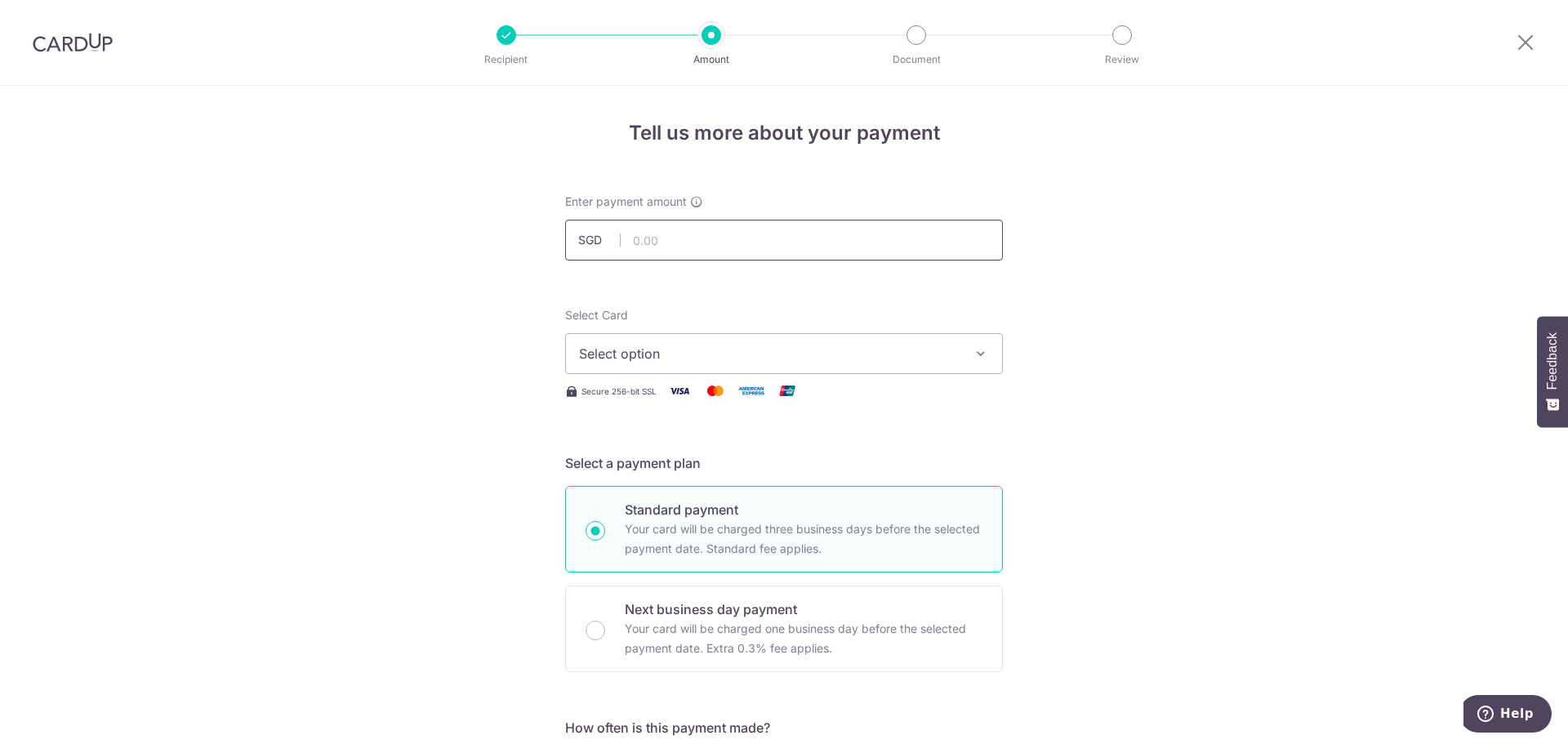
click at [660, 244] on input "text" at bounding box center [784, 240] width 437 height 41
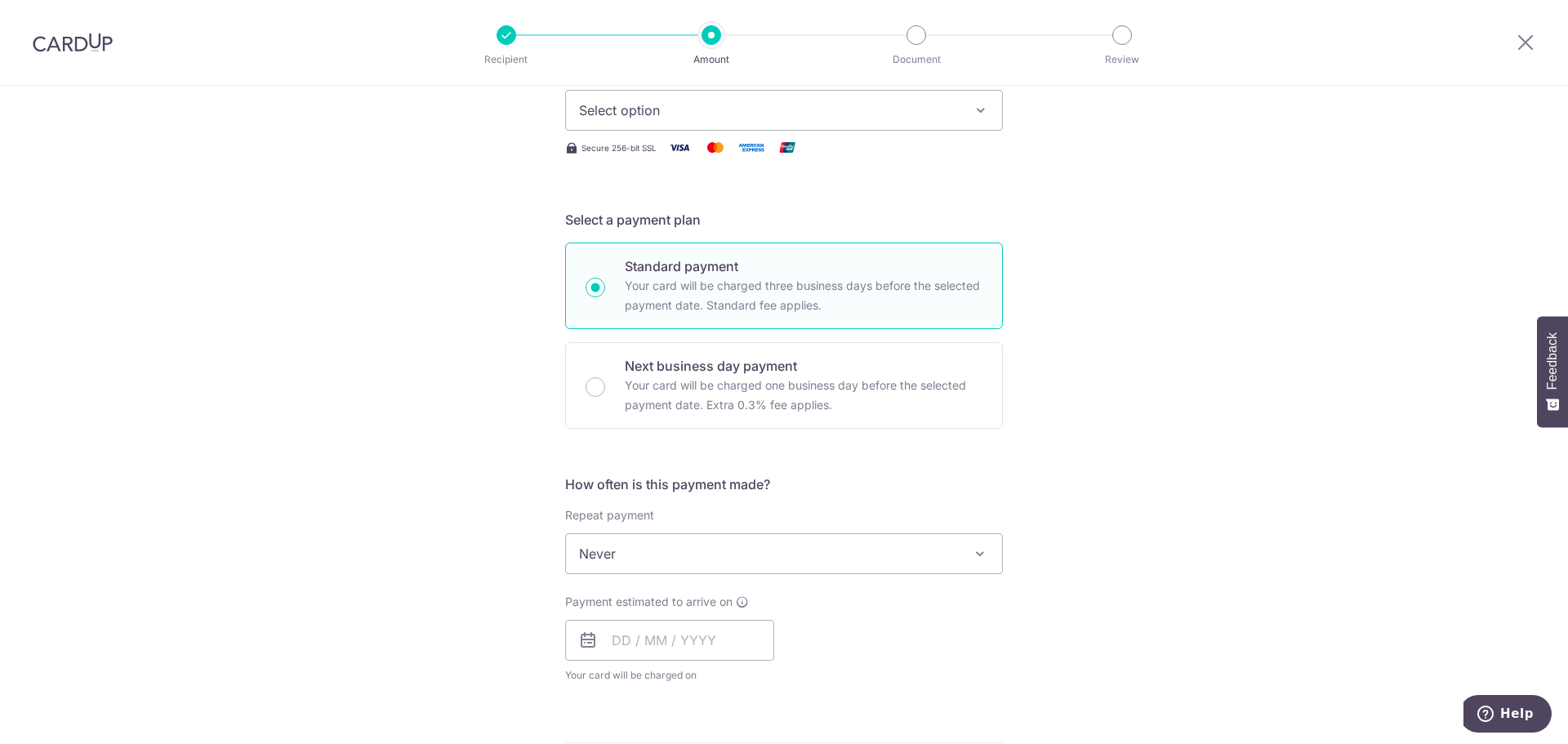
scroll to position [245, 0]
type input "3,877.71"
click at [748, 124] on button "Select option" at bounding box center [784, 108] width 437 height 41
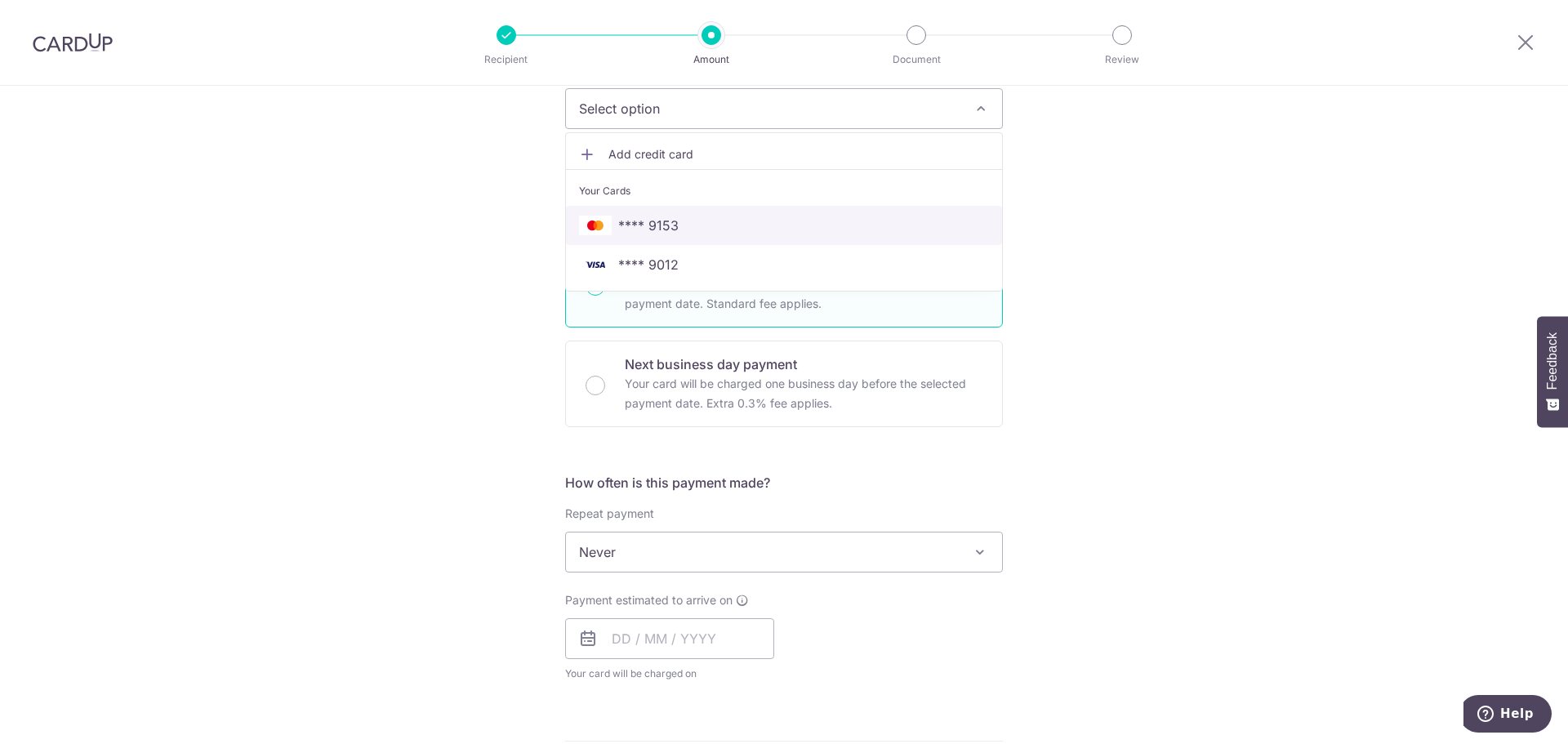
click at [745, 234] on span "**** 9153" at bounding box center [783, 226] width 410 height 20
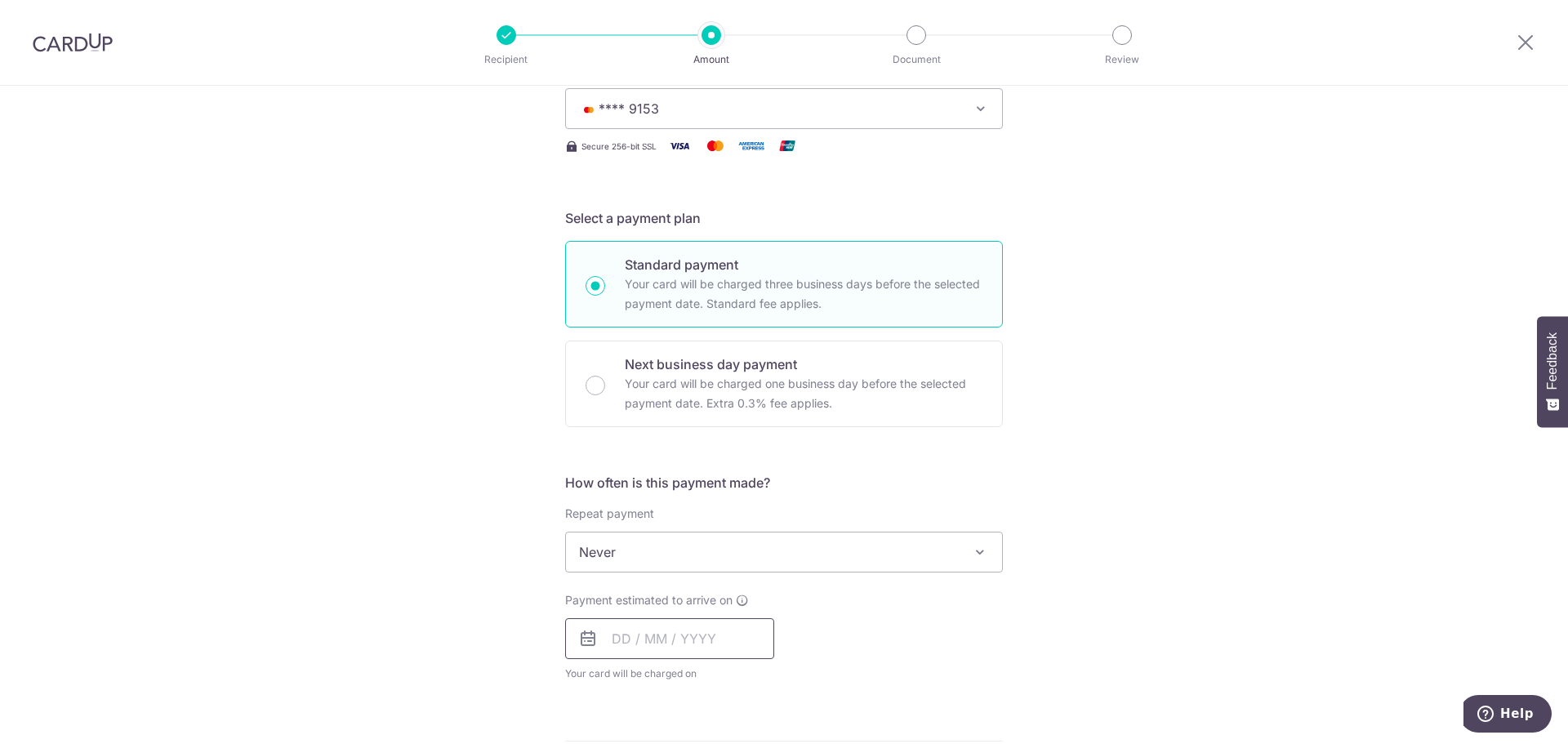
click at [650, 623] on input "text" at bounding box center [669, 638] width 209 height 41
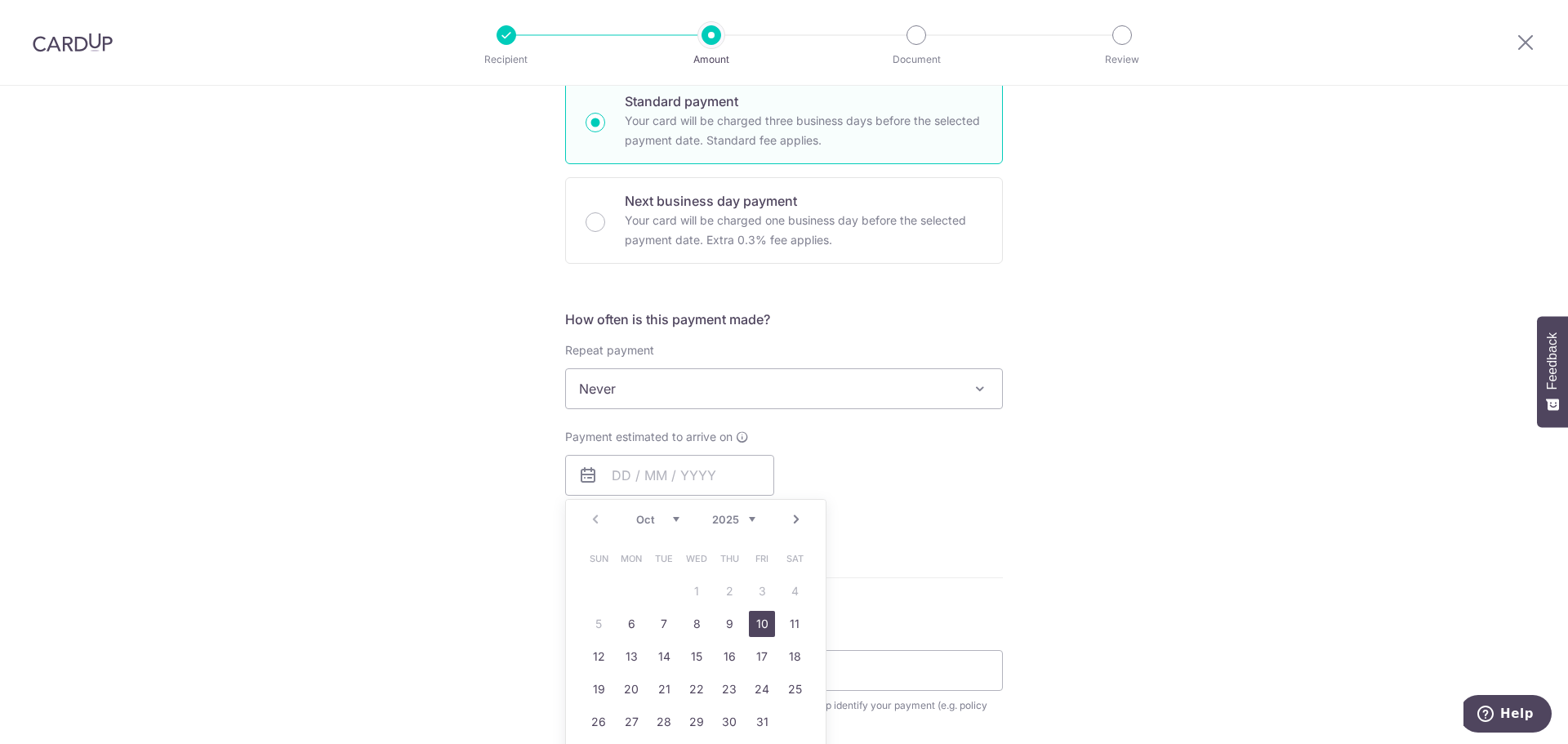
click at [752, 624] on link "10" at bounding box center [761, 623] width 26 height 26
type input "10/10/2025"
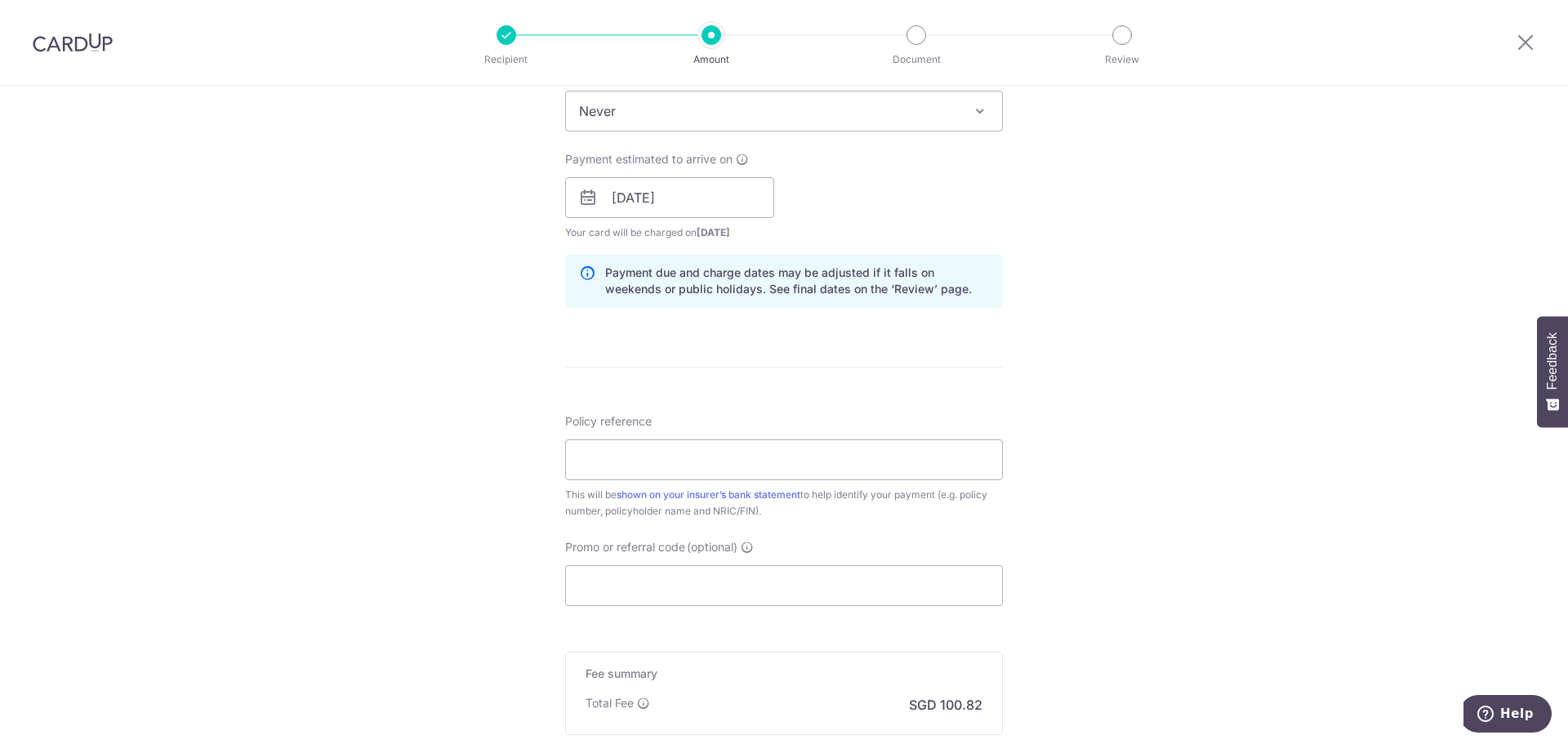
scroll to position [735, 0]
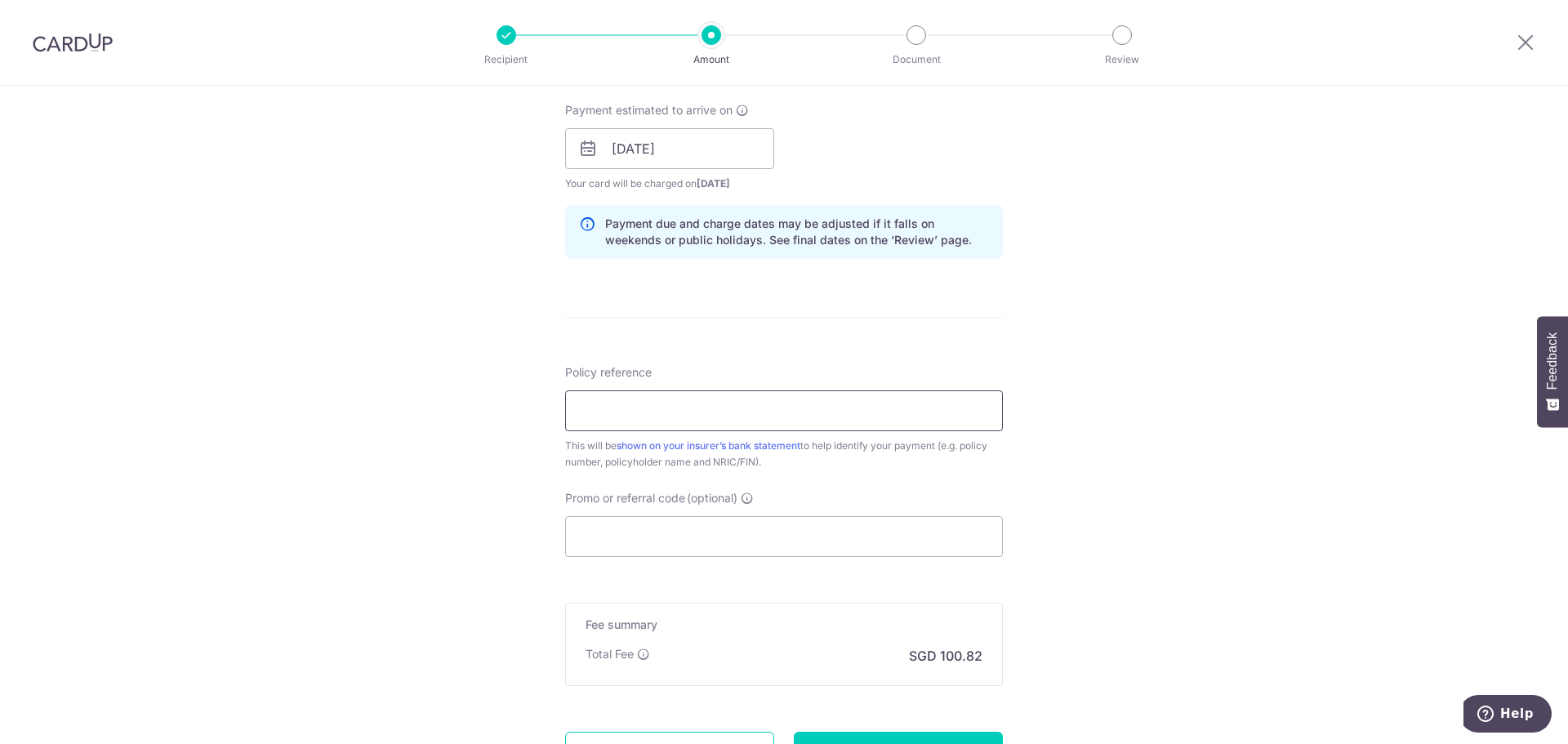
click at [783, 406] on input "Policy reference" at bounding box center [784, 411] width 437 height 41
paste input "82579351"
type input "82579351"
click at [766, 536] on input "Promo or referral code (optional)" at bounding box center [784, 537] width 437 height 41
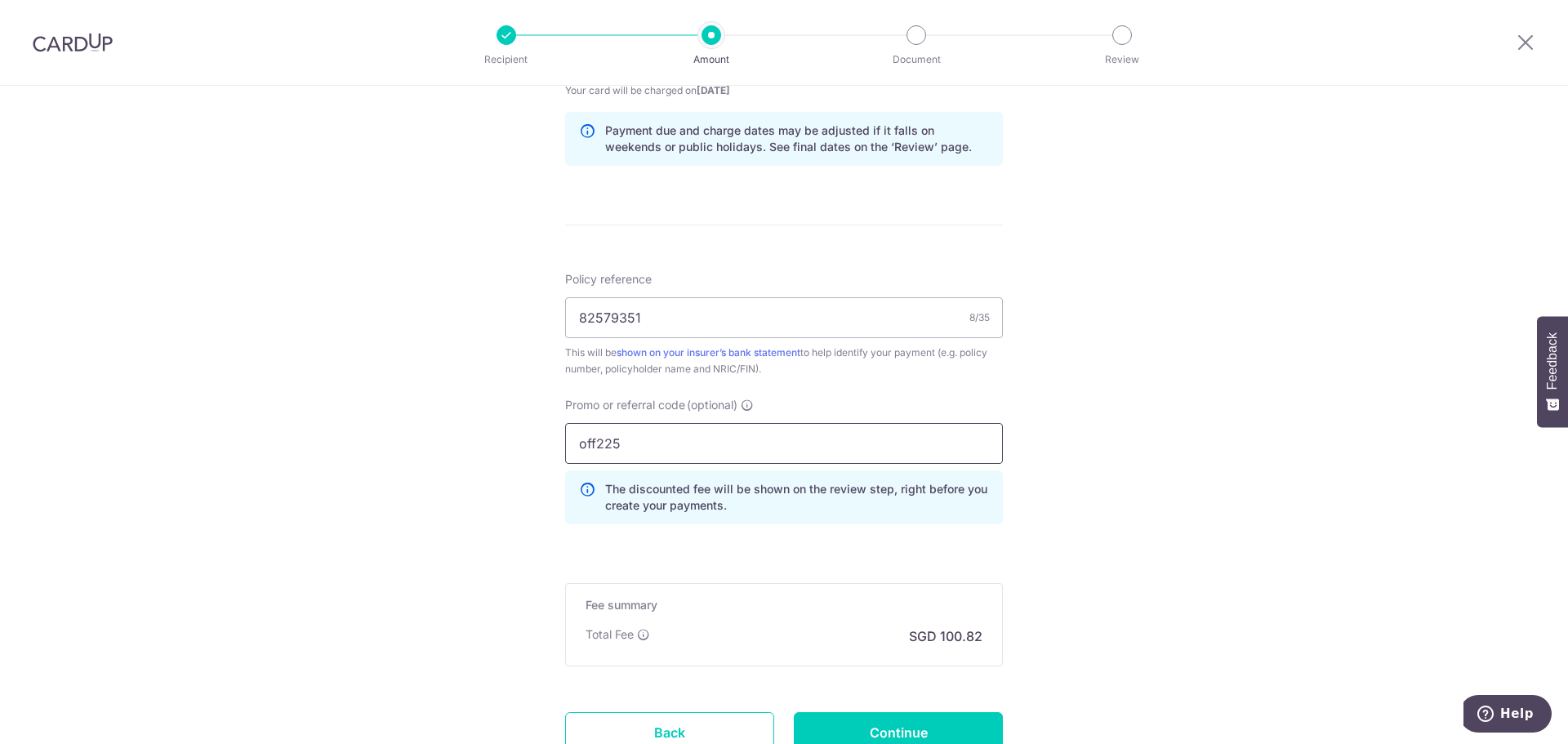
scroll to position [959, 0]
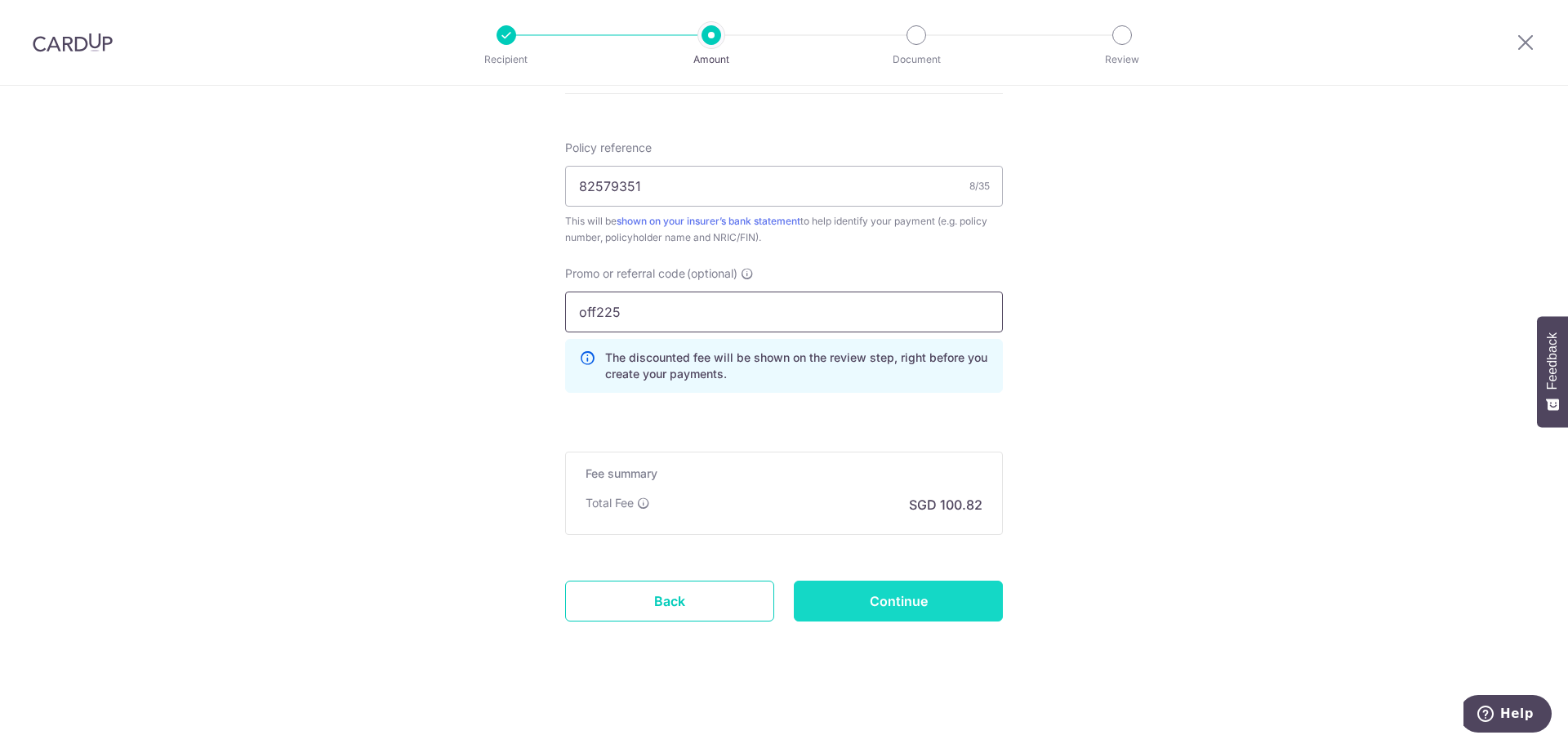
type input "off225"
click at [886, 613] on input "Continue" at bounding box center [898, 601] width 209 height 41
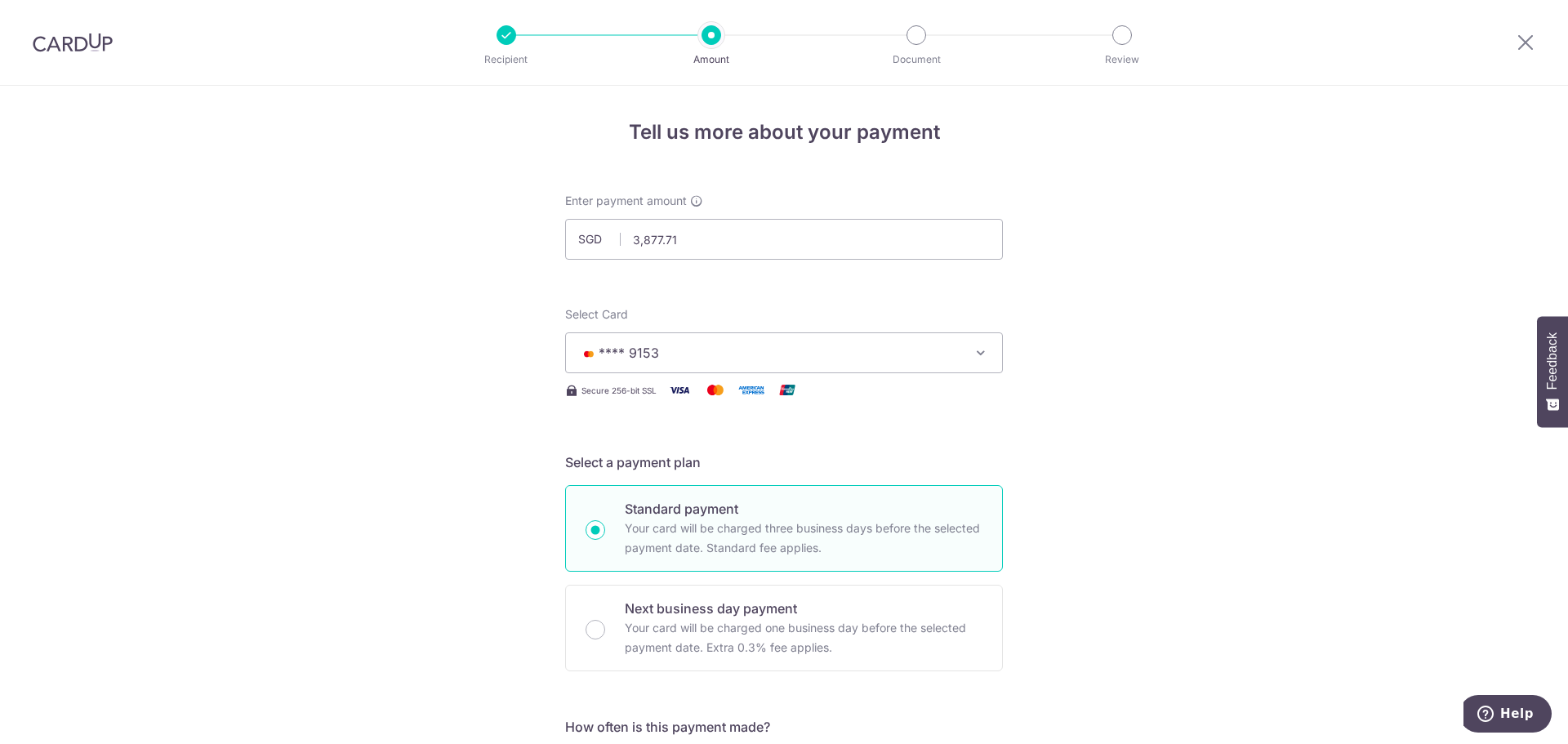
scroll to position [0, 0]
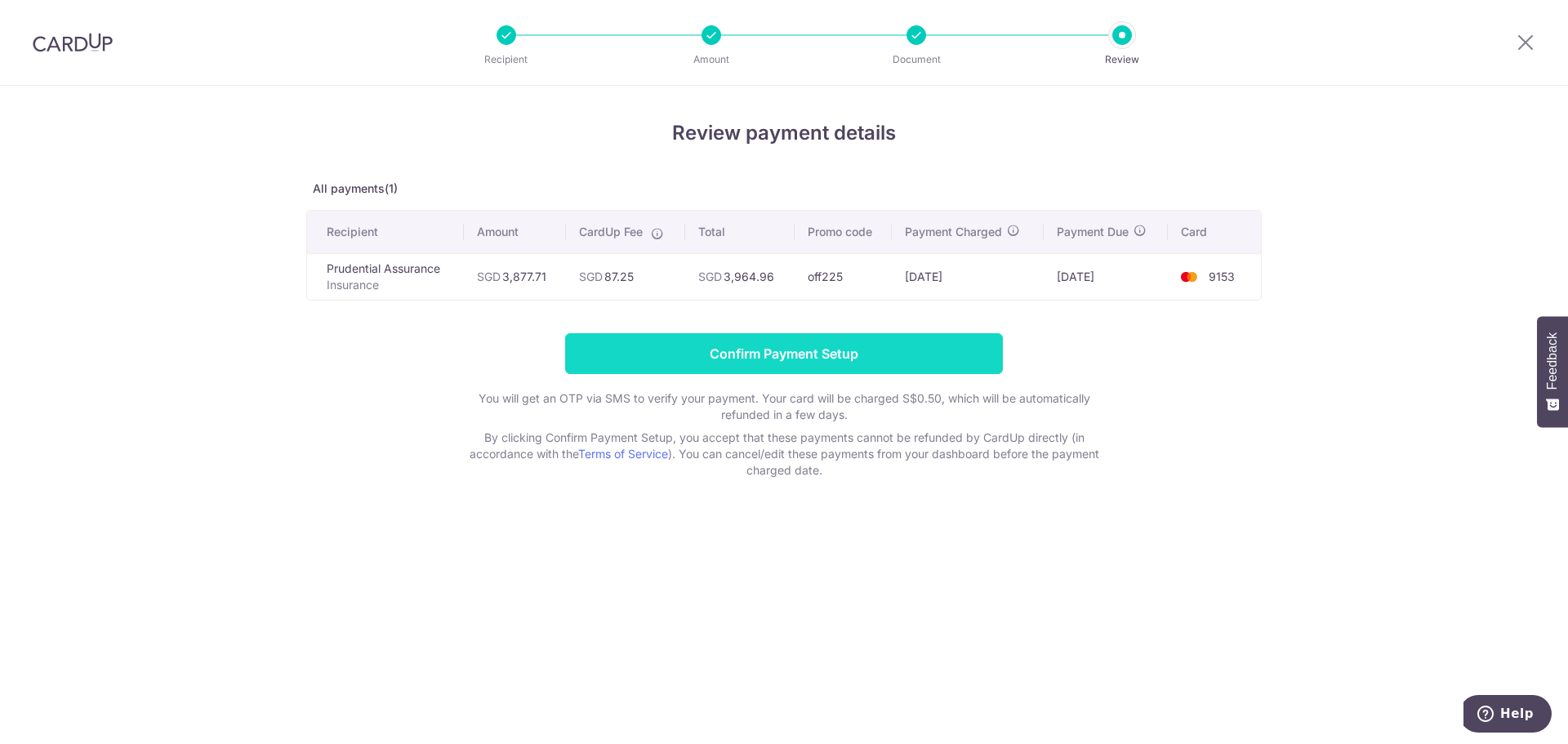
click at [865, 344] on input "Confirm Payment Setup" at bounding box center [784, 354] width 437 height 41
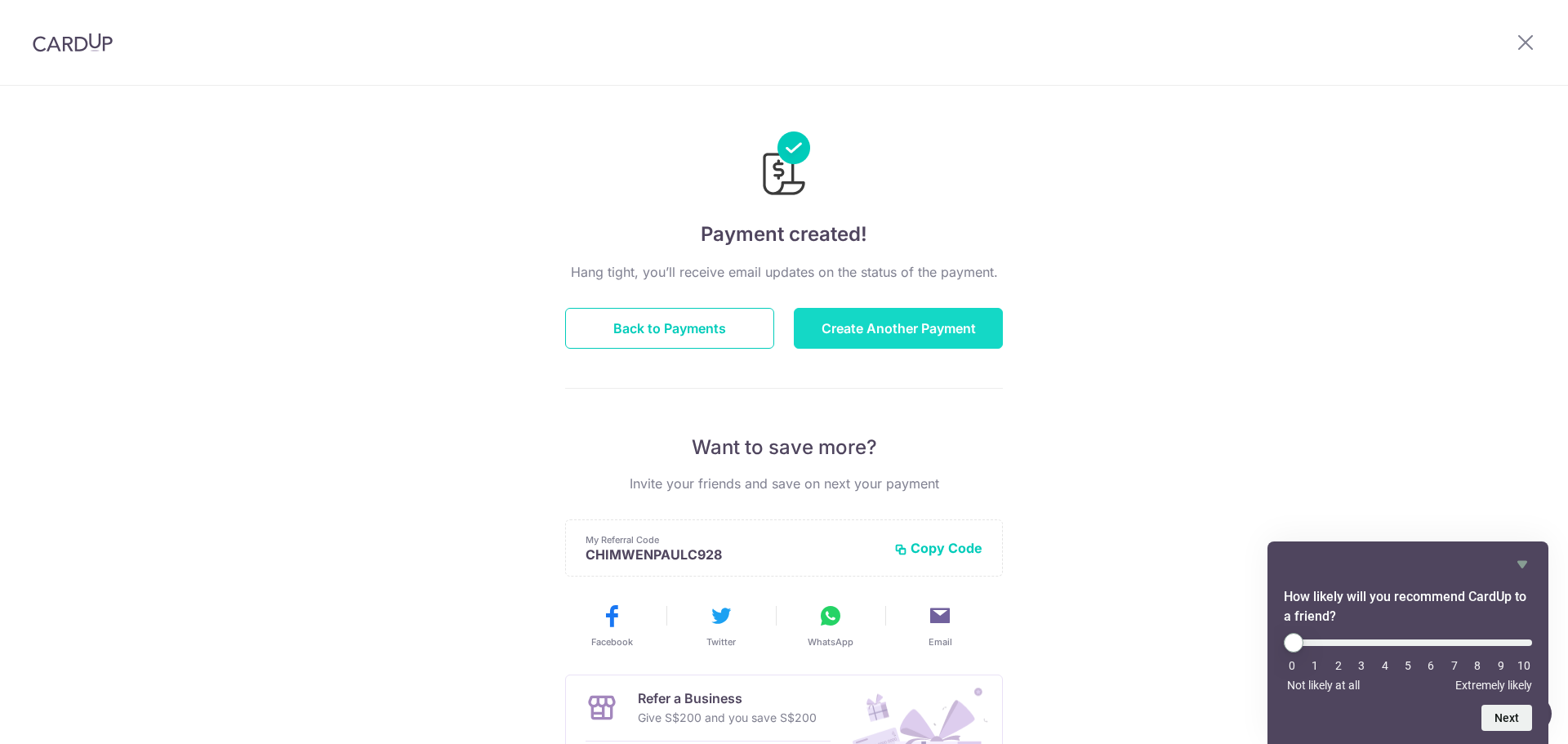
click at [912, 331] on button "Create Another Payment" at bounding box center [898, 328] width 209 height 41
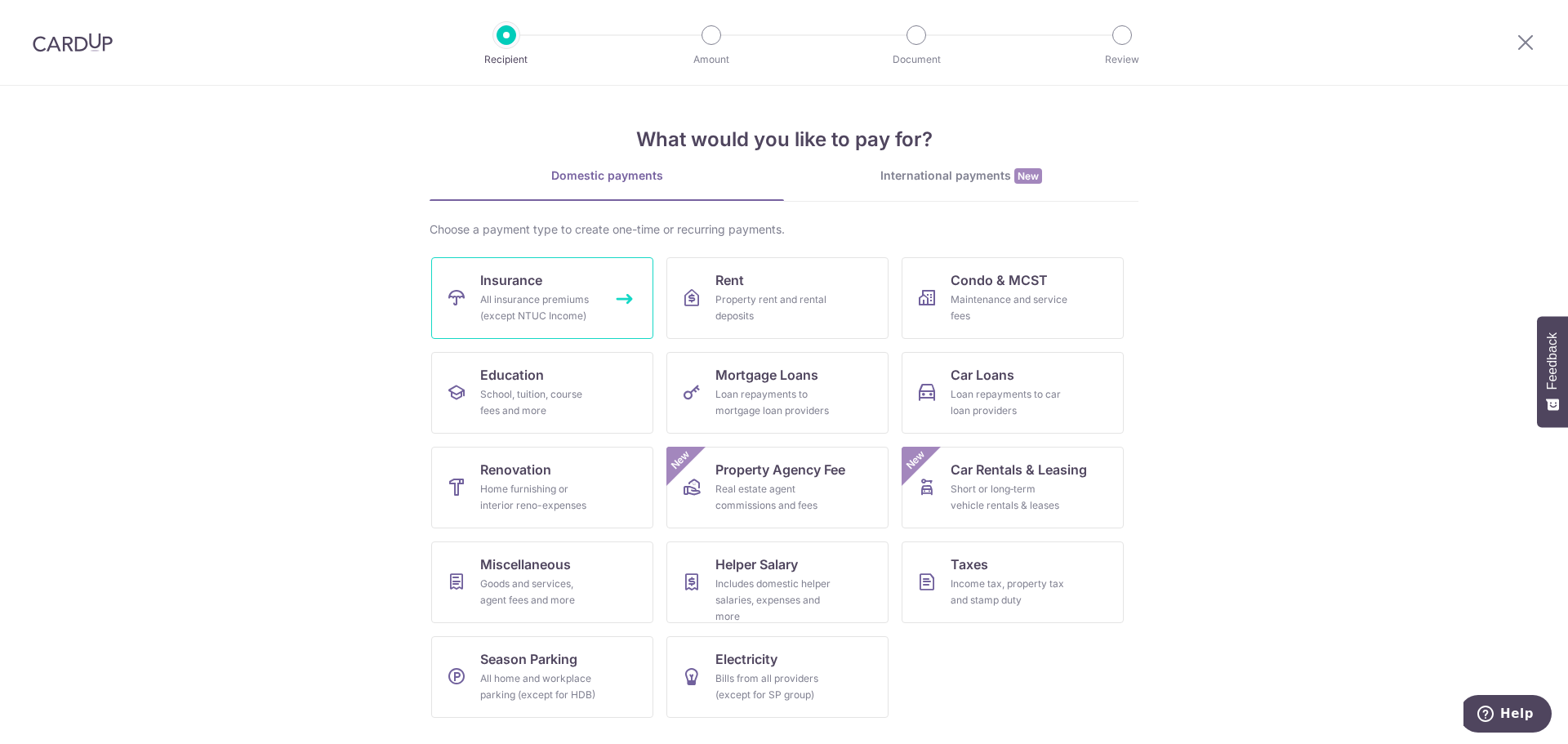
click at [617, 279] on link "Insurance All insurance premiums (except NTUC Income)" at bounding box center [542, 298] width 222 height 82
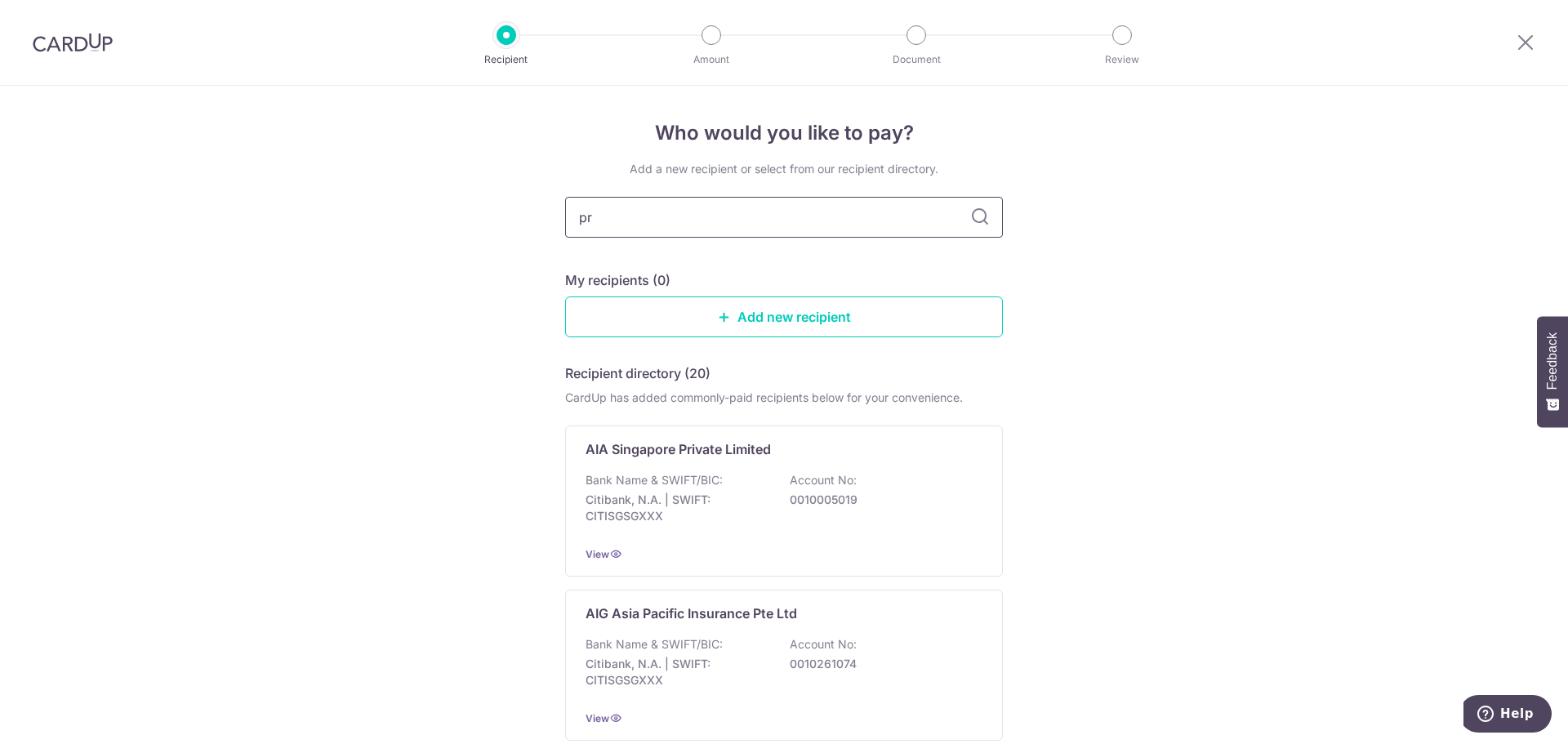
type input "pru"
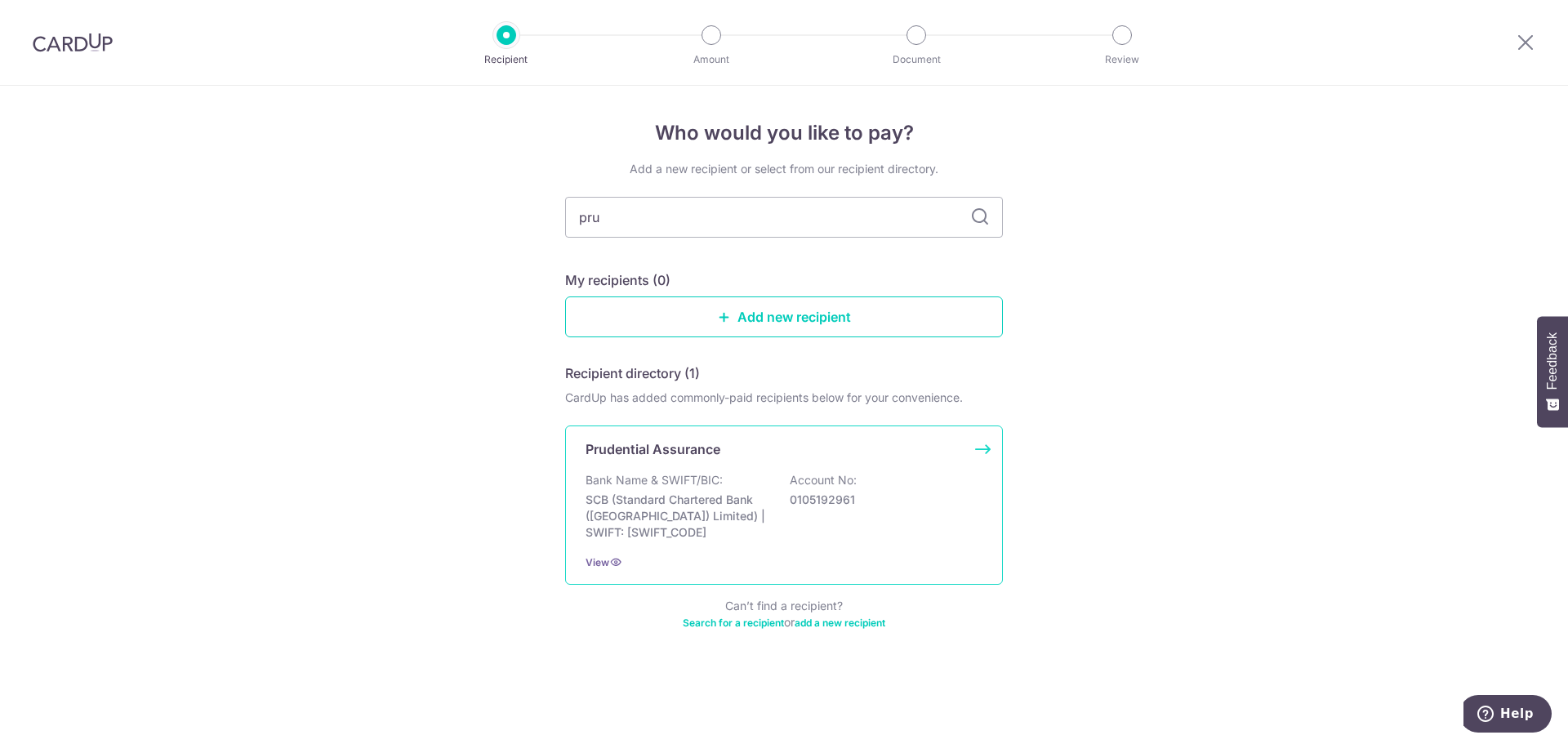
click at [689, 456] on p "Prudential Assurance" at bounding box center [653, 449] width 135 height 20
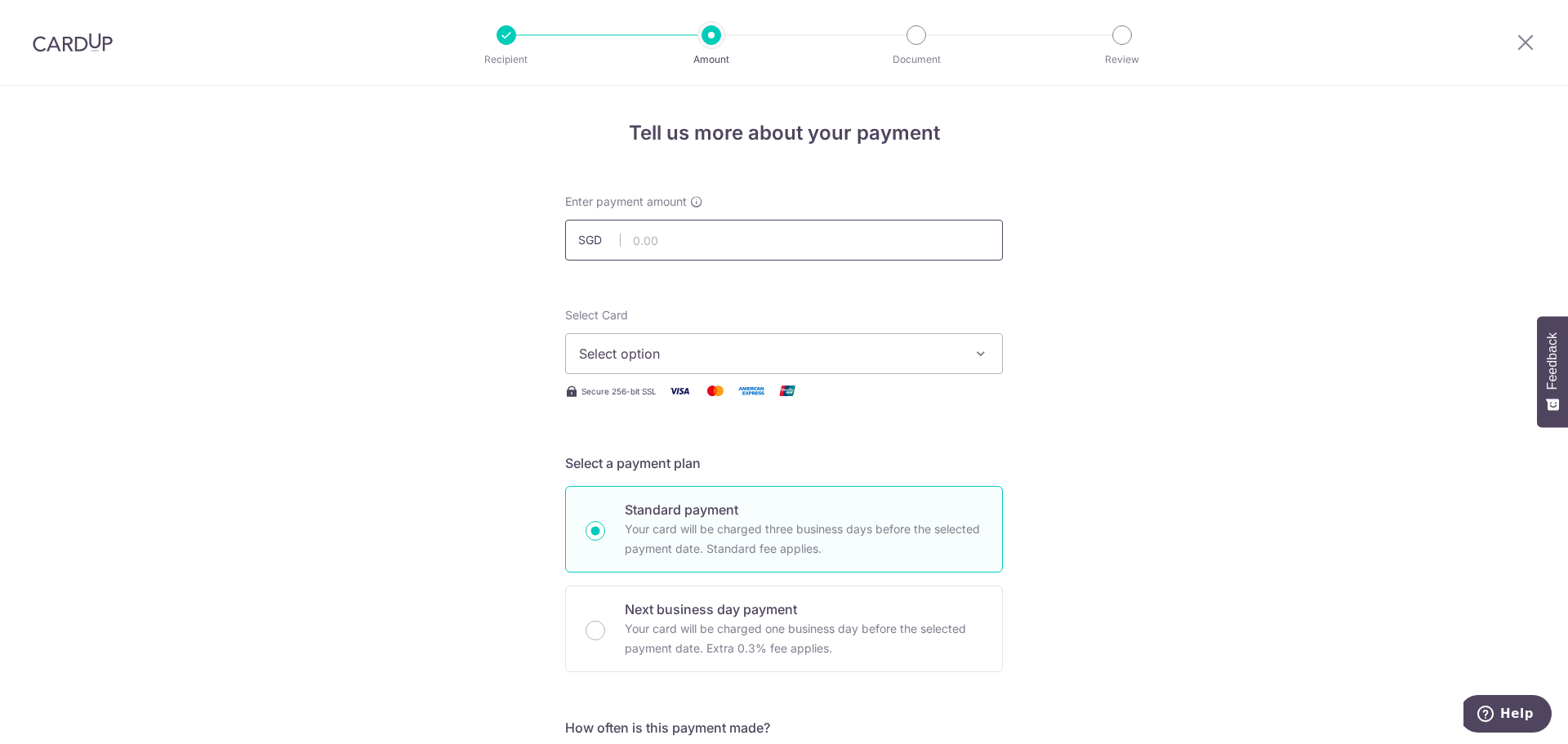
click at [703, 248] on input "text" at bounding box center [784, 240] width 437 height 41
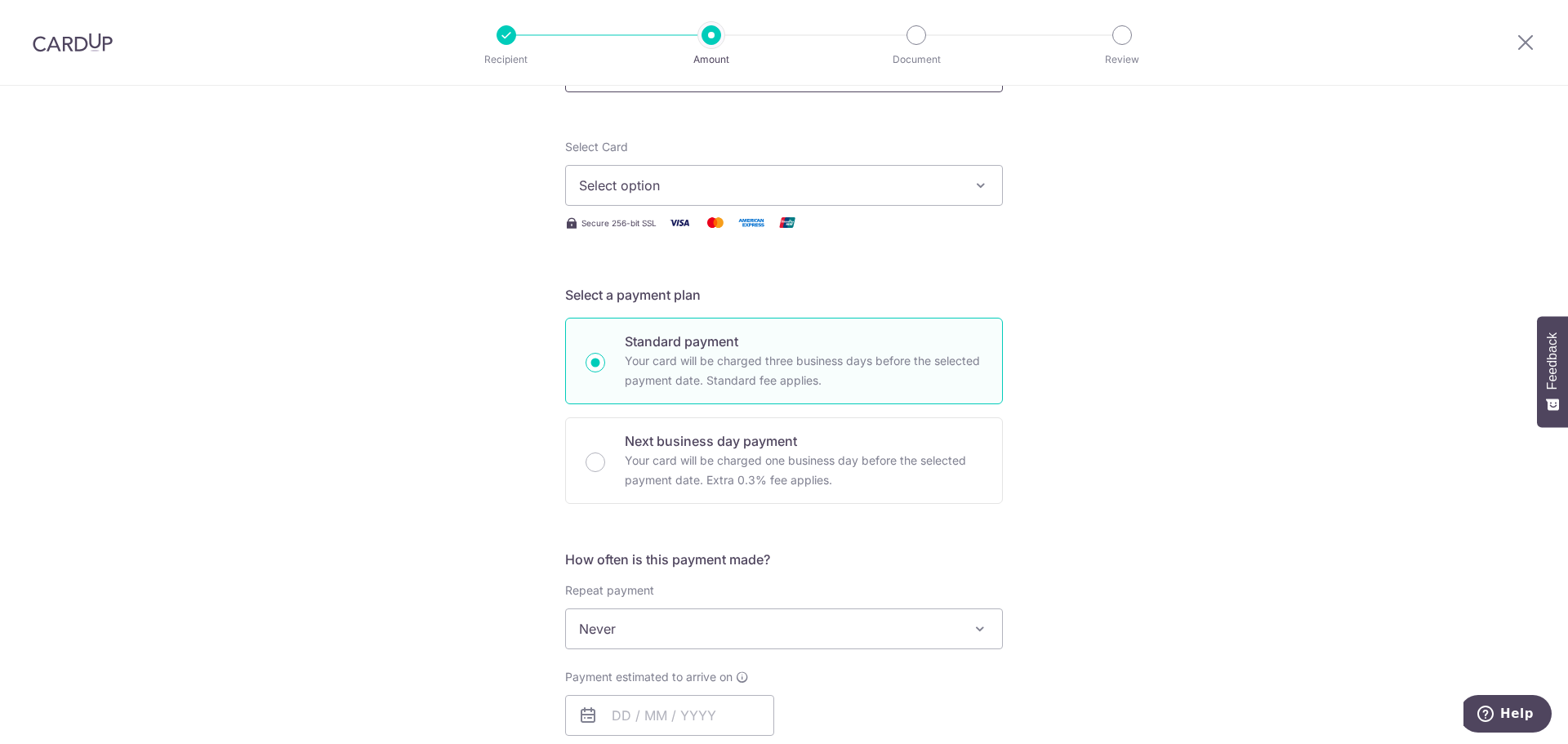
scroll to position [164, 0]
type input "1,712.25"
click at [717, 196] on span "Select option" at bounding box center [769, 190] width 380 height 20
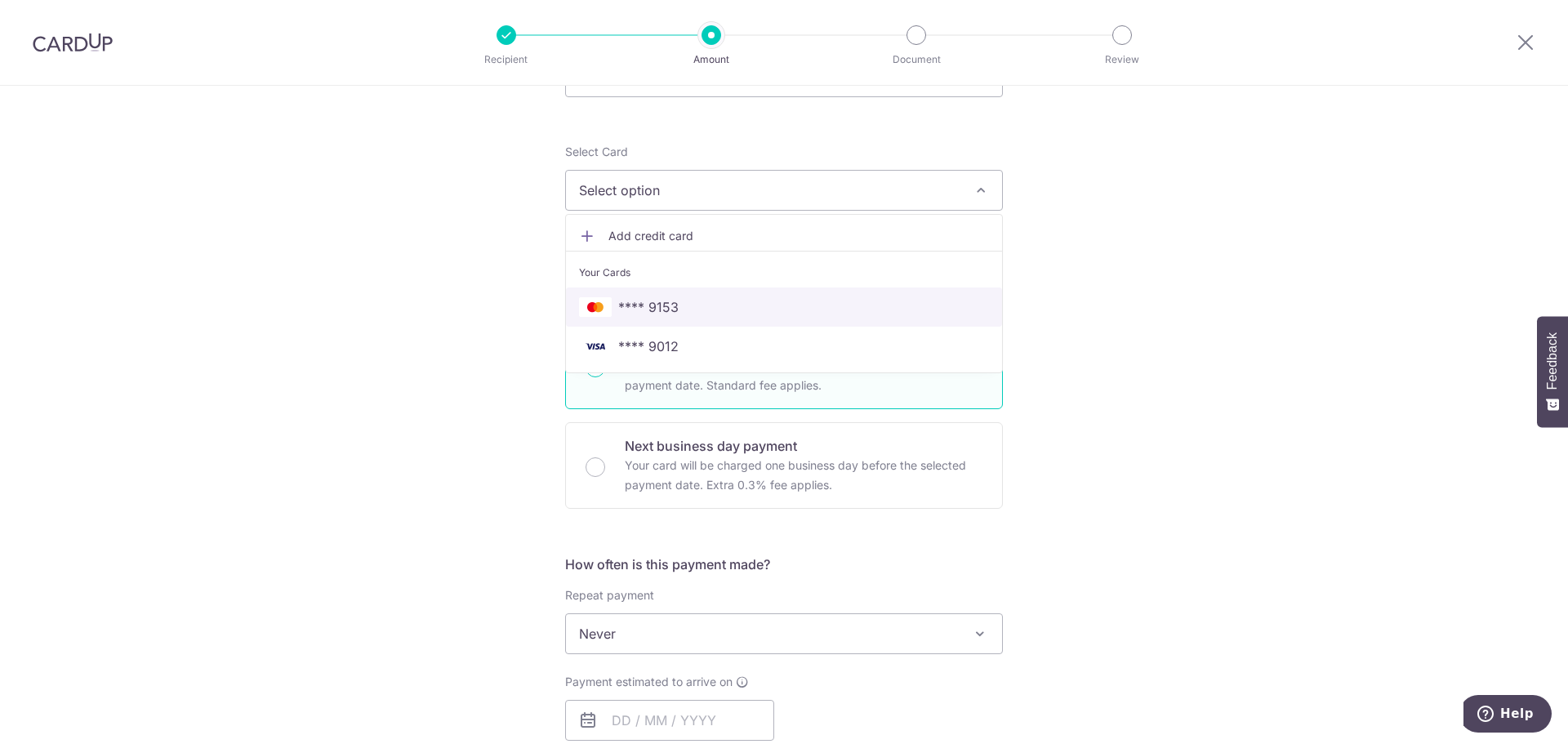
click at [757, 316] on span "**** 9153" at bounding box center [783, 307] width 410 height 20
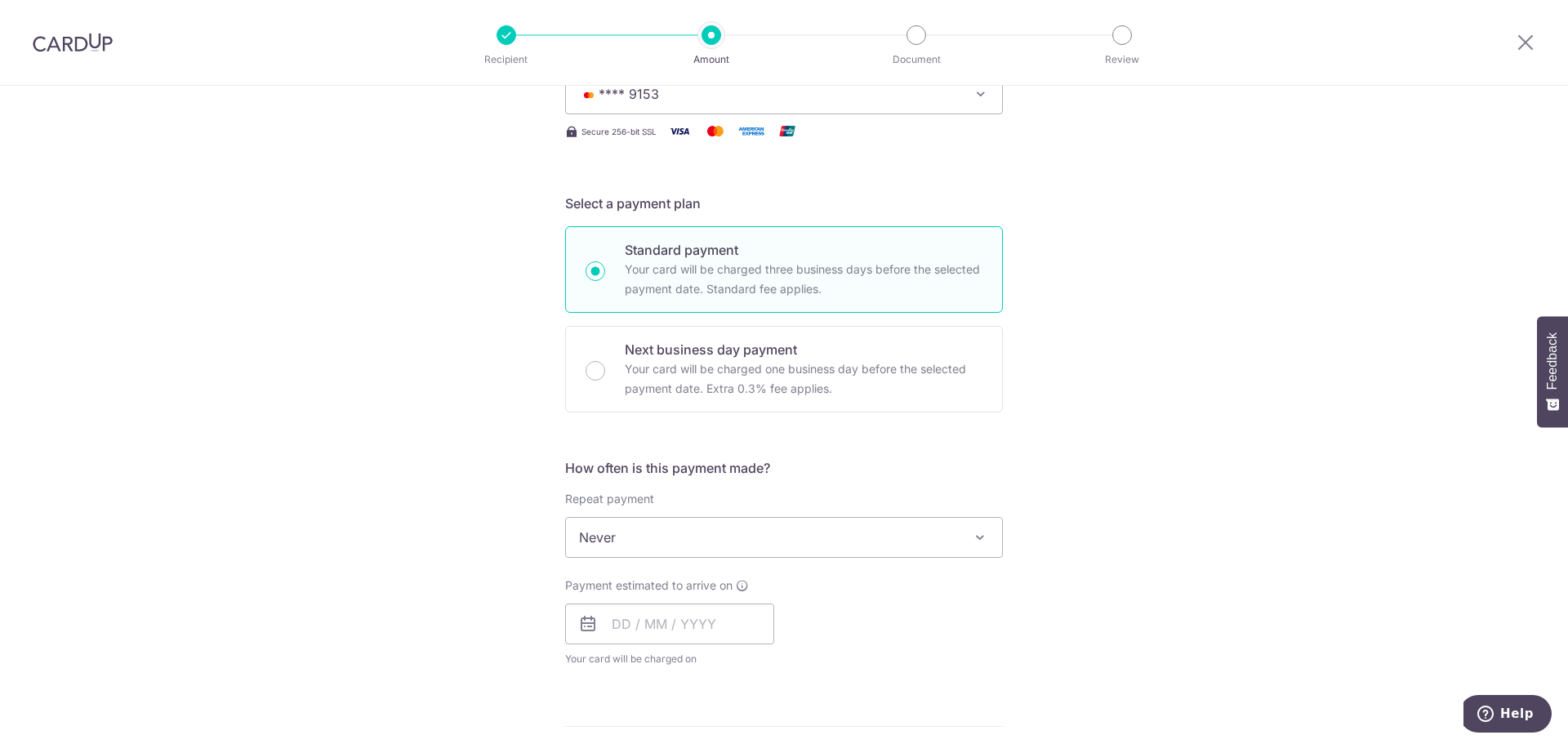
scroll to position [572, 0]
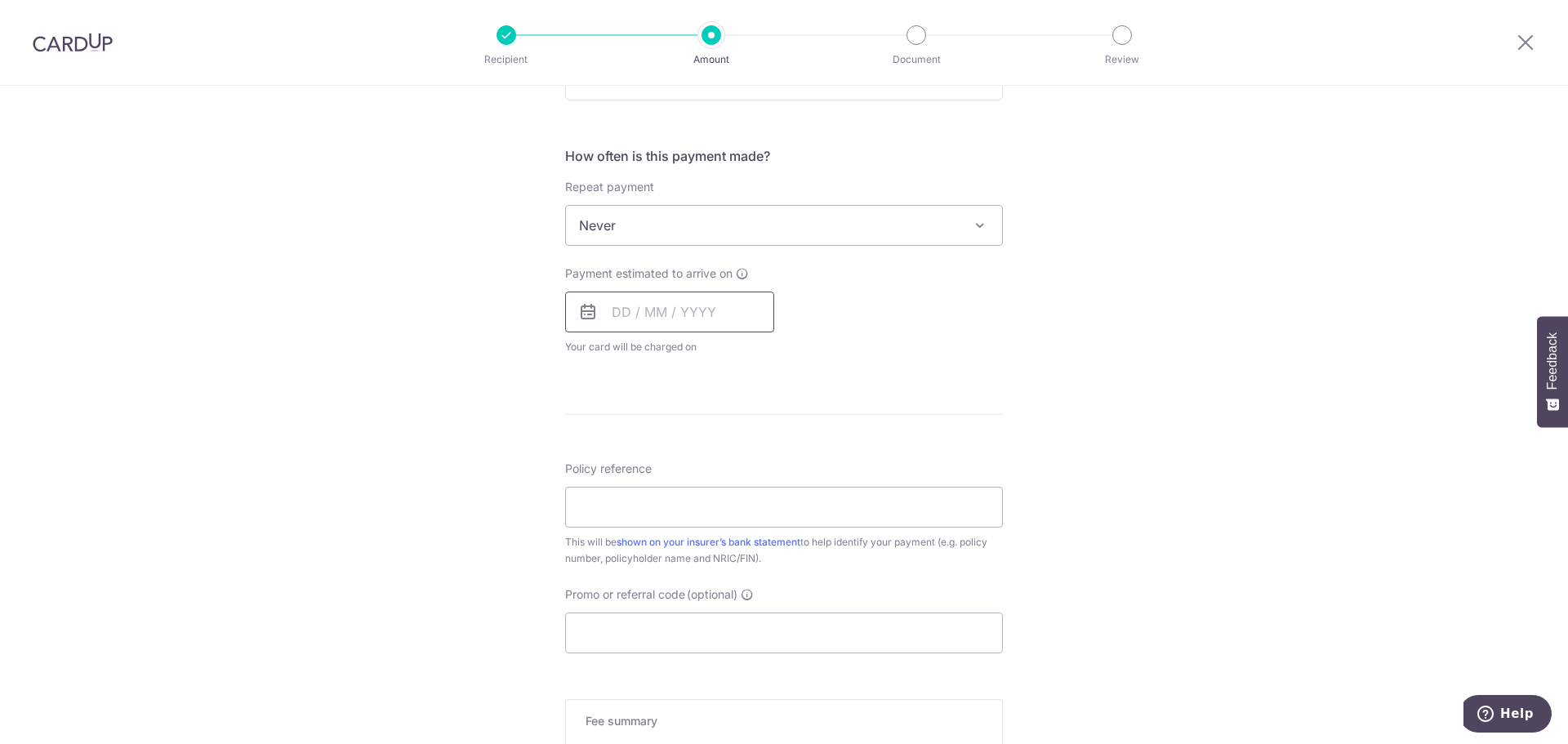
click at [691, 322] on input "text" at bounding box center [669, 312] width 209 height 41
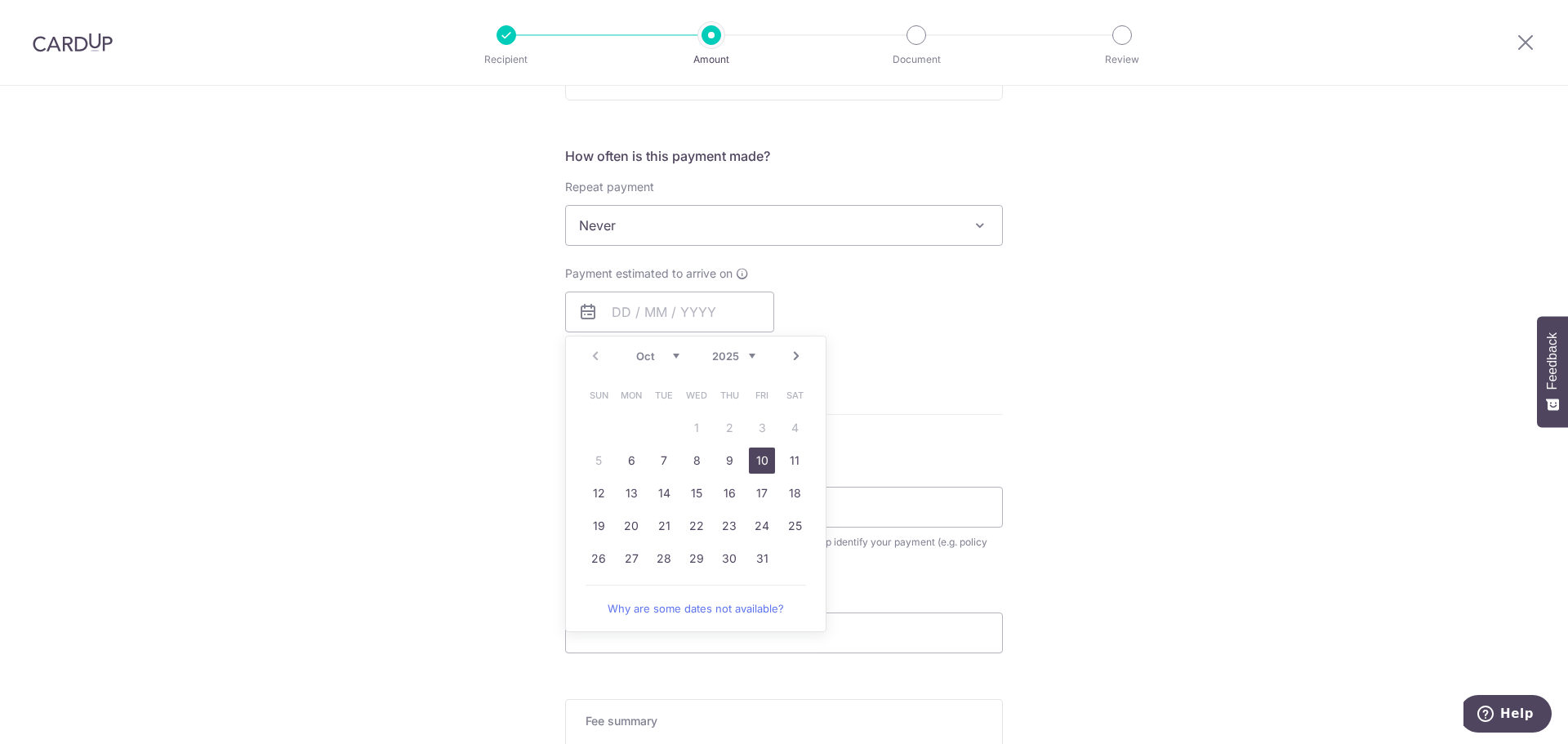
click at [757, 455] on link "10" at bounding box center [761, 460] width 26 height 26
type input "[DATE]"
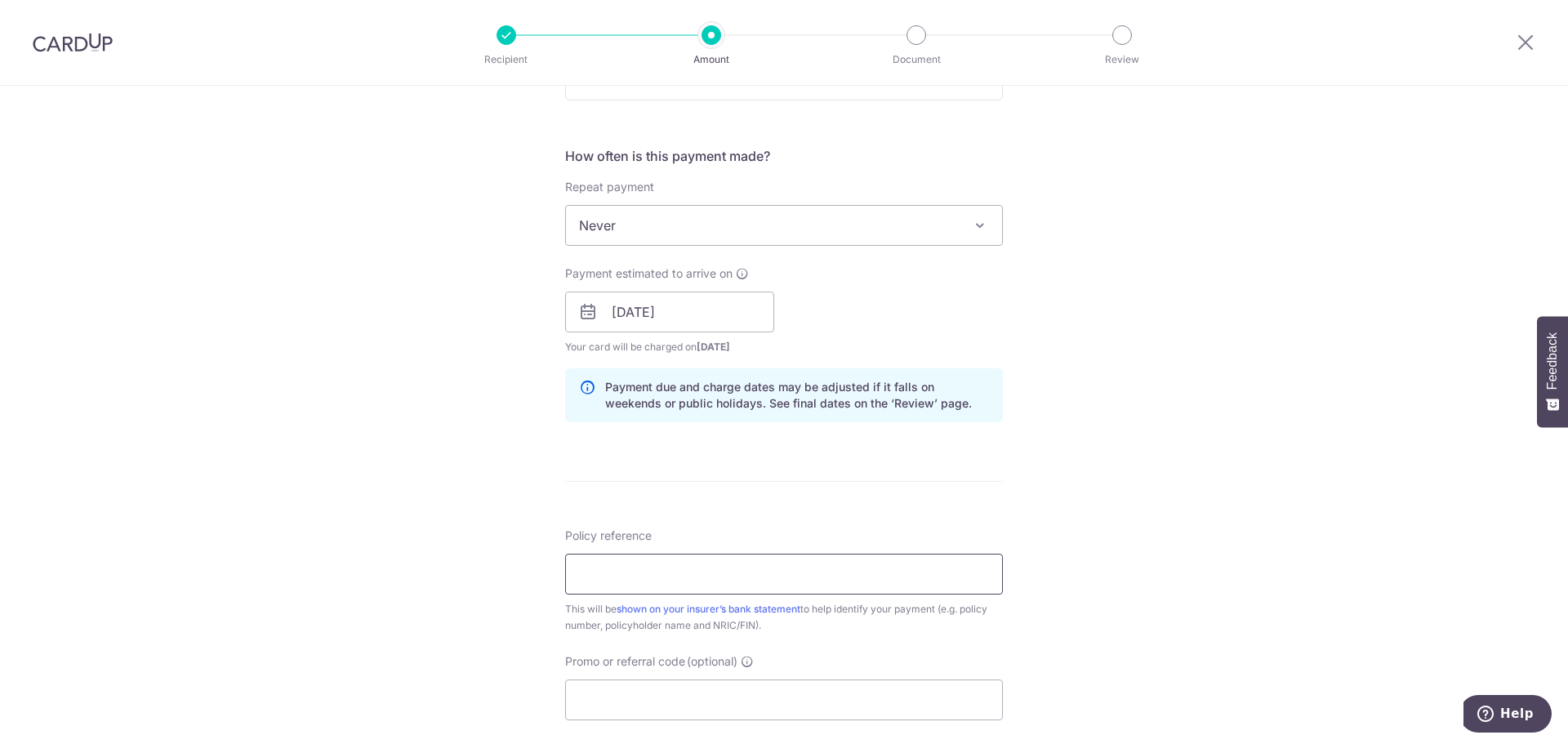
click at [852, 557] on input "Policy reference" at bounding box center [784, 574] width 437 height 41
paste input "82694672"
type input "82694672"
click at [868, 710] on input "Promo or referral code (optional)" at bounding box center [784, 700] width 437 height 41
type input "off225"
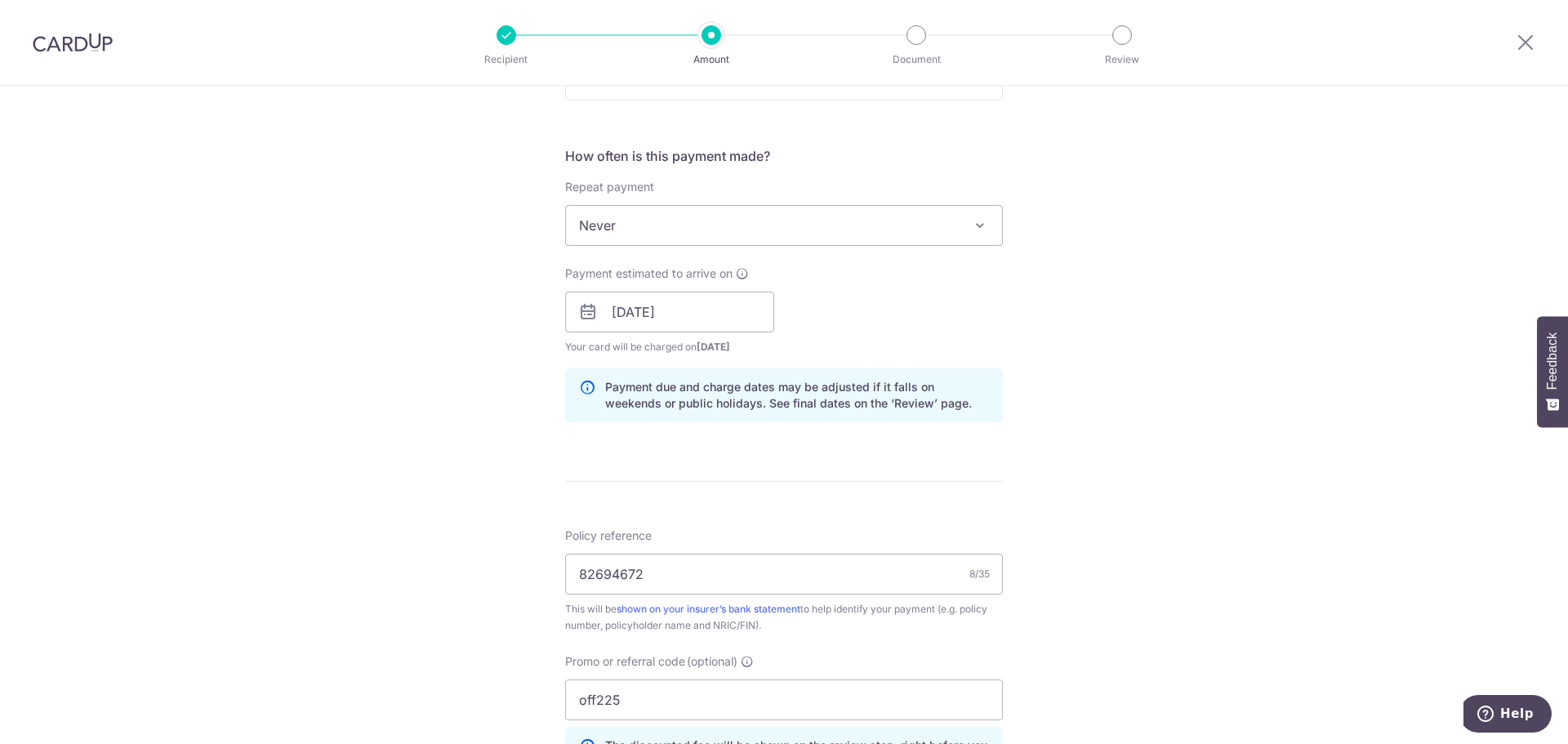
click at [1077, 487] on div "Tell us more about your payment Enter payment amount SGD 1,712.25 1712.25 Selec…" at bounding box center [784, 323] width 1568 height 1618
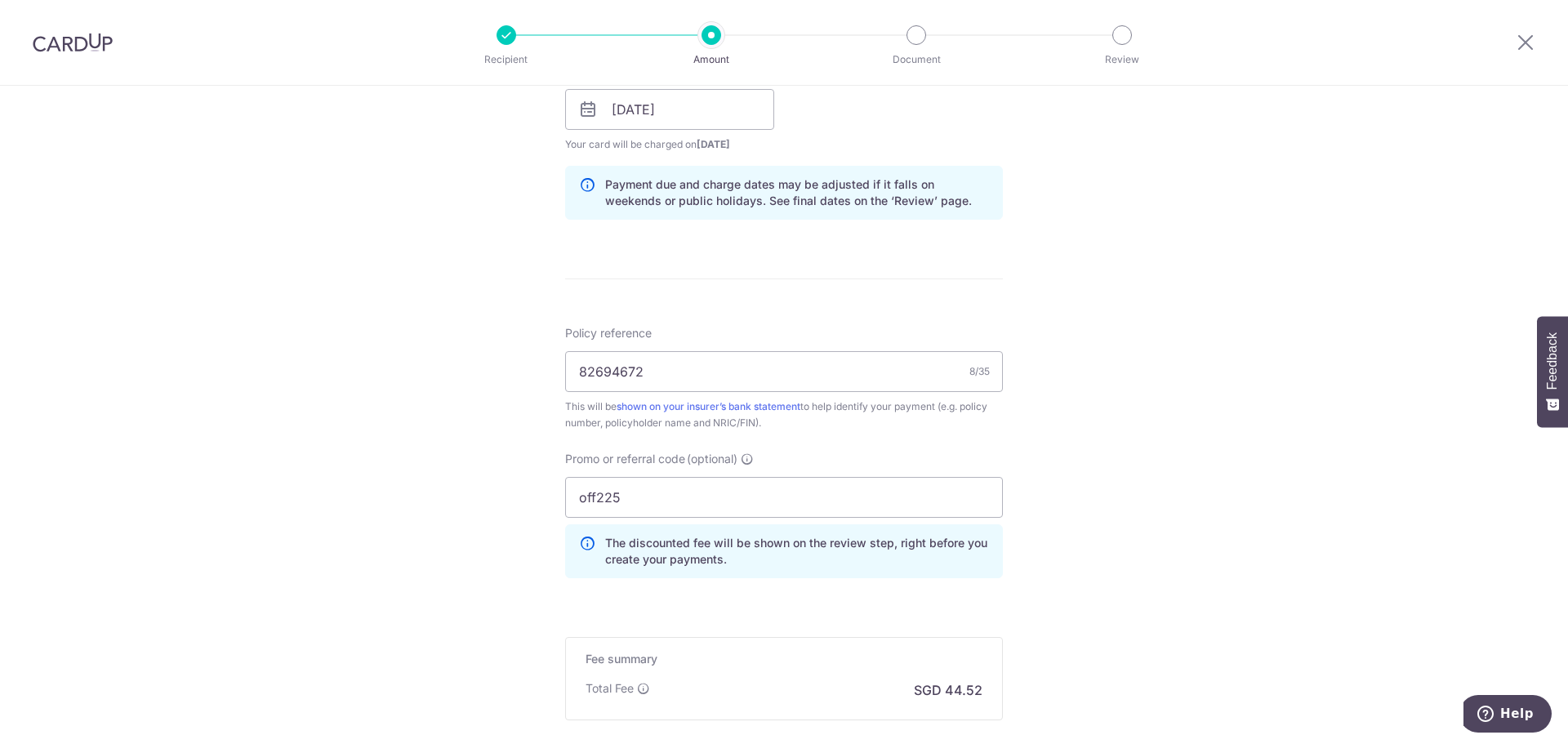
scroll to position [959, 0]
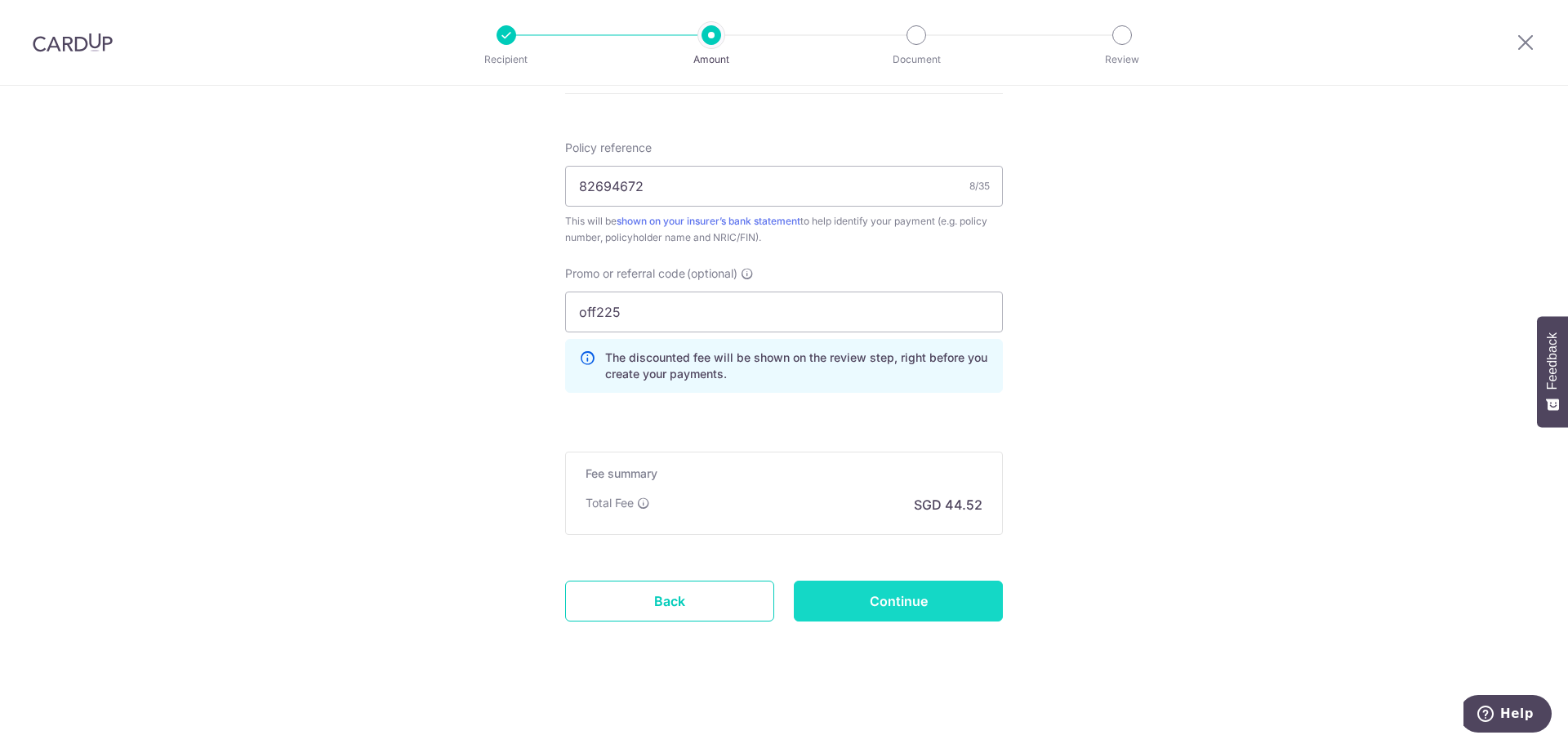
click at [901, 612] on input "Continue" at bounding box center [898, 601] width 209 height 41
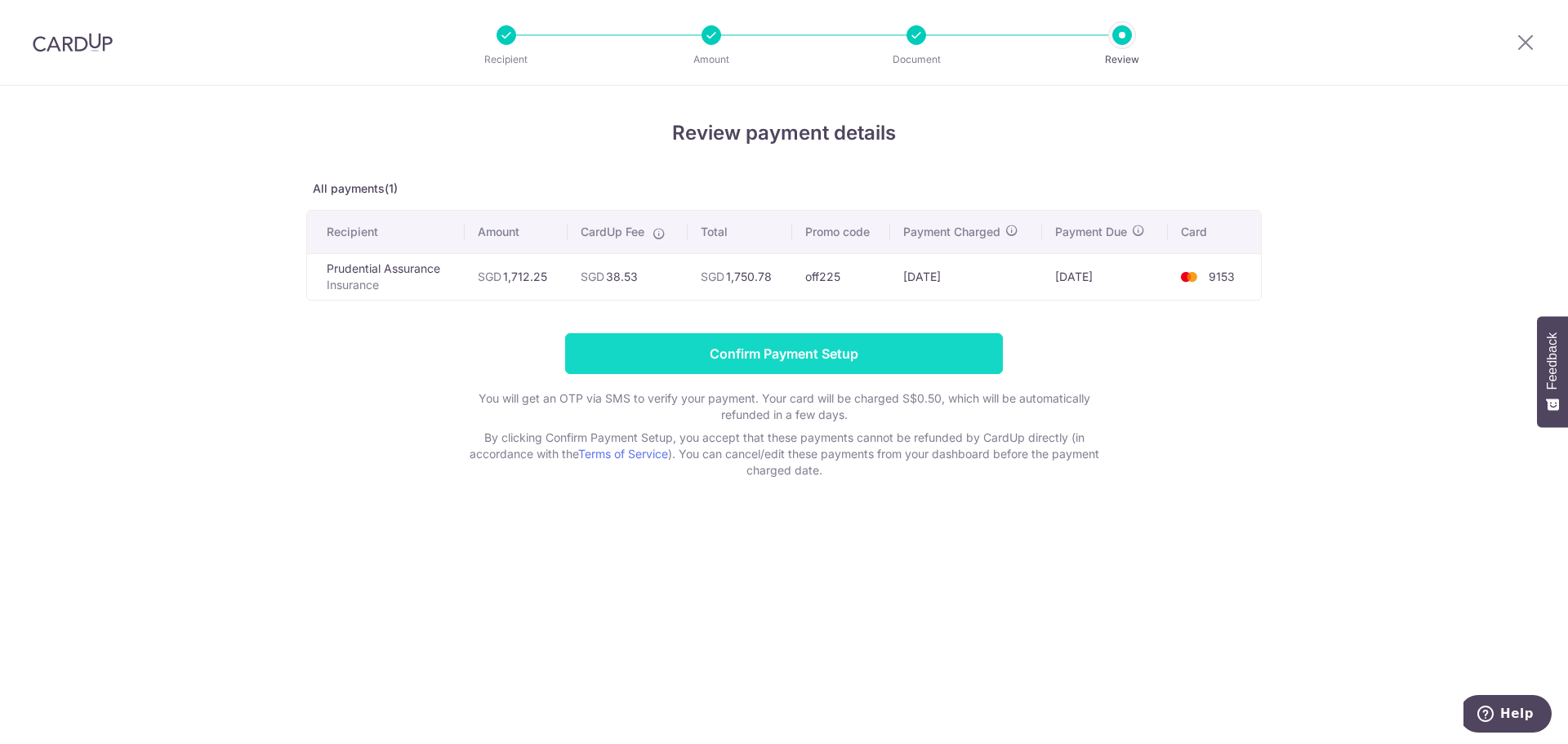
click at [820, 367] on input "Confirm Payment Setup" at bounding box center [784, 354] width 437 height 41
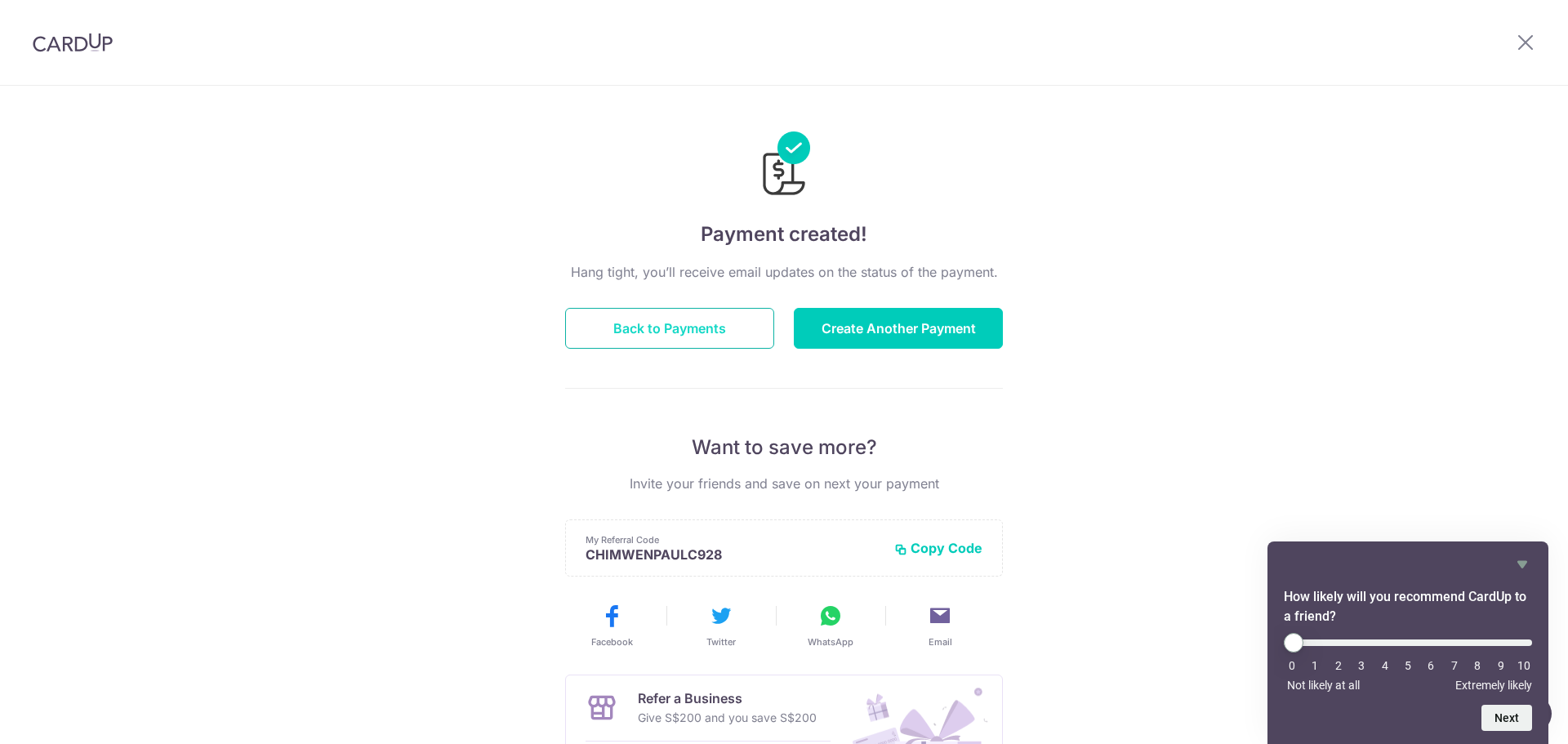
click at [683, 342] on button "Back to Payments" at bounding box center [669, 328] width 209 height 41
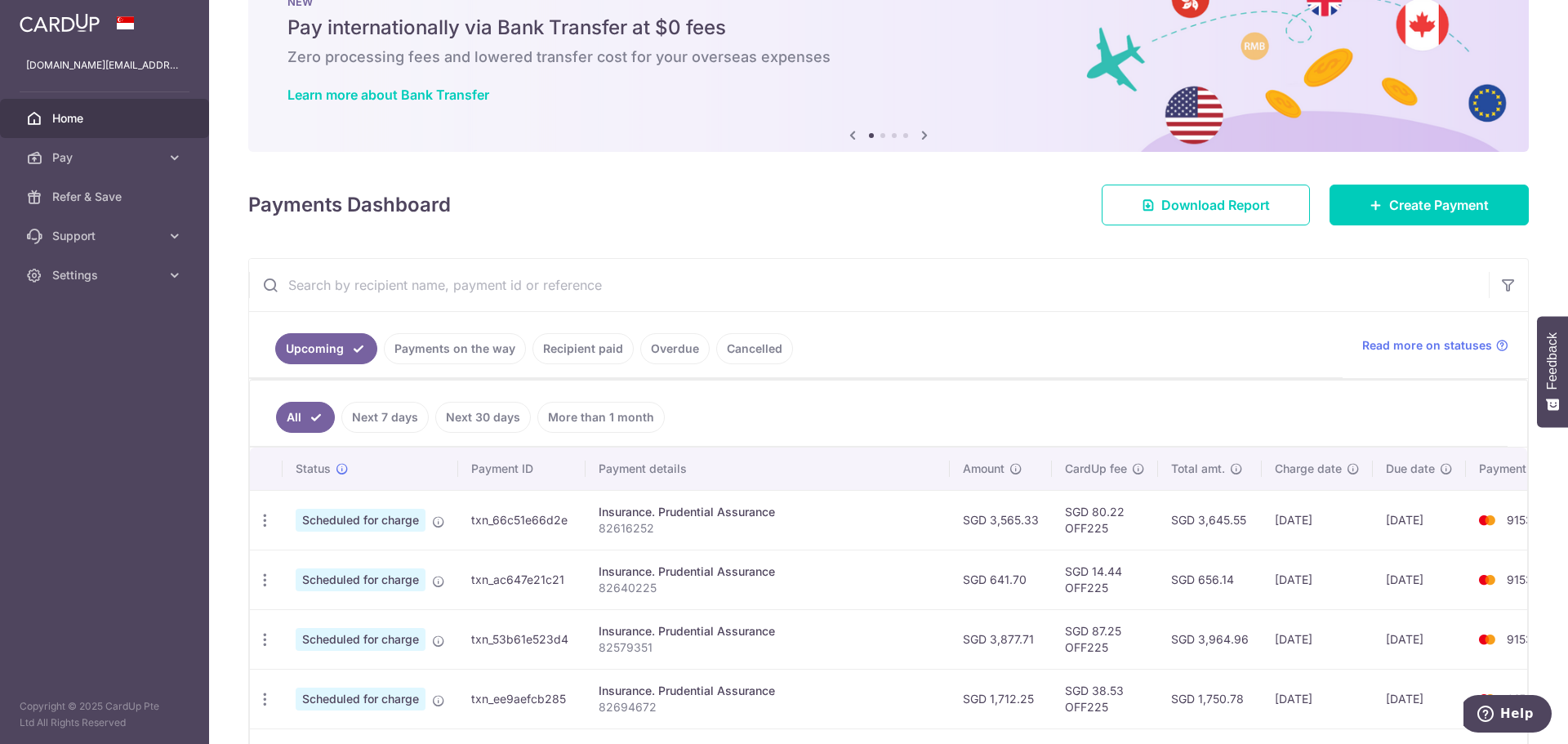
scroll to position [36, 0]
